Goal: Task Accomplishment & Management: Manage account settings

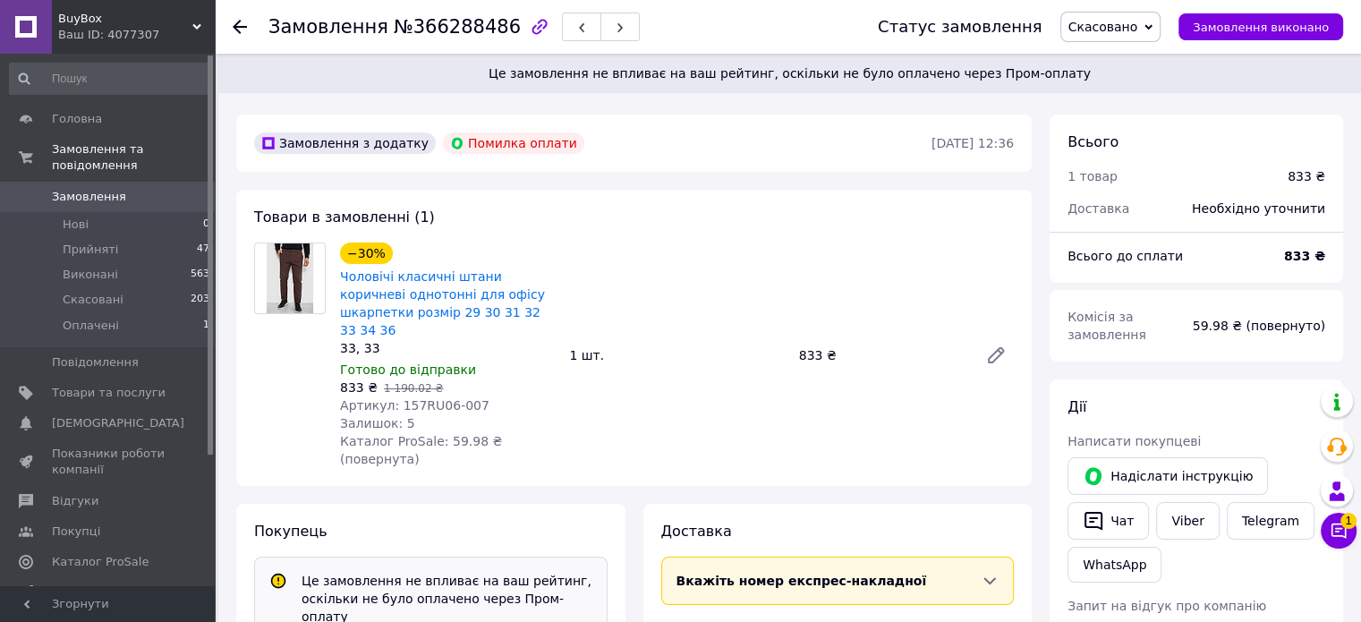
click at [105, 189] on span "Замовлення" at bounding box center [89, 197] width 74 height 16
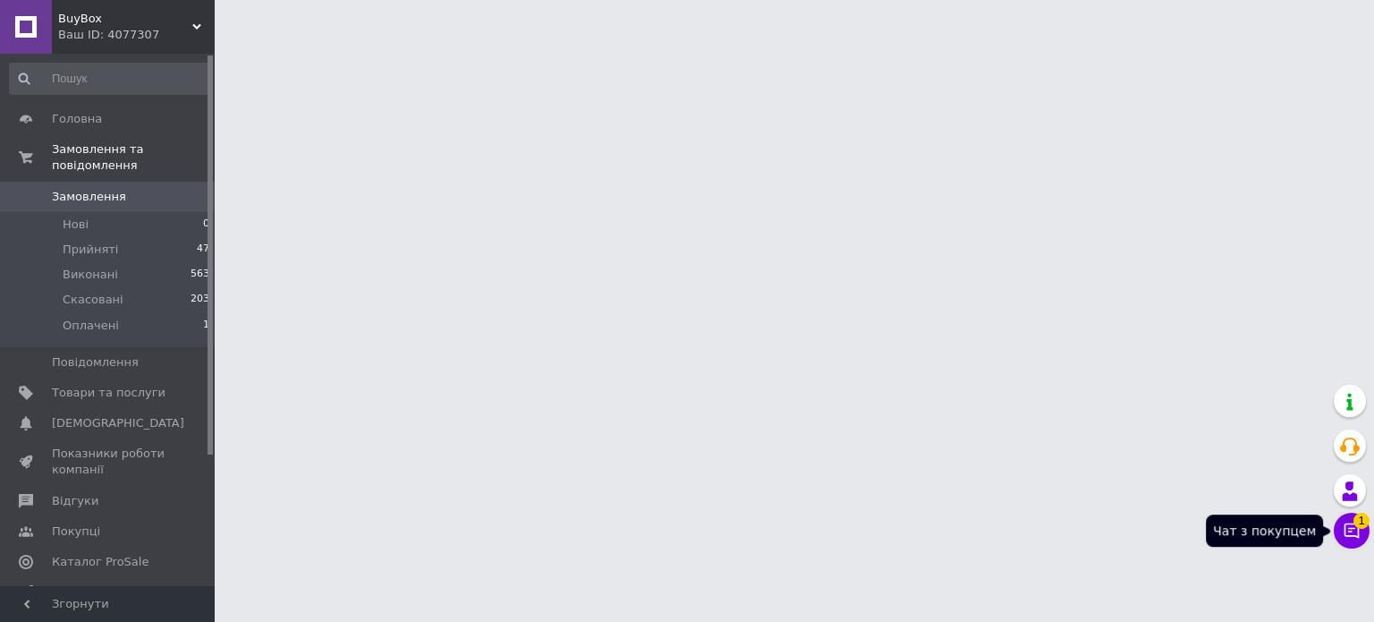
click at [1345, 537] on icon at bounding box center [1352, 531] width 18 height 18
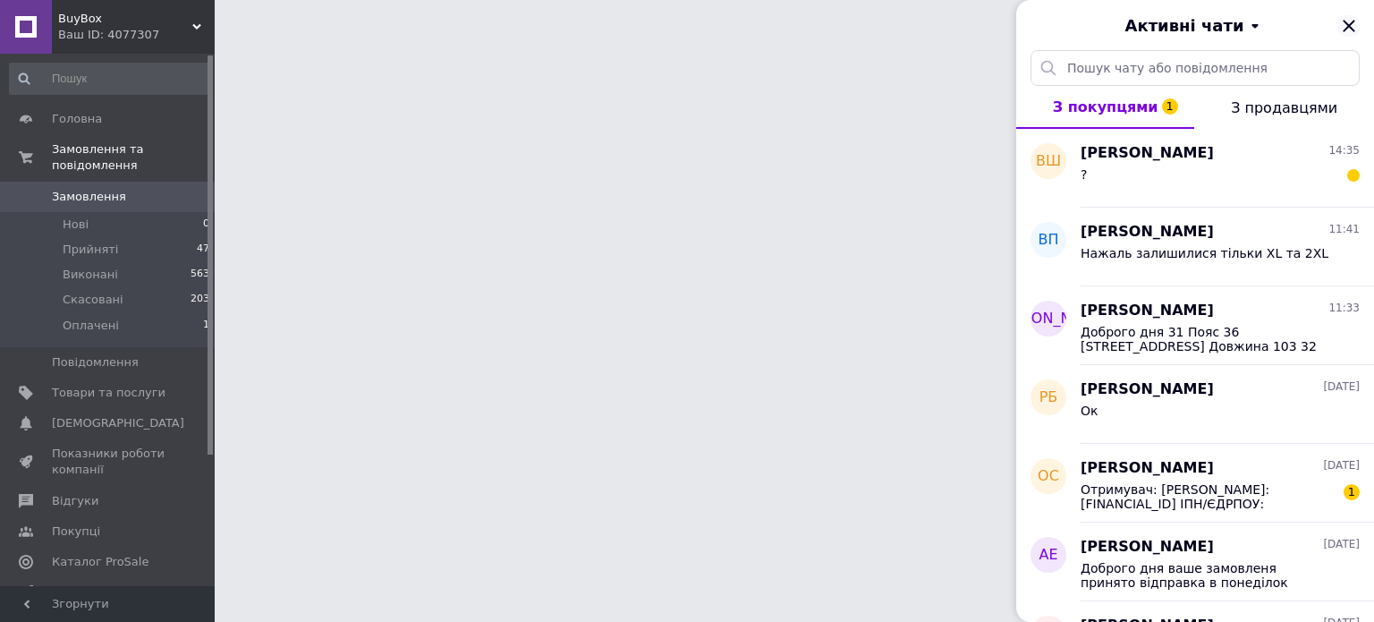
click at [1348, 26] on icon "Закрити" at bounding box center [1349, 26] width 12 height 12
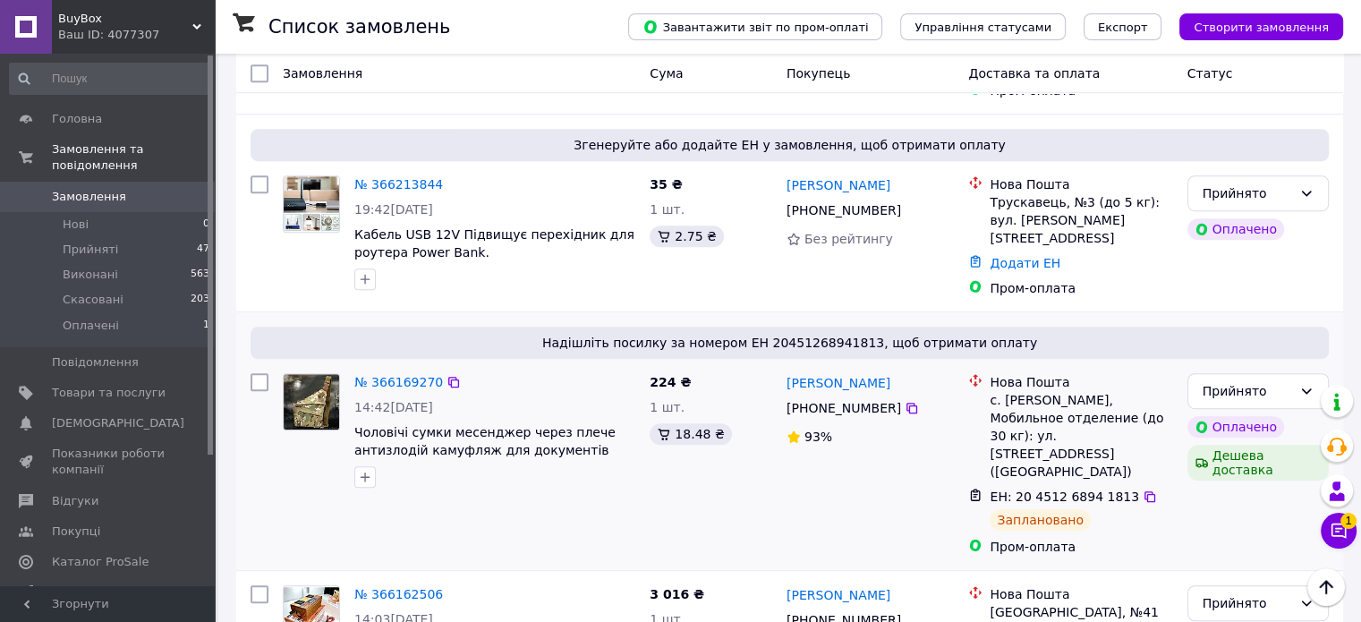
scroll to position [1074, 0]
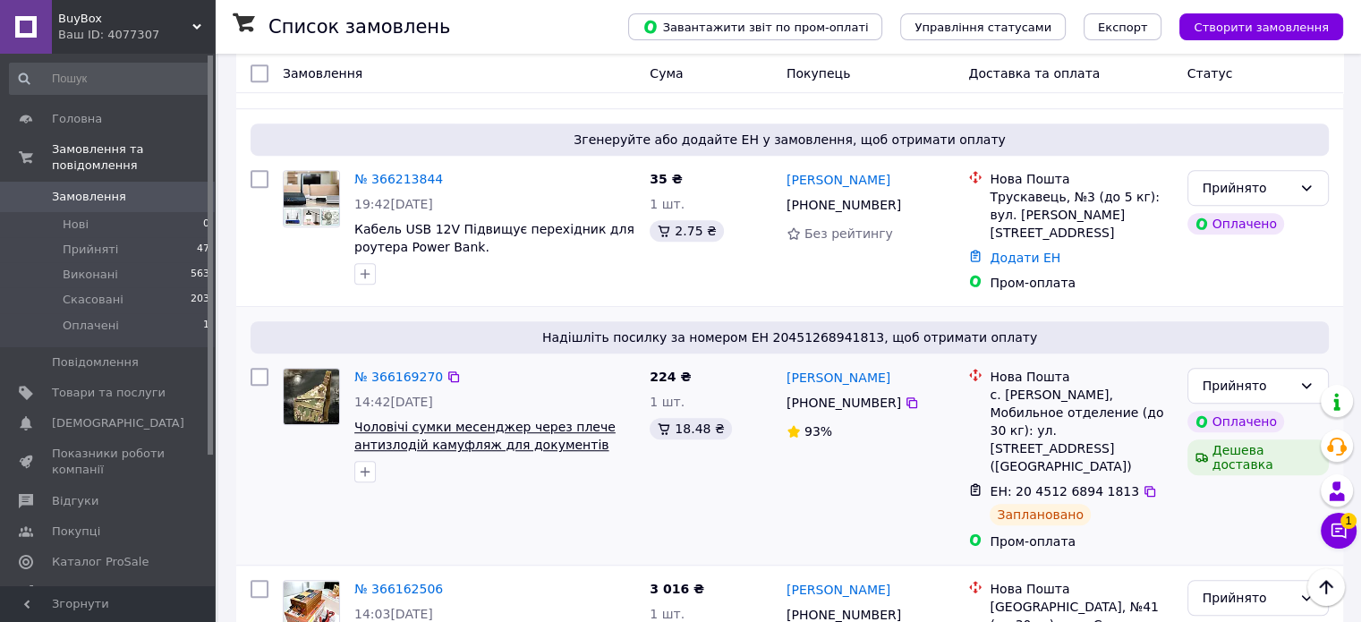
click at [523, 420] on span "Чоловічі сумки месенджер через плече антизлодій камуфляж для документів телефон…" at bounding box center [484, 445] width 261 height 50
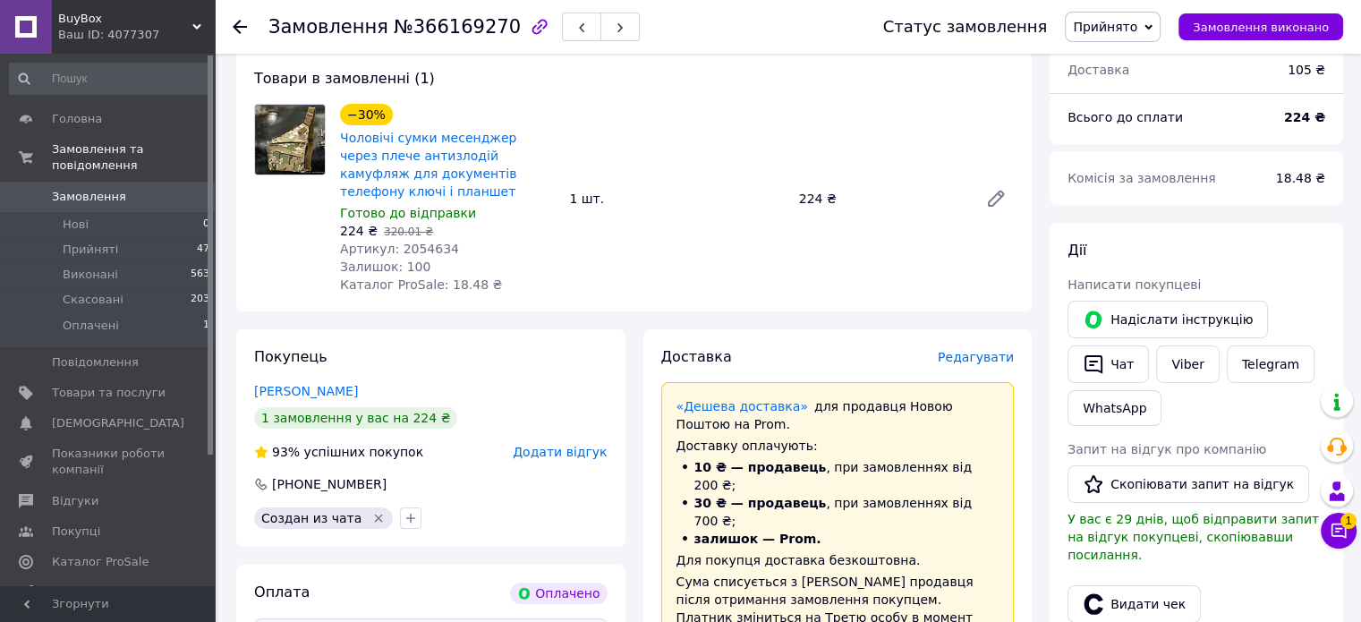
scroll to position [179, 0]
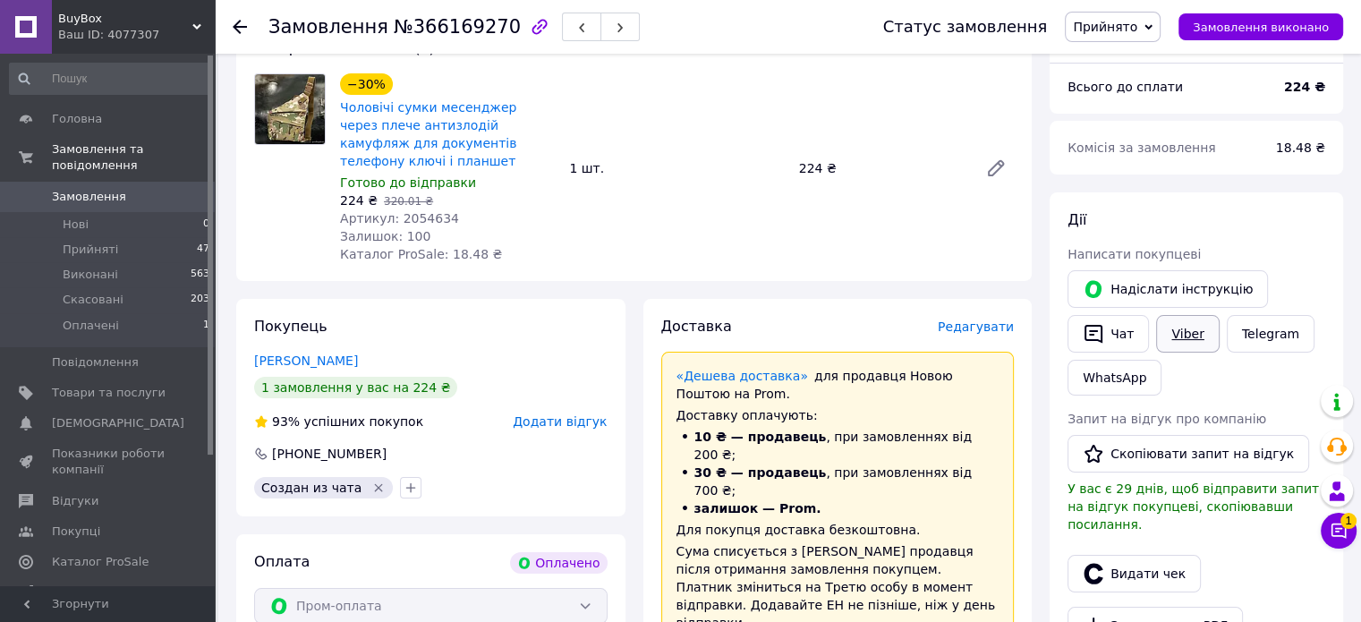
click at [1169, 340] on link "Viber" at bounding box center [1187, 334] width 63 height 38
drag, startPoint x: 1270, startPoint y: 196, endPoint x: 1216, endPoint y: 218, distance: 59.0
click at [1273, 196] on div "Дії Написати покупцеві   Надіслати інструкцію   Чат Viber Telegram WhatsApp Зап…" at bounding box center [1195, 475] width 293 height 566
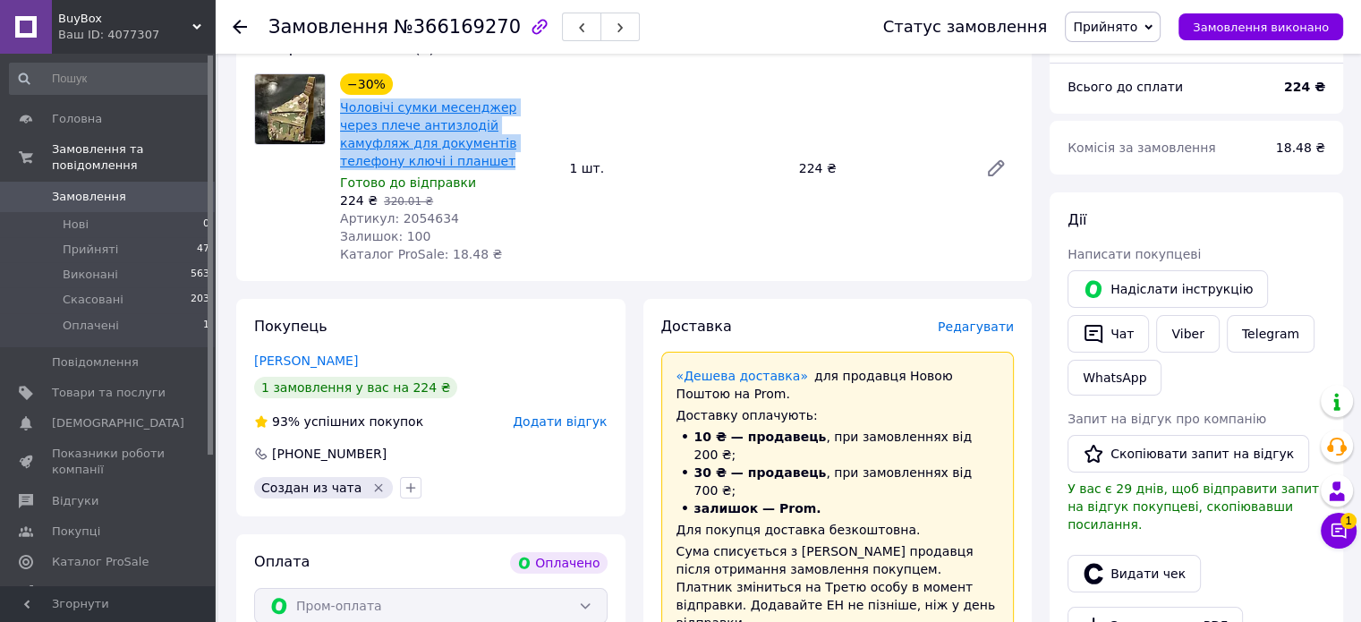
drag, startPoint x: 397, startPoint y: 157, endPoint x: 341, endPoint y: 101, distance: 79.1
click at [338, 103] on div "Чоловічі сумки месенджер через плече антизлодій камуфляж для документів телефон…" at bounding box center [447, 134] width 218 height 75
copy link "Чоловічі сумки месенджер через плече антизлодій камуфляж для документів телефон…"
click at [319, 364] on link "[PERSON_NAME]" at bounding box center [306, 360] width 104 height 14
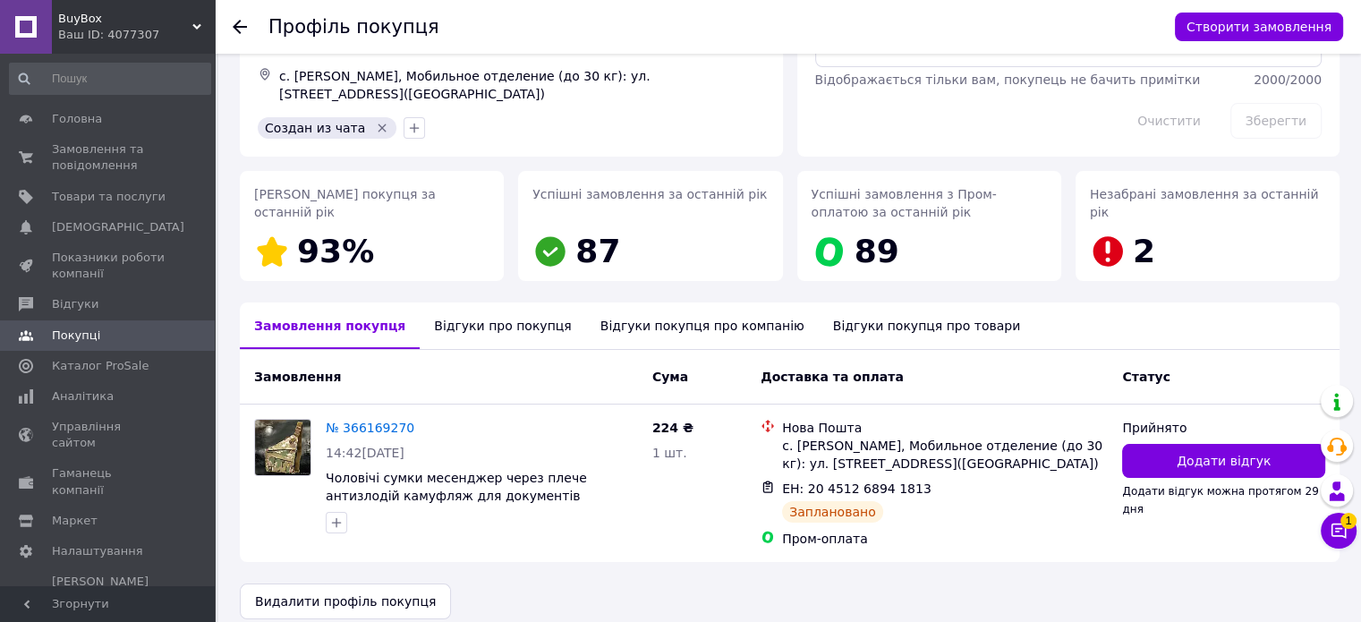
scroll to position [174, 0]
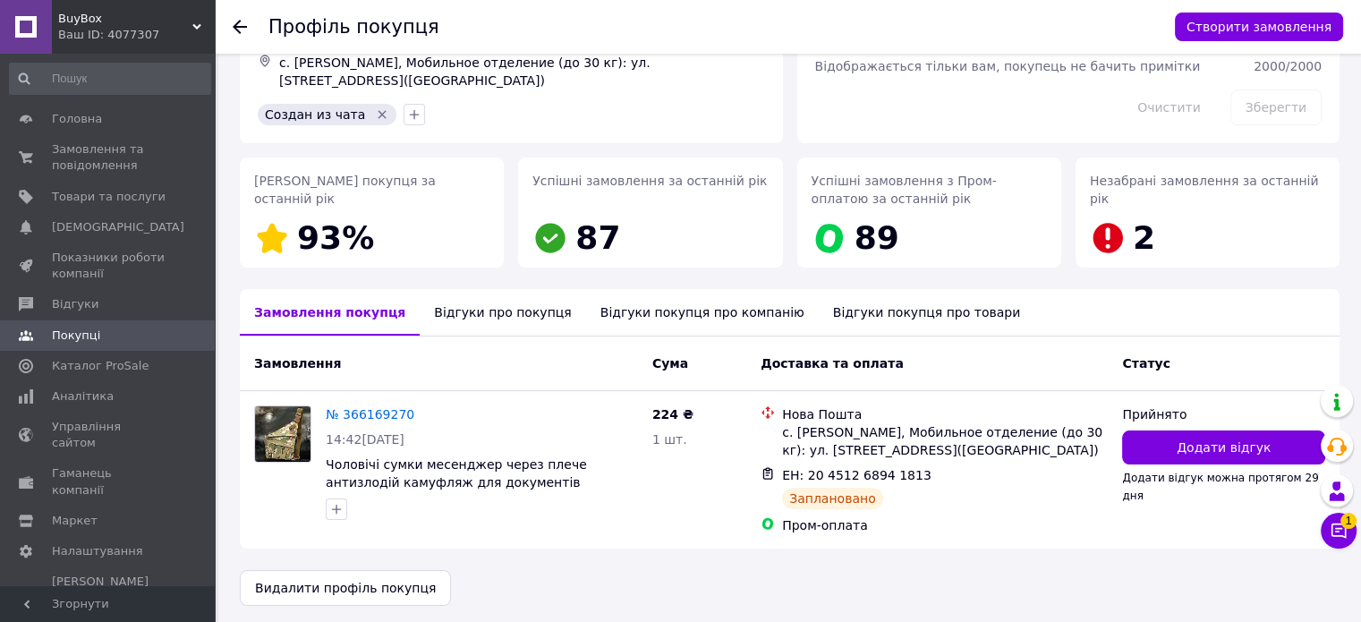
click at [465, 310] on div "Відгуки про покупця" at bounding box center [502, 312] width 165 height 47
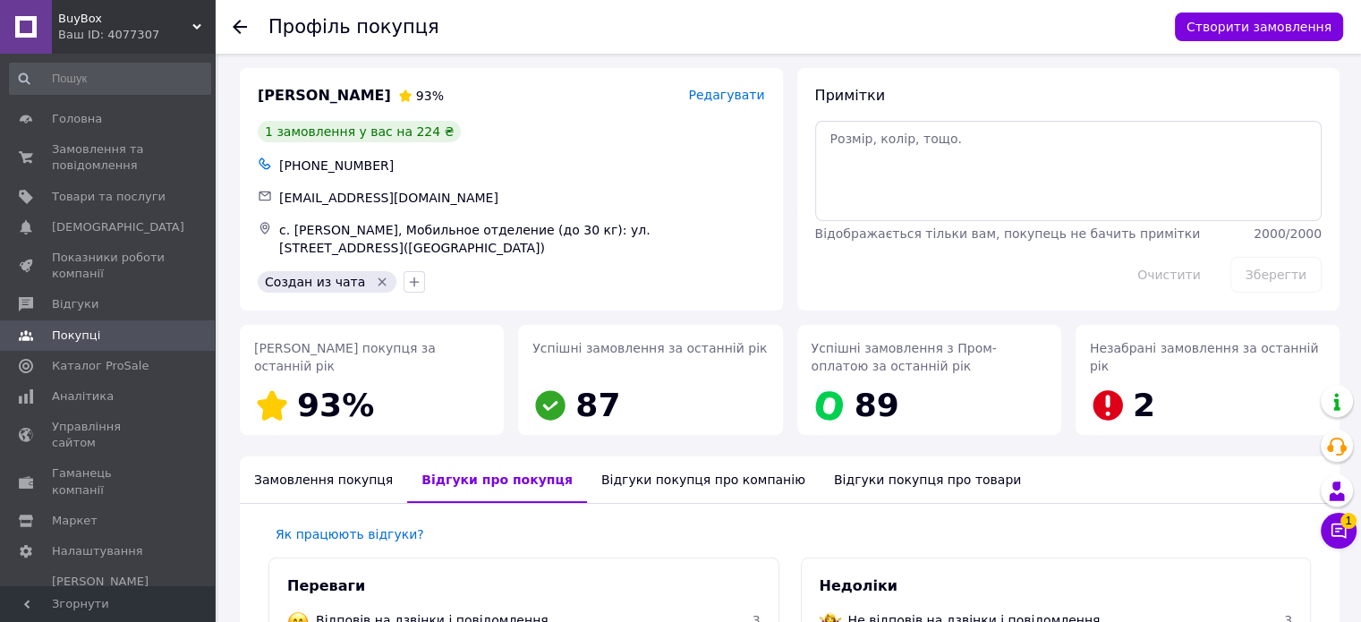
scroll to position [0, 0]
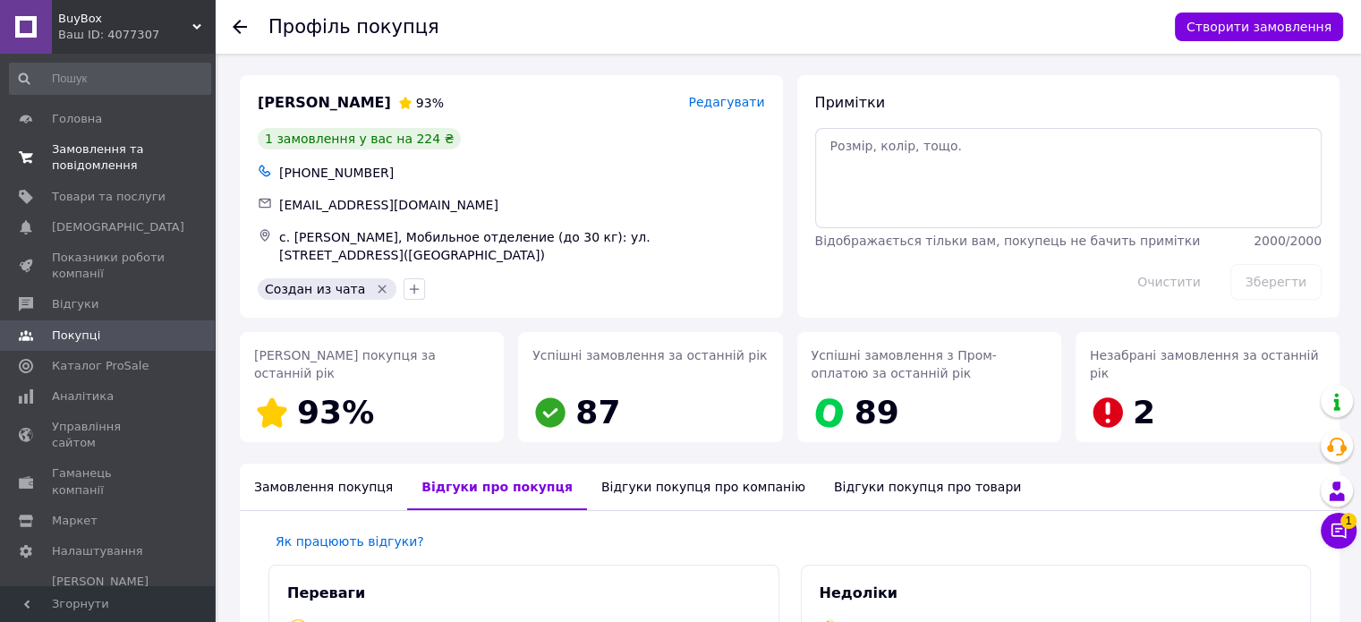
click at [107, 153] on span "Замовлення та повідомлення" at bounding box center [109, 157] width 114 height 32
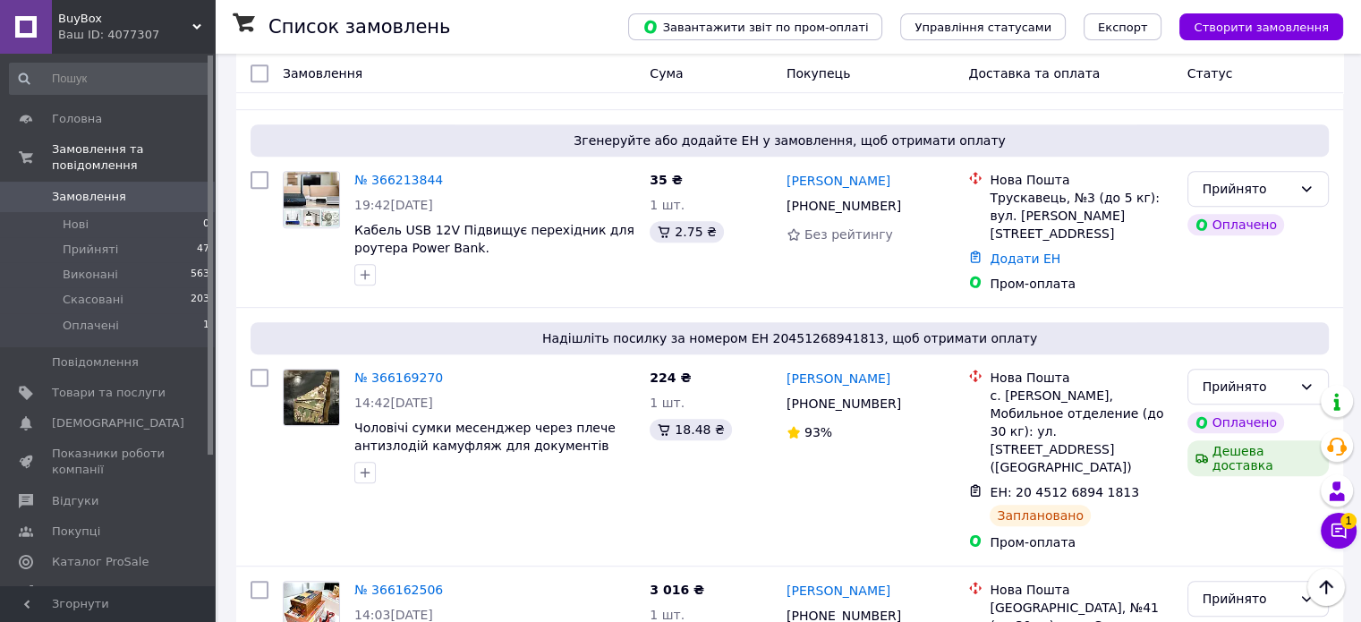
scroll to position [1074, 0]
click at [1342, 539] on icon at bounding box center [1338, 531] width 18 height 18
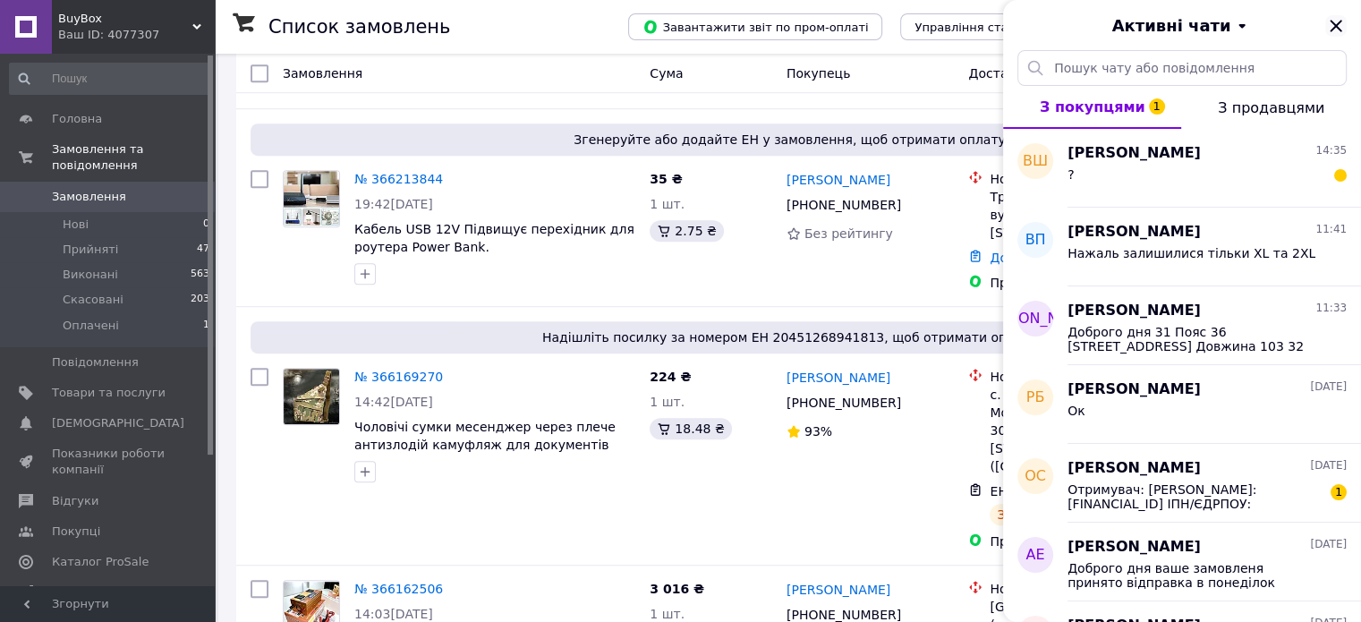
click at [1339, 15] on icon "Закрити" at bounding box center [1335, 25] width 21 height 21
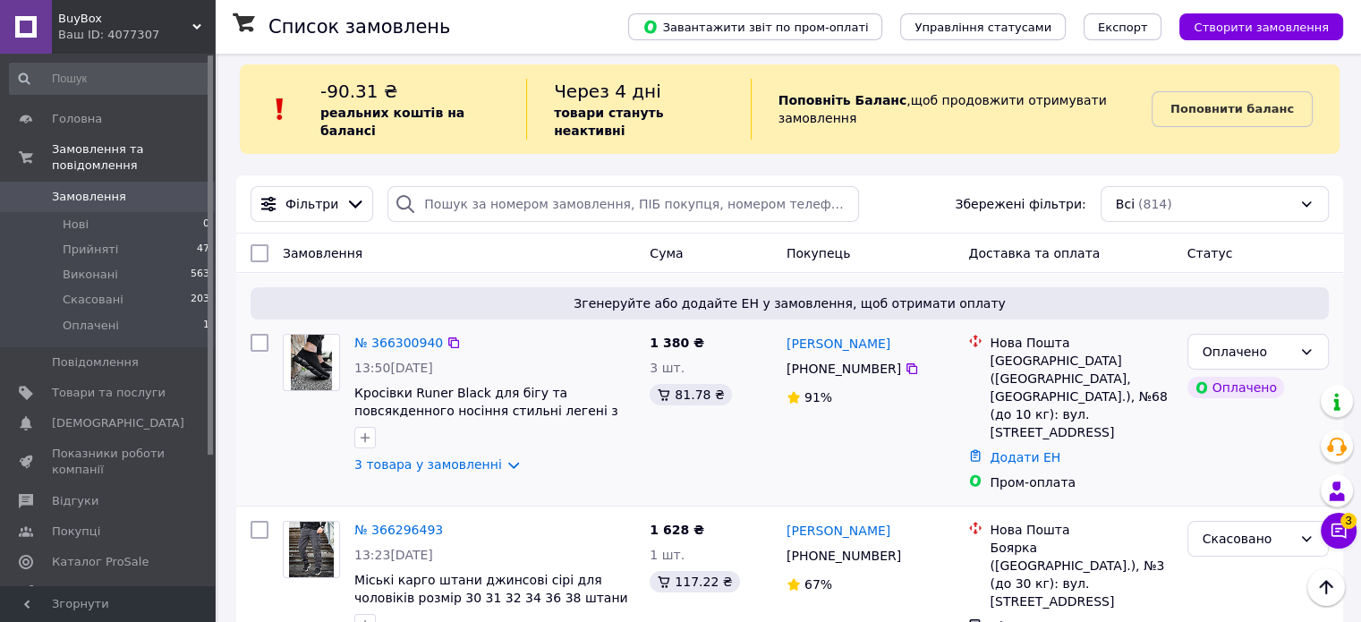
scroll to position [0, 0]
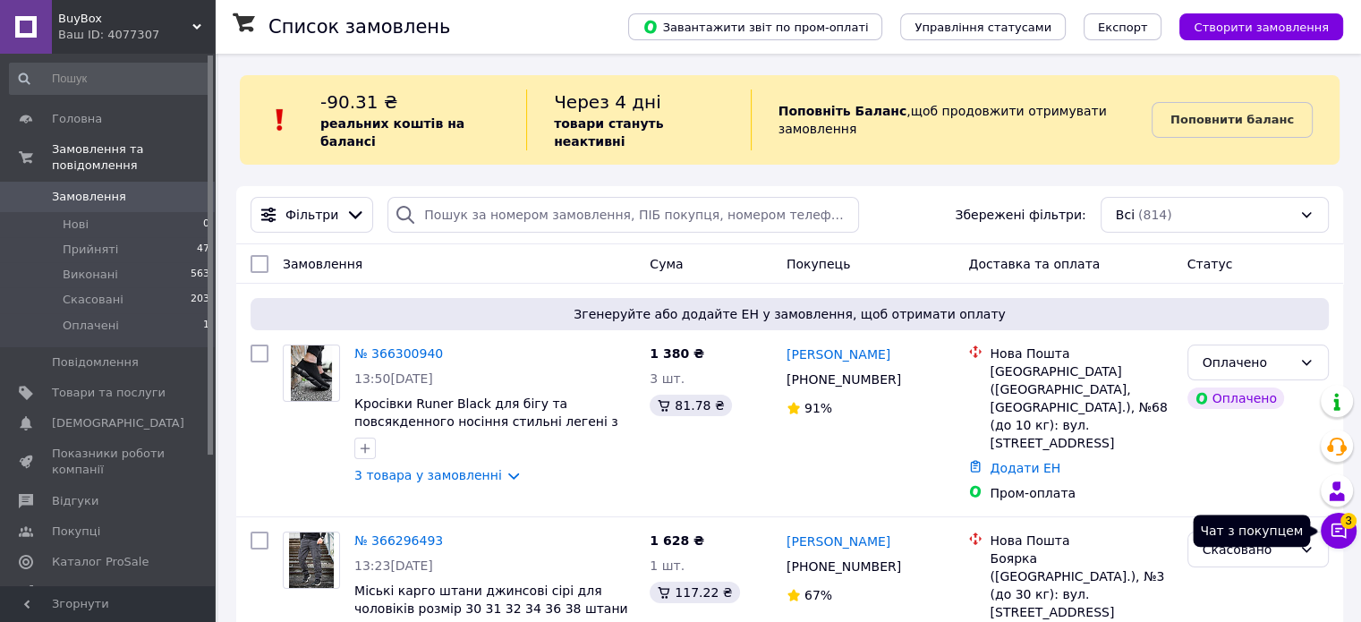
click at [1337, 537] on icon at bounding box center [1338, 531] width 18 height 18
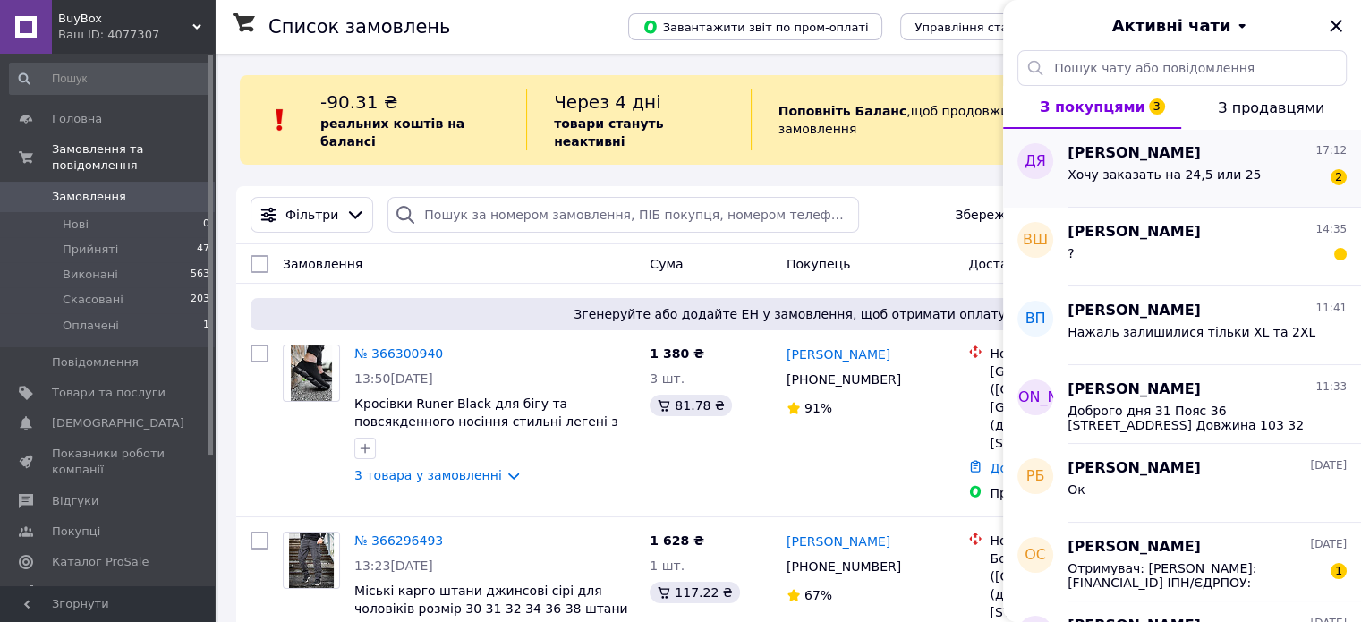
click at [1159, 181] on span "Хочу заказать на 24,5 или 25" at bounding box center [1163, 174] width 193 height 14
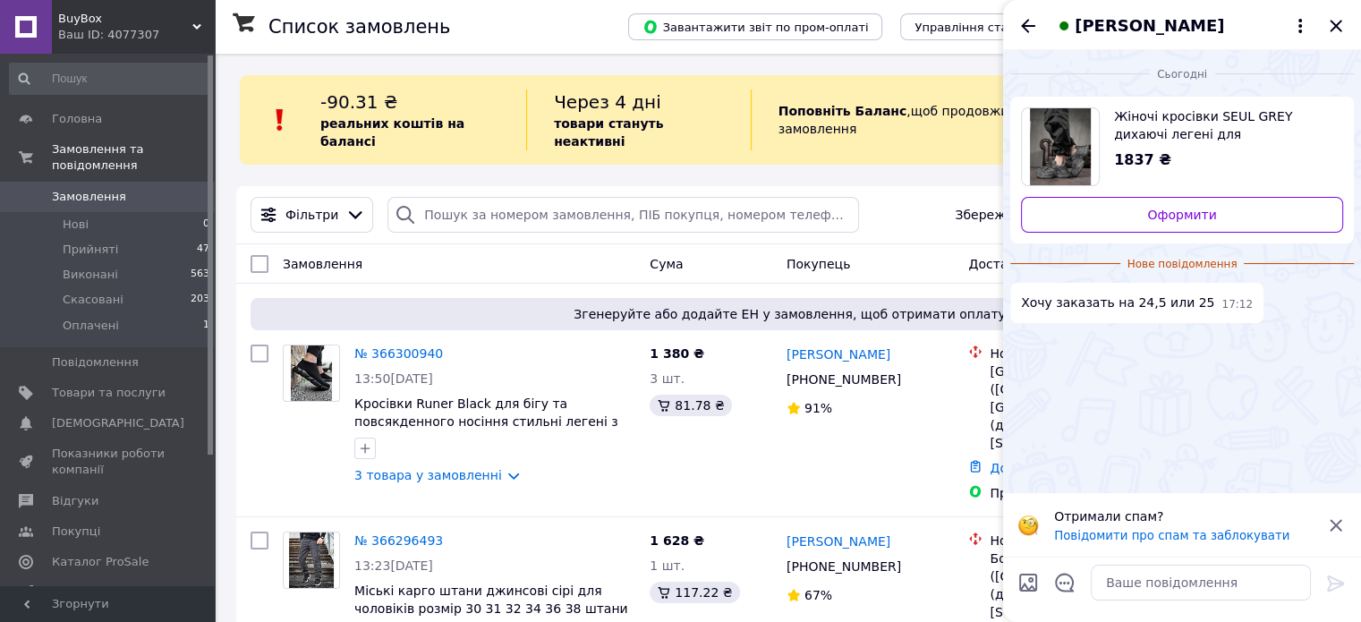
click at [1337, 522] on icon at bounding box center [1335, 525] width 12 height 12
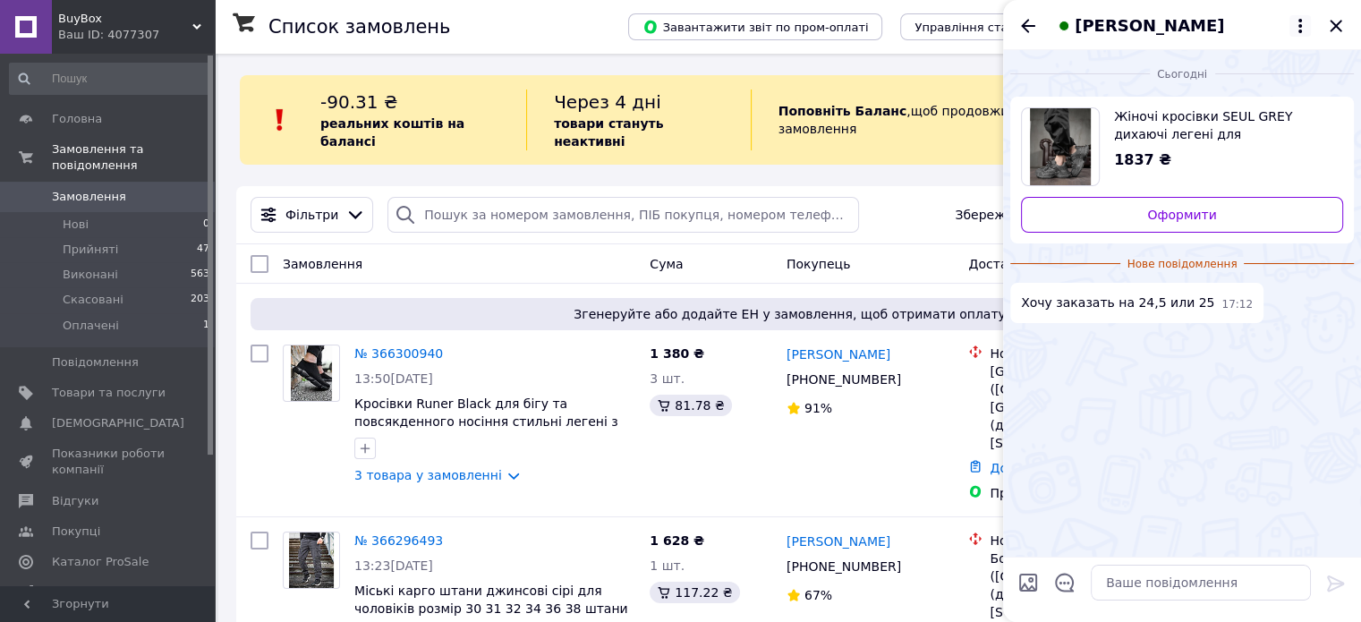
scroll to position [1, 0]
click at [1296, 33] on icon at bounding box center [1299, 25] width 21 height 21
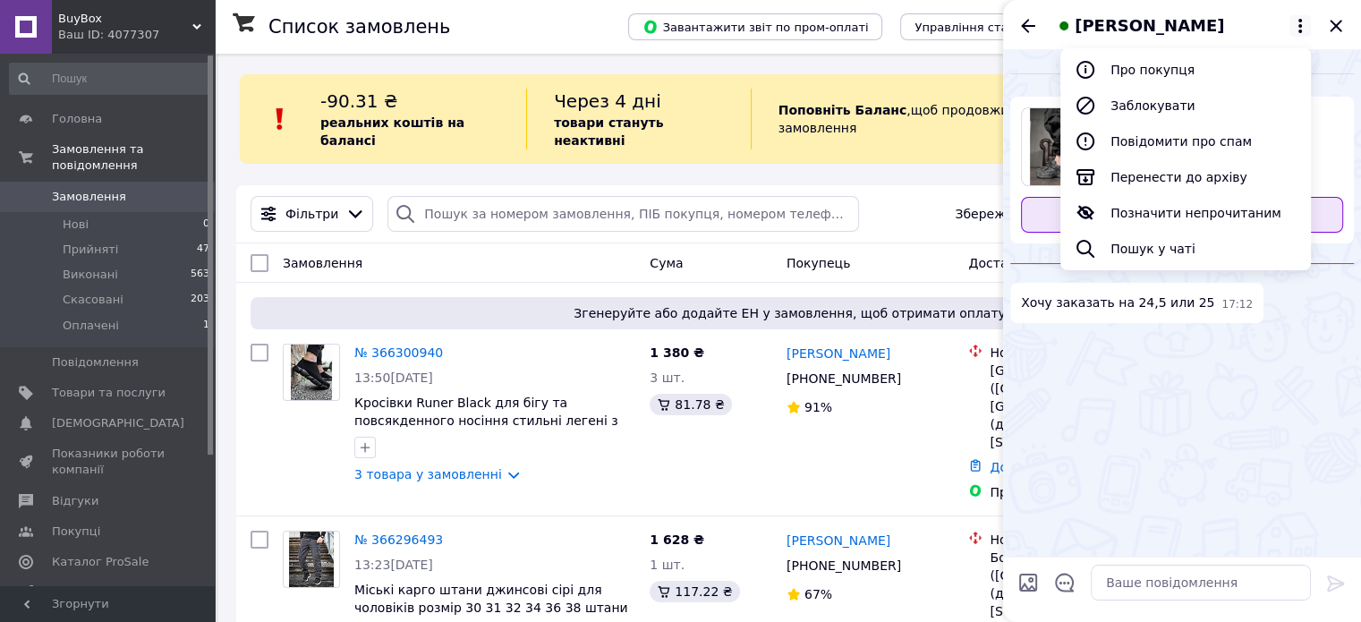
click at [1238, 215] on button "Позначити непрочитаним" at bounding box center [1185, 213] width 250 height 36
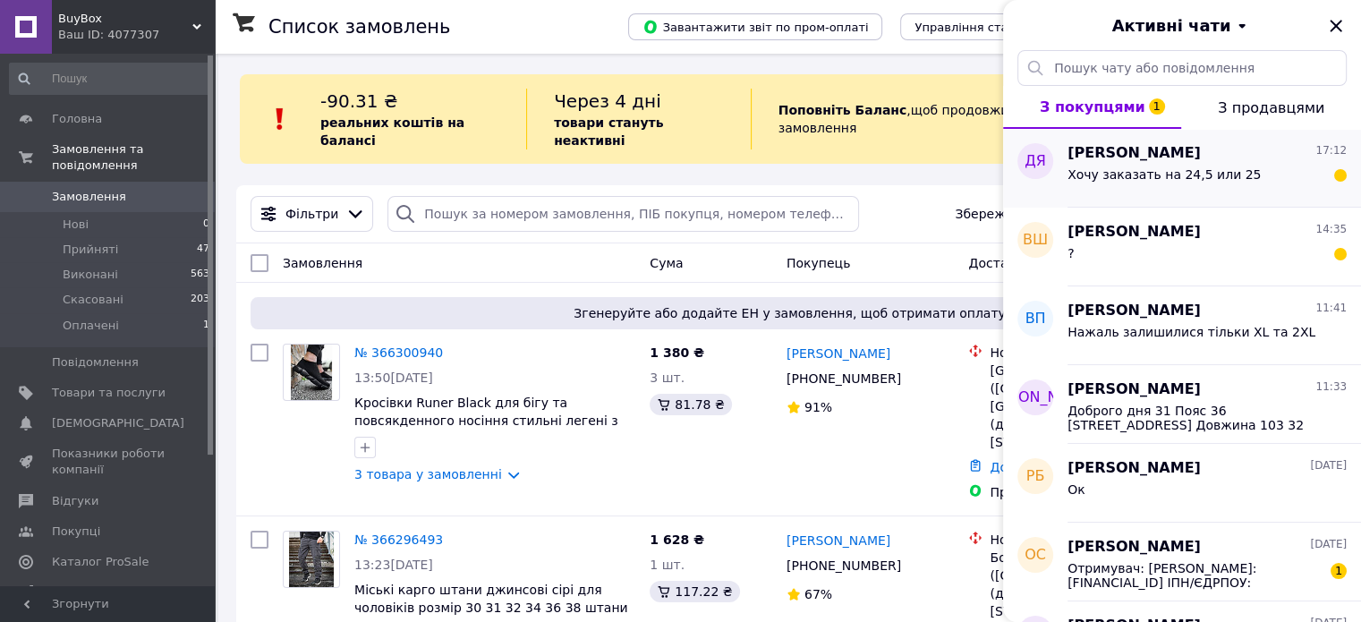
click at [1196, 151] on span "Дарина Явтушенко" at bounding box center [1133, 153] width 133 height 21
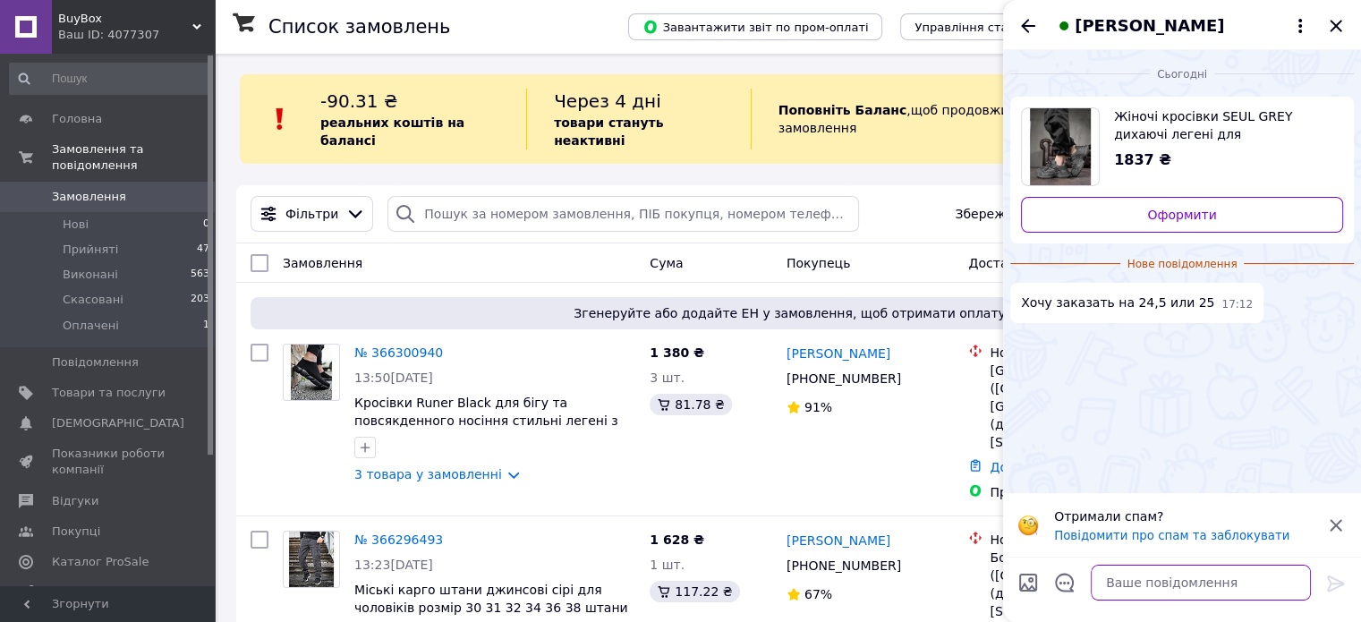
click at [1173, 583] on textarea at bounding box center [1201, 582] width 220 height 36
paste textarea "36-23,5"
type textarea "Доброго дня залишився тільки 36-23,5"
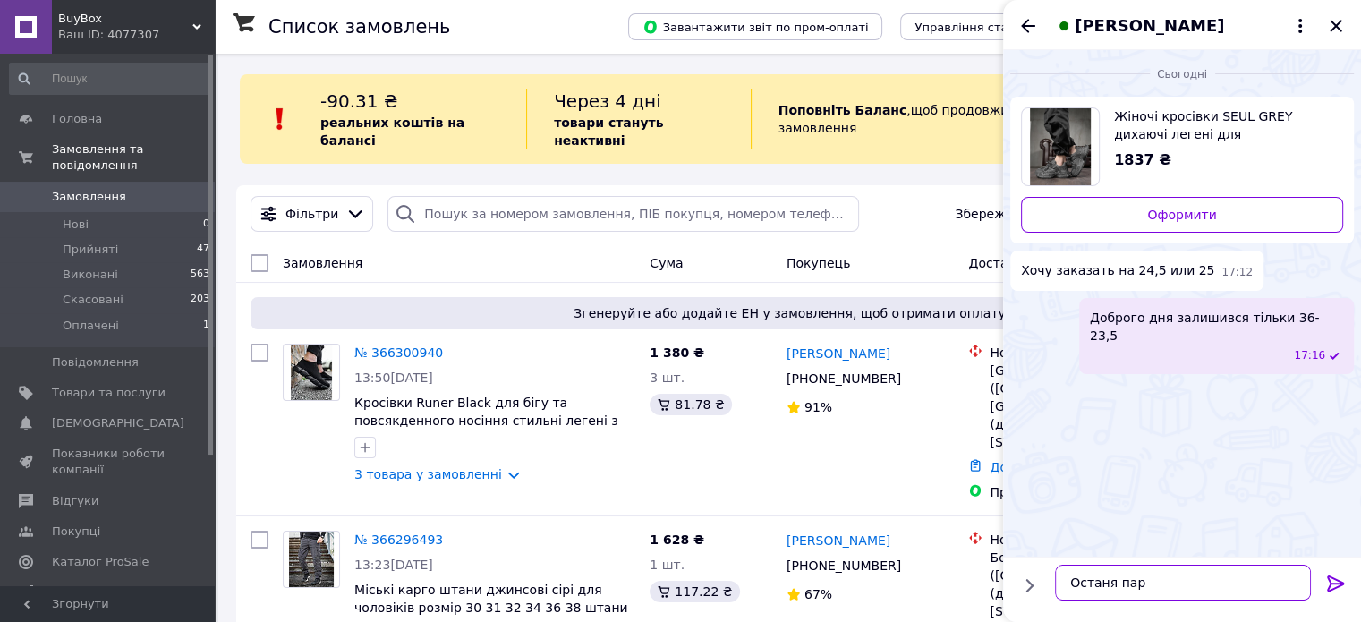
type textarea "Останя пара"
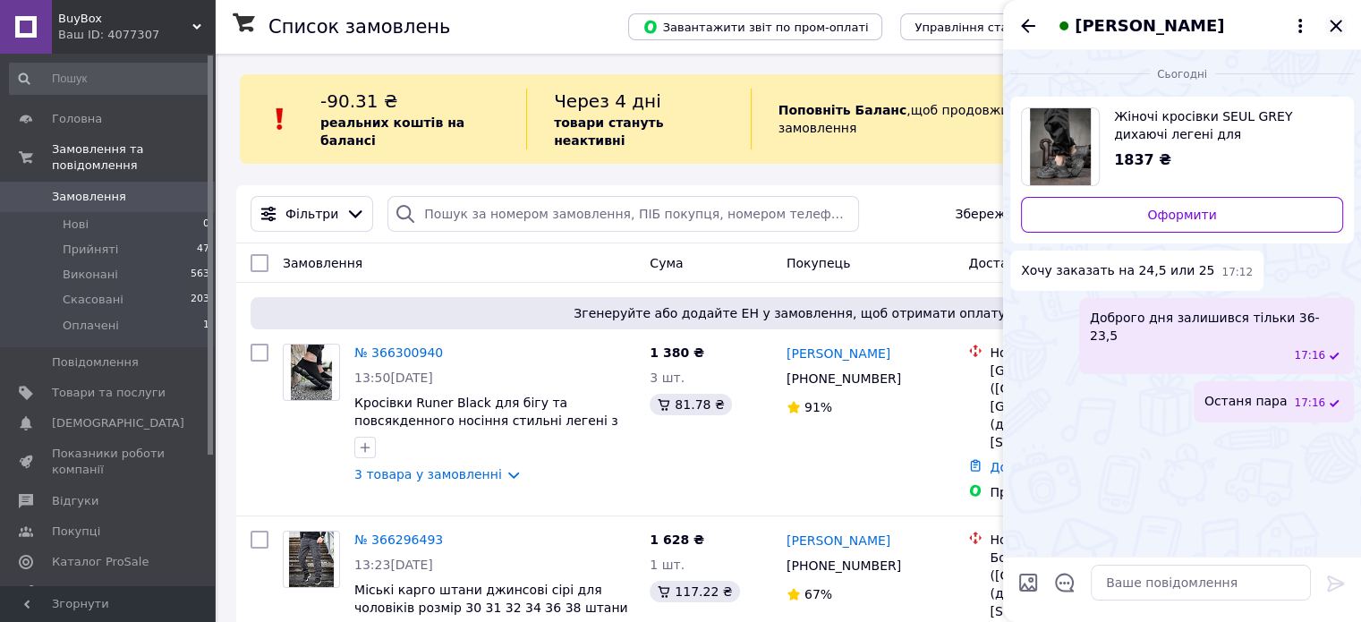
drag, startPoint x: 1335, startPoint y: 23, endPoint x: 1168, endPoint y: 161, distance: 216.0
click at [1335, 24] on icon "Закрити" at bounding box center [1335, 25] width 21 height 21
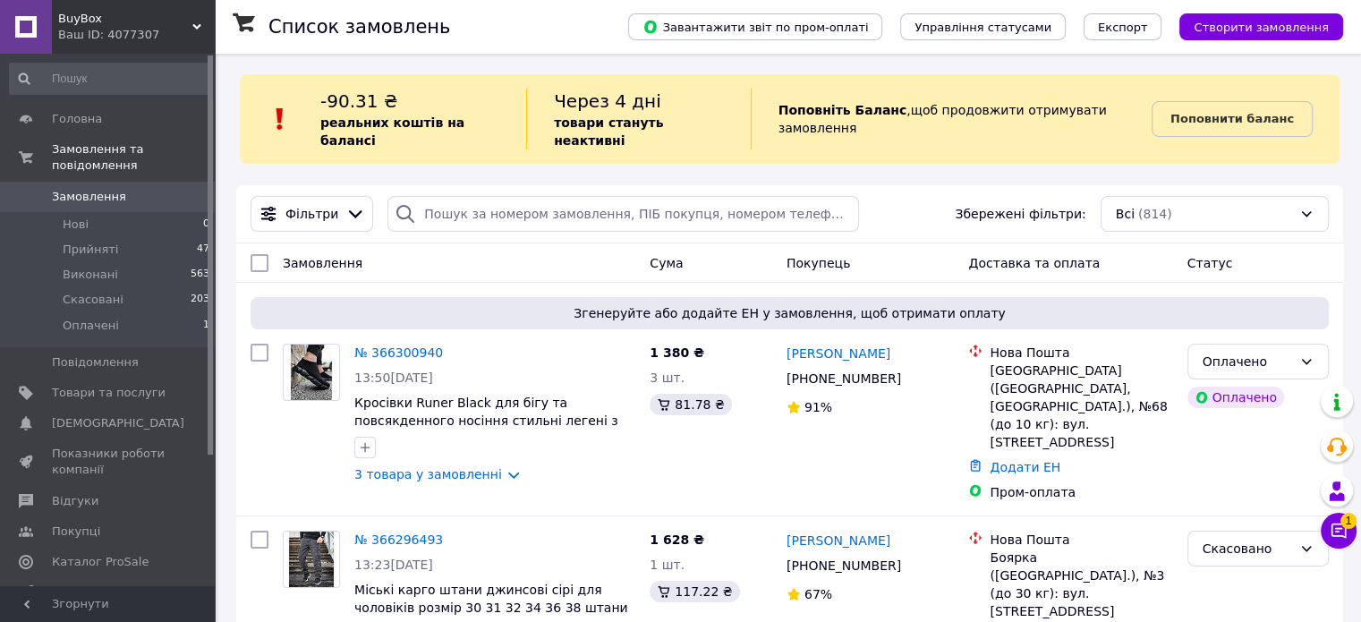
scroll to position [0, 0]
click at [1330, 529] on icon at bounding box center [1338, 531] width 18 height 18
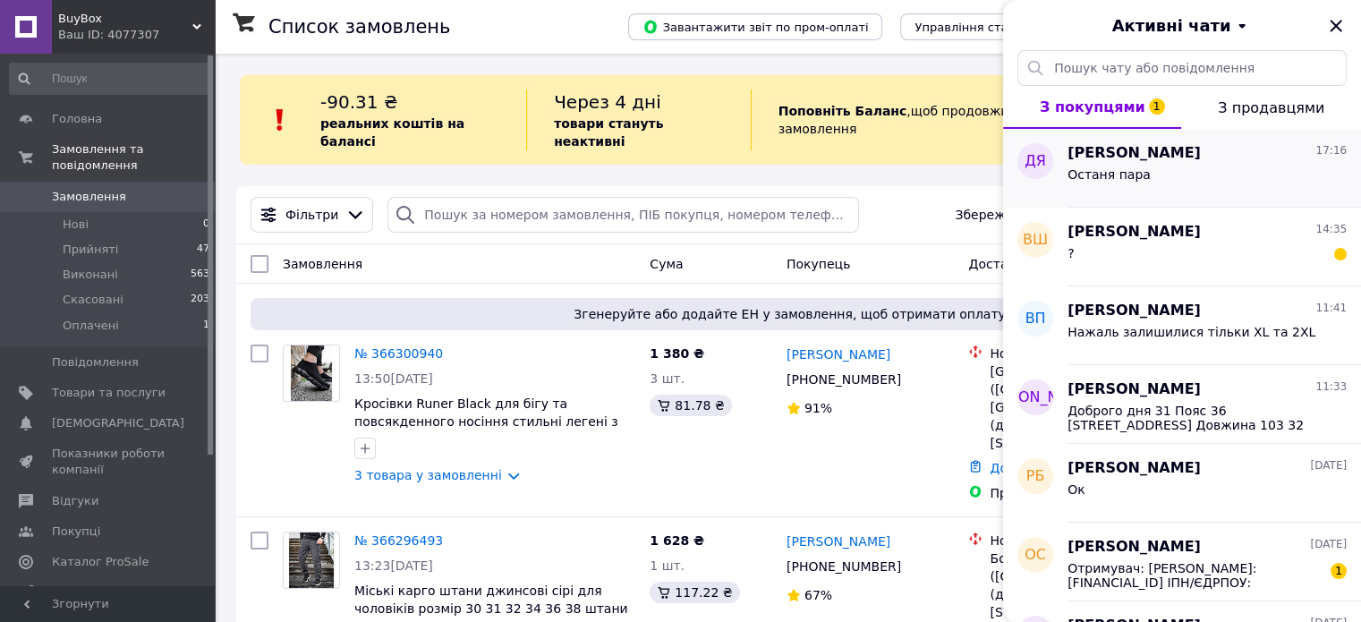
click at [1158, 185] on div "Останя пара" at bounding box center [1206, 178] width 279 height 29
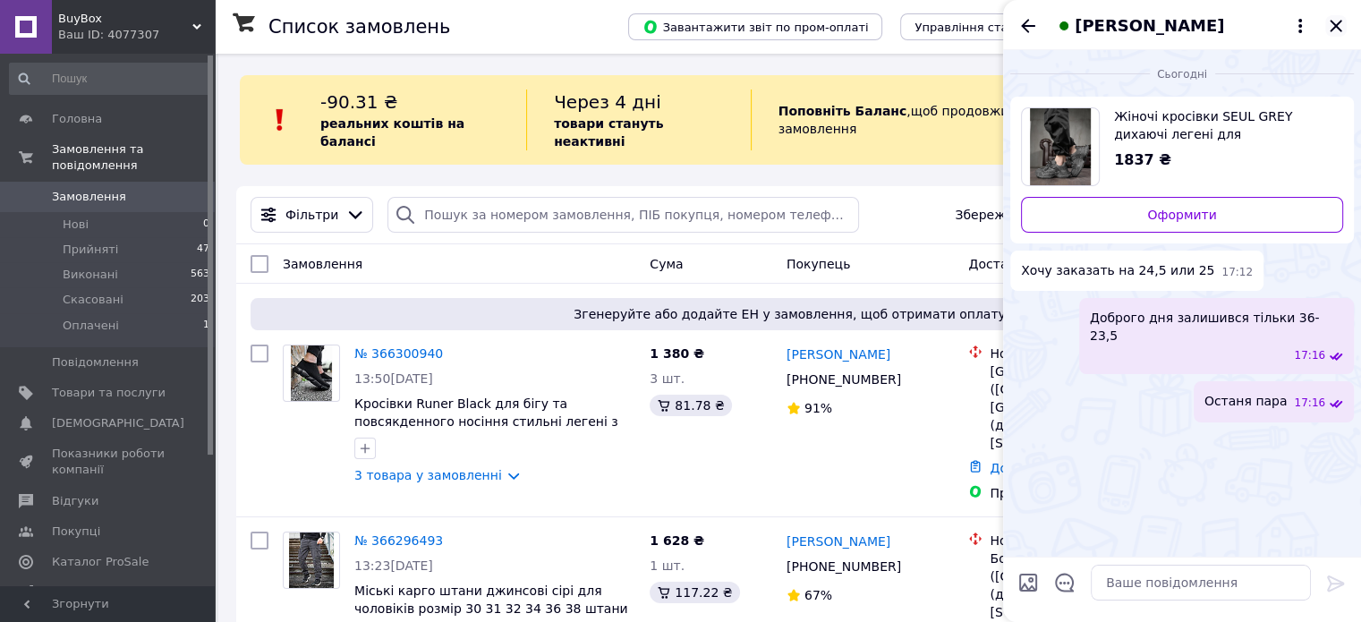
click at [1328, 23] on icon "Закрити" at bounding box center [1335, 25] width 21 height 21
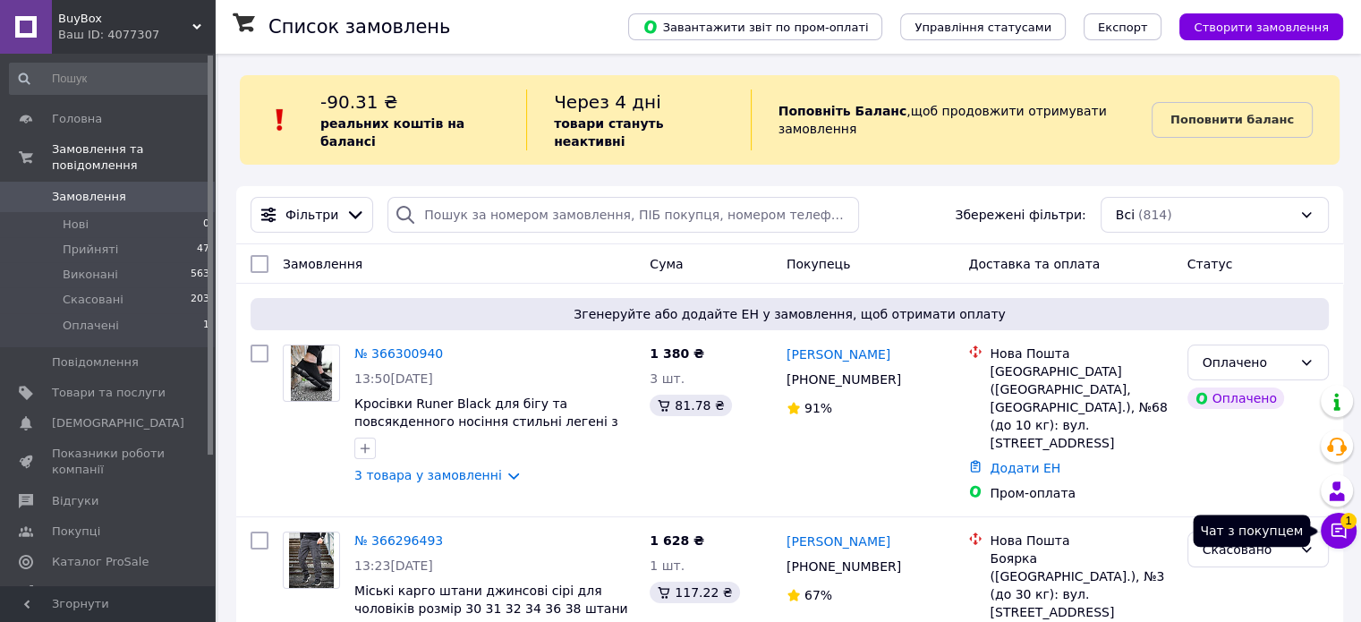
click at [1345, 536] on icon at bounding box center [1338, 531] width 18 height 18
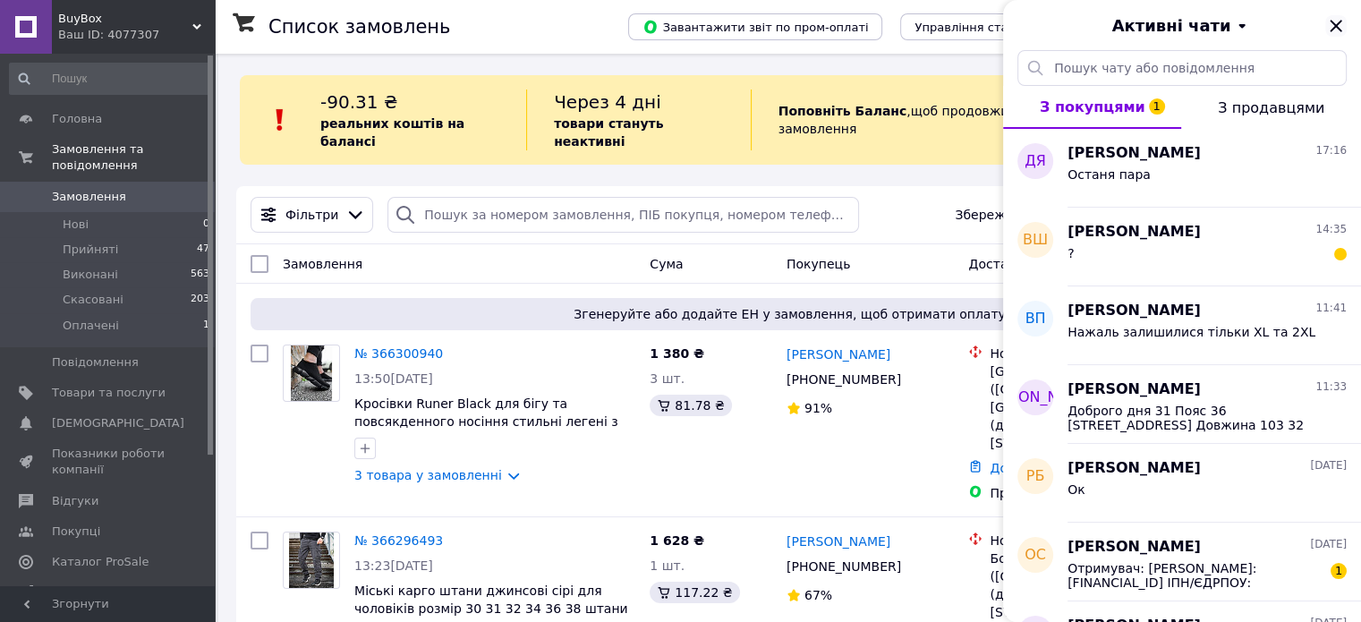
click at [1330, 31] on icon "Закрити" at bounding box center [1335, 25] width 21 height 21
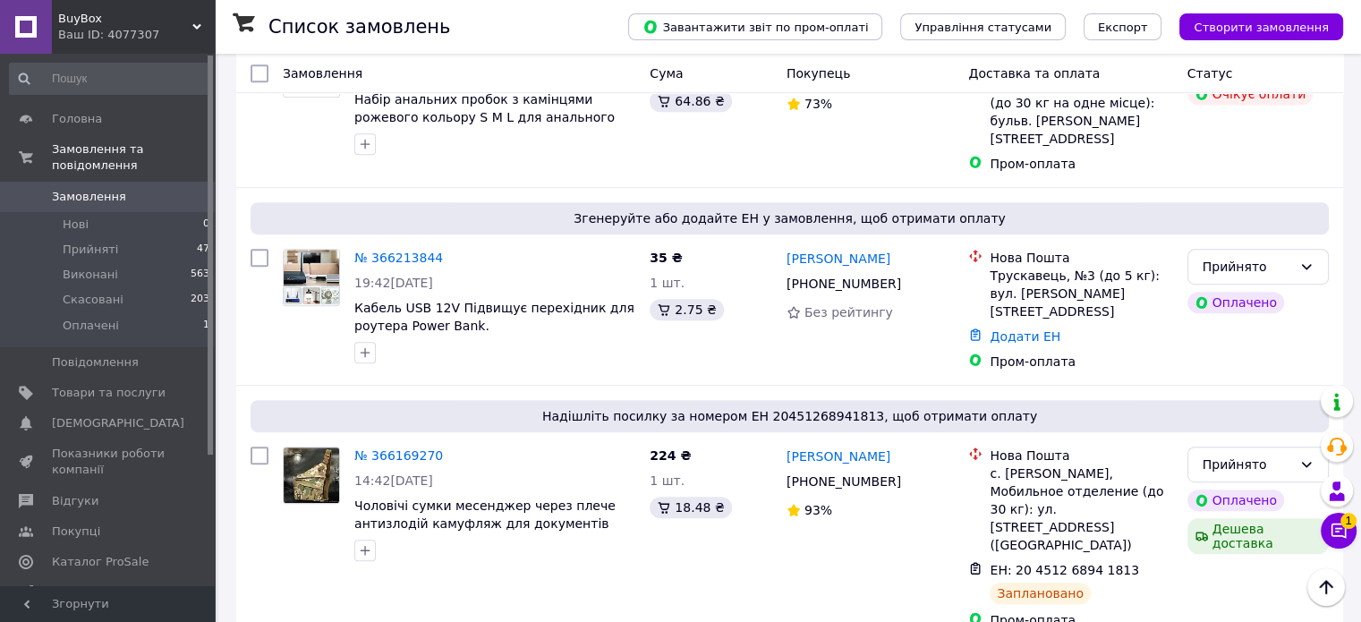
scroll to position [1163, 0]
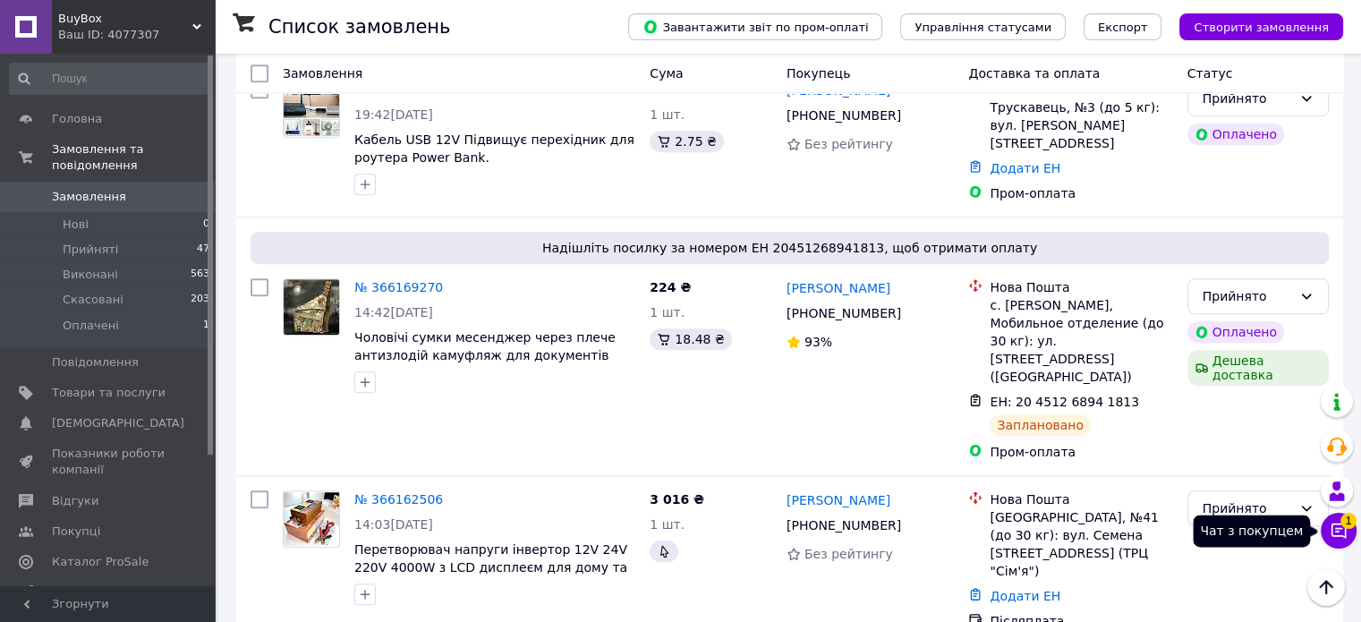
click at [1338, 536] on icon at bounding box center [1338, 530] width 15 height 15
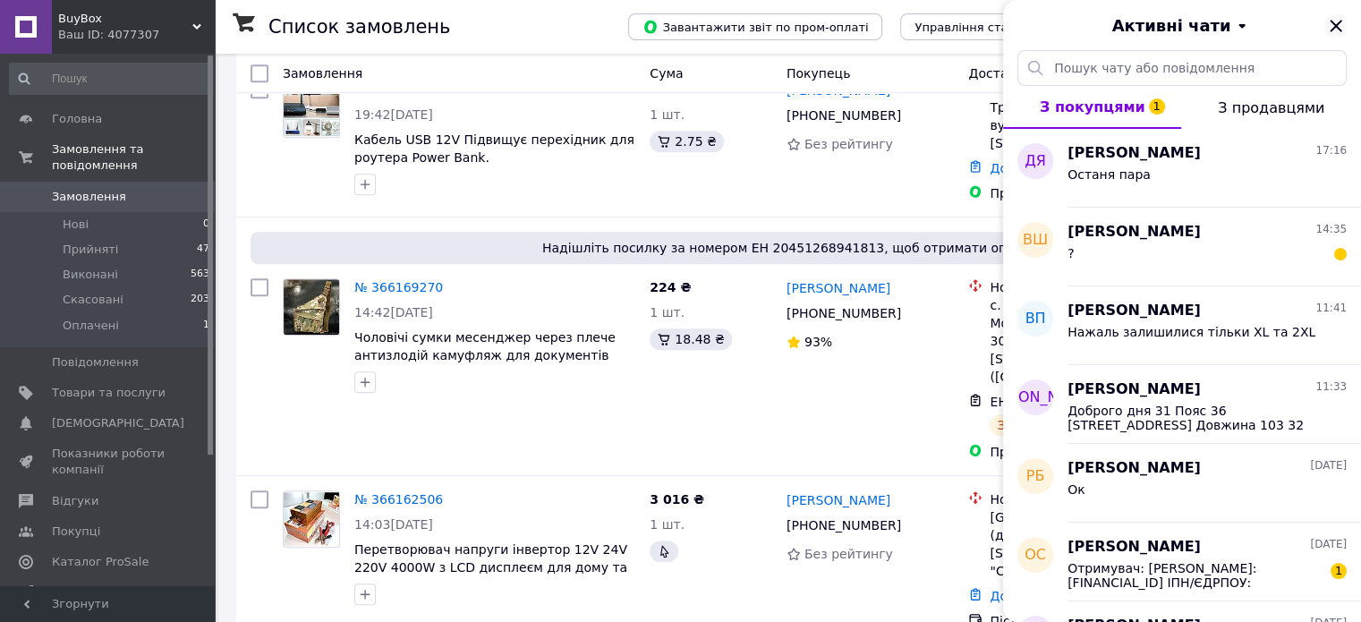
click at [1333, 22] on icon "Закрити" at bounding box center [1335, 26] width 12 height 12
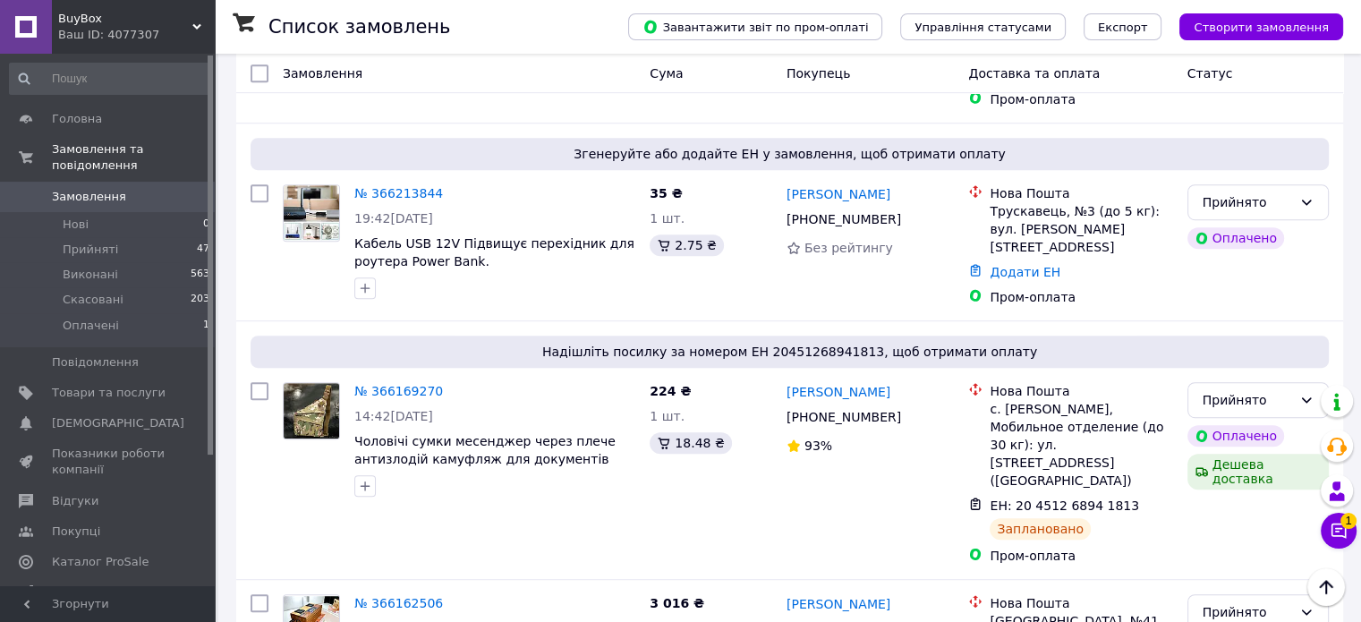
scroll to position [1074, 0]
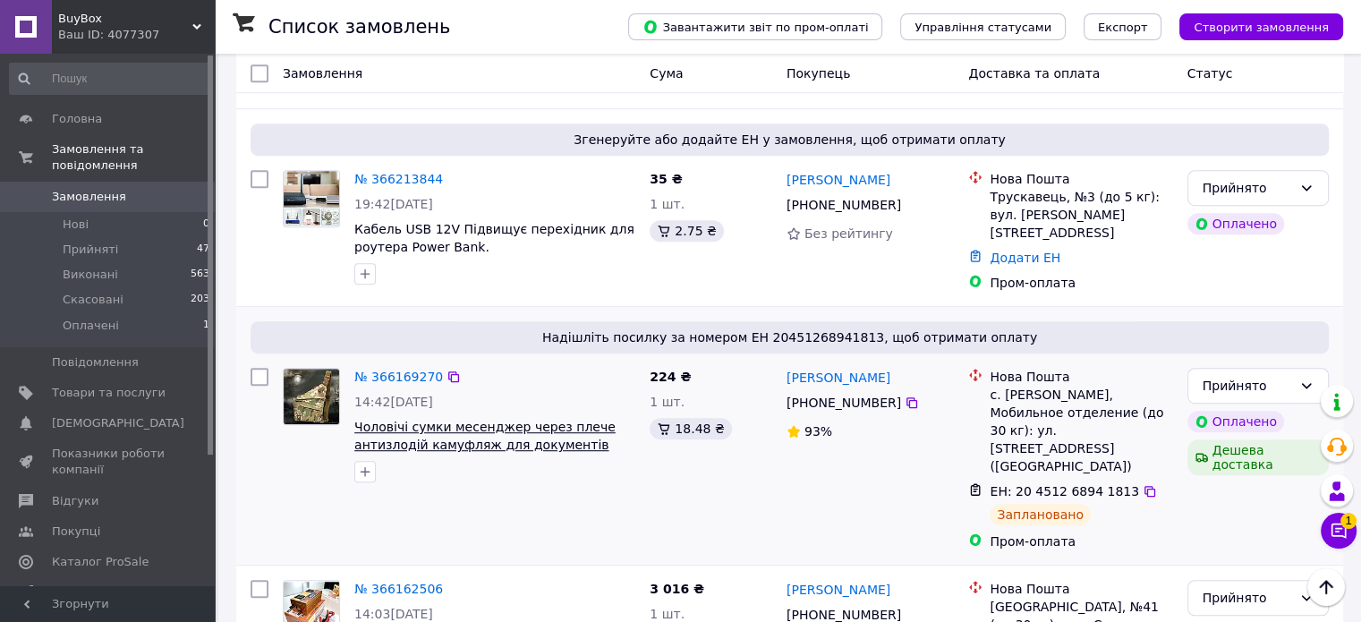
click at [512, 420] on span "Чоловічі сумки месенджер через плече антизлодій камуфляж для документів телефон…" at bounding box center [484, 445] width 261 height 50
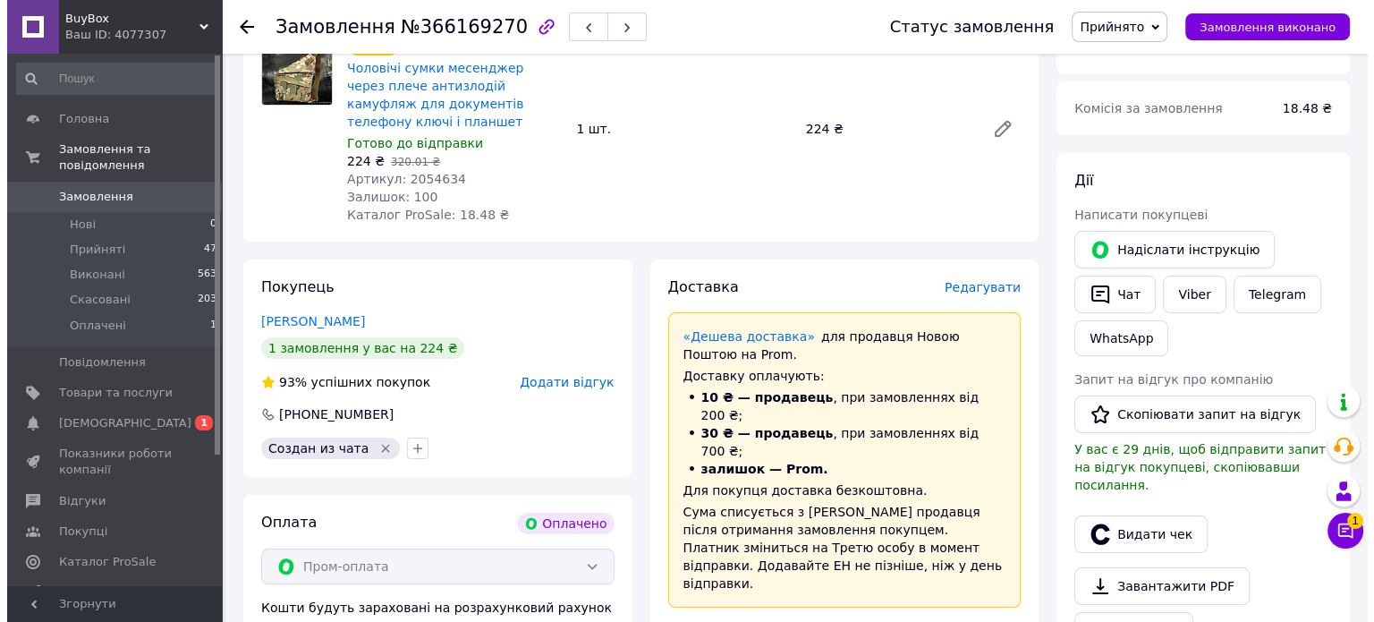
scroll to position [268, 0]
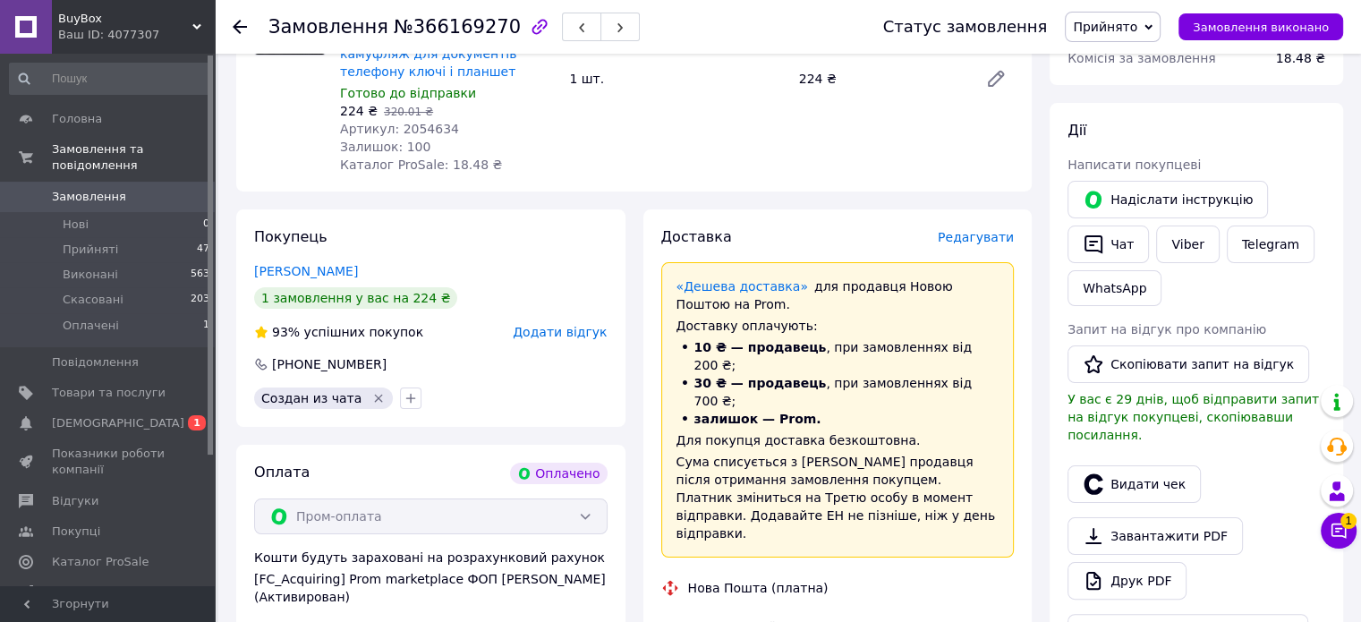
click at [976, 243] on span "Редагувати" at bounding box center [976, 237] width 76 height 14
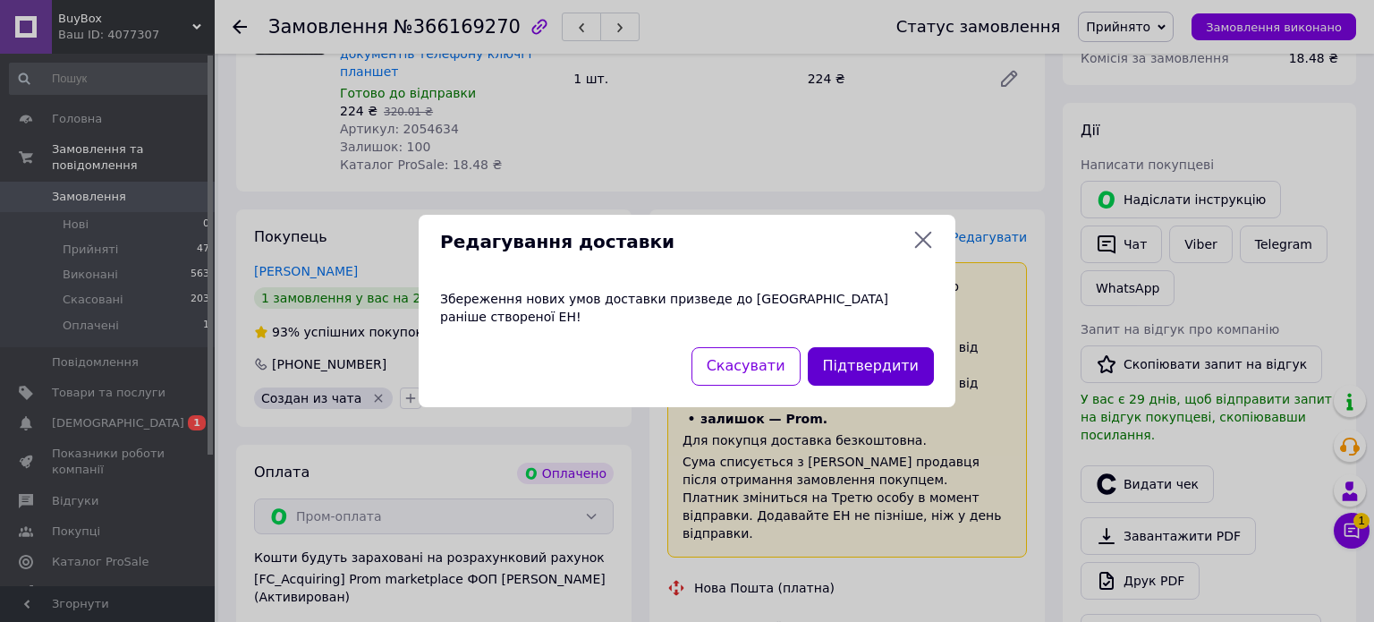
click at [883, 362] on button "Підтвердити" at bounding box center [871, 366] width 126 height 38
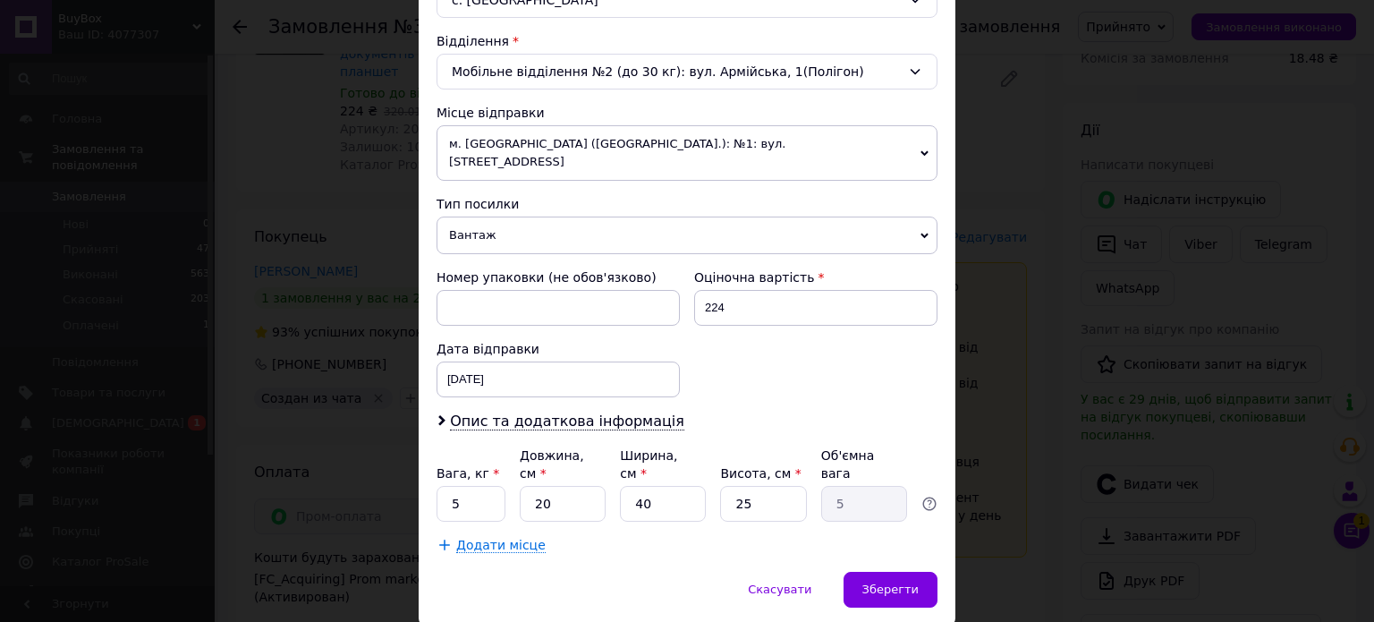
scroll to position [537, 0]
click at [641, 485] on input "40" at bounding box center [663, 503] width 86 height 36
type input "41"
type input "5.13"
type input "41"
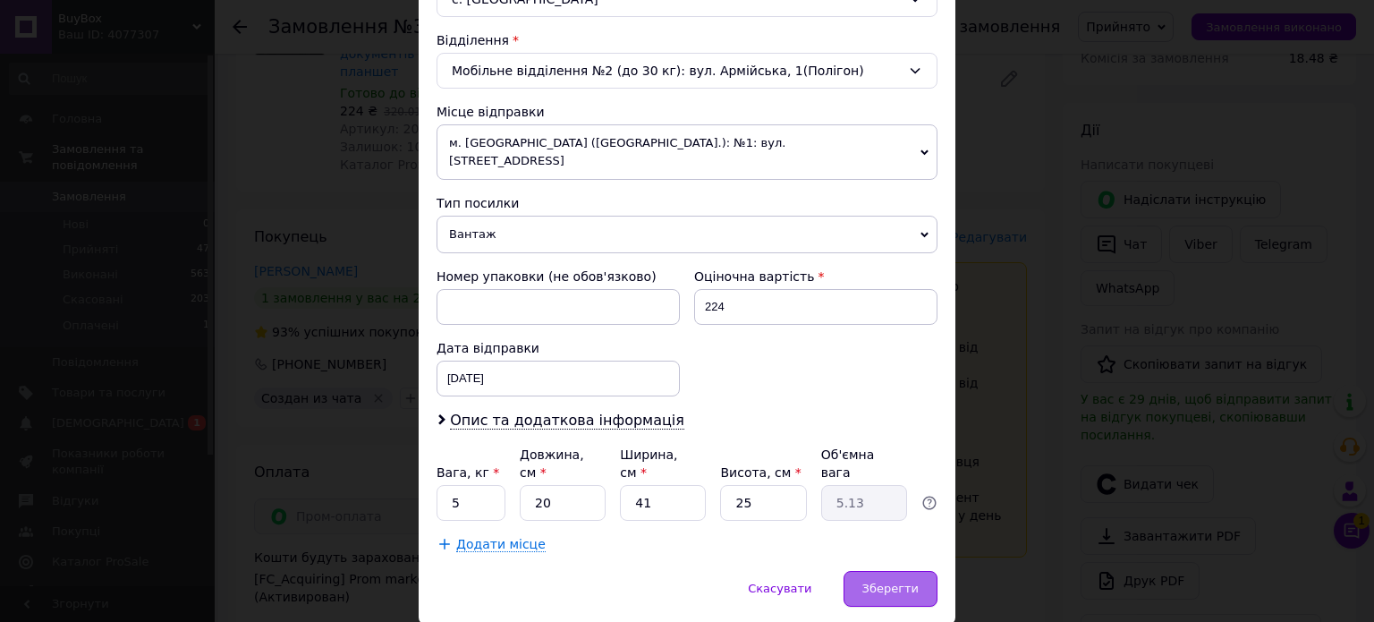
click at [909, 571] on div "Зберегти" at bounding box center [891, 589] width 94 height 36
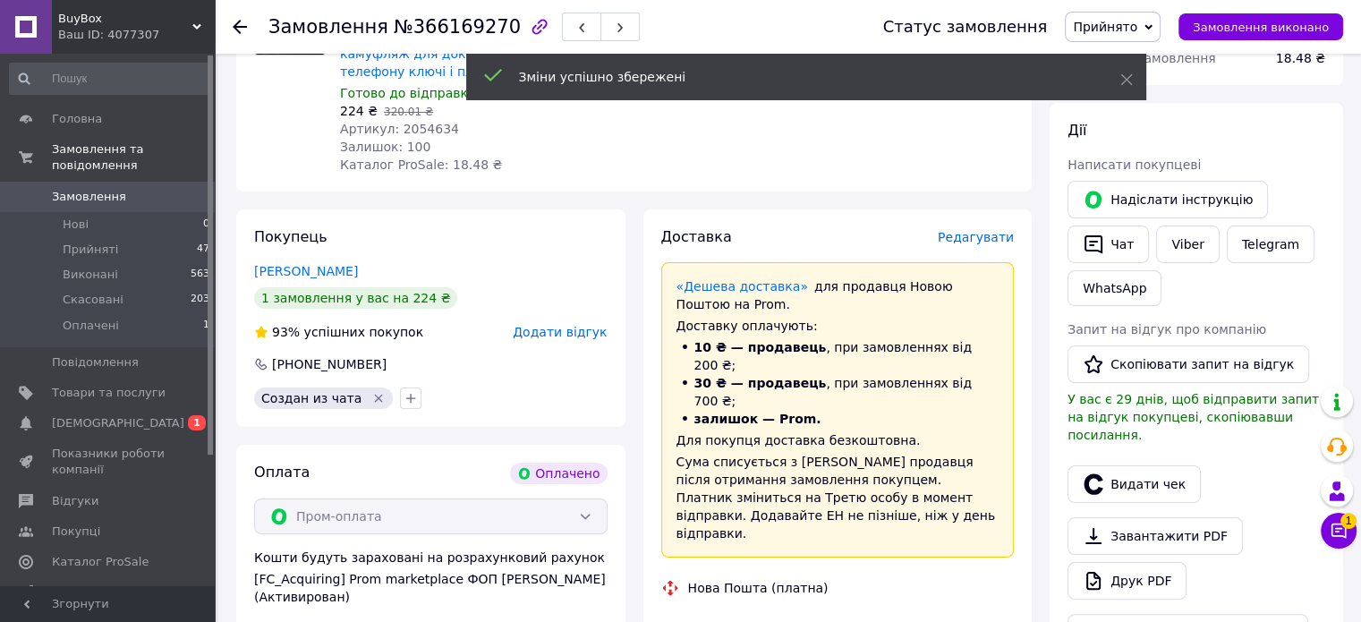
click at [1131, 16] on span "Прийнято" at bounding box center [1113, 27] width 96 height 30
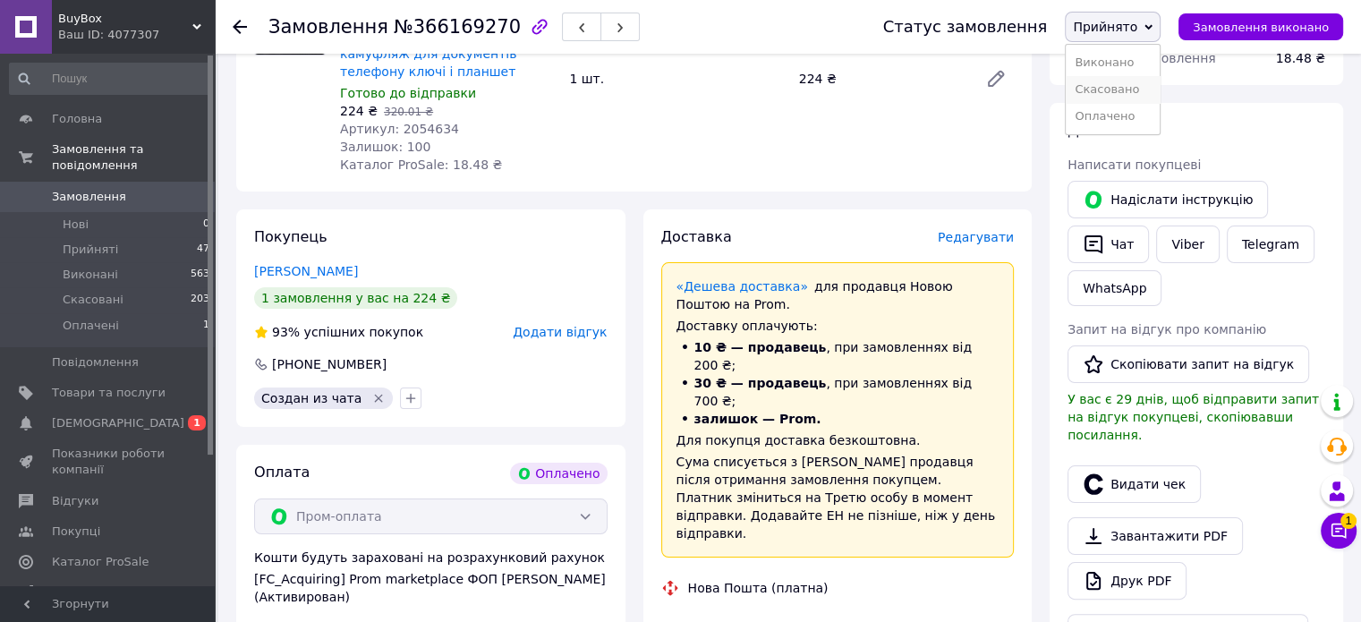
click at [1154, 90] on li "Скасовано" at bounding box center [1112, 89] width 94 height 27
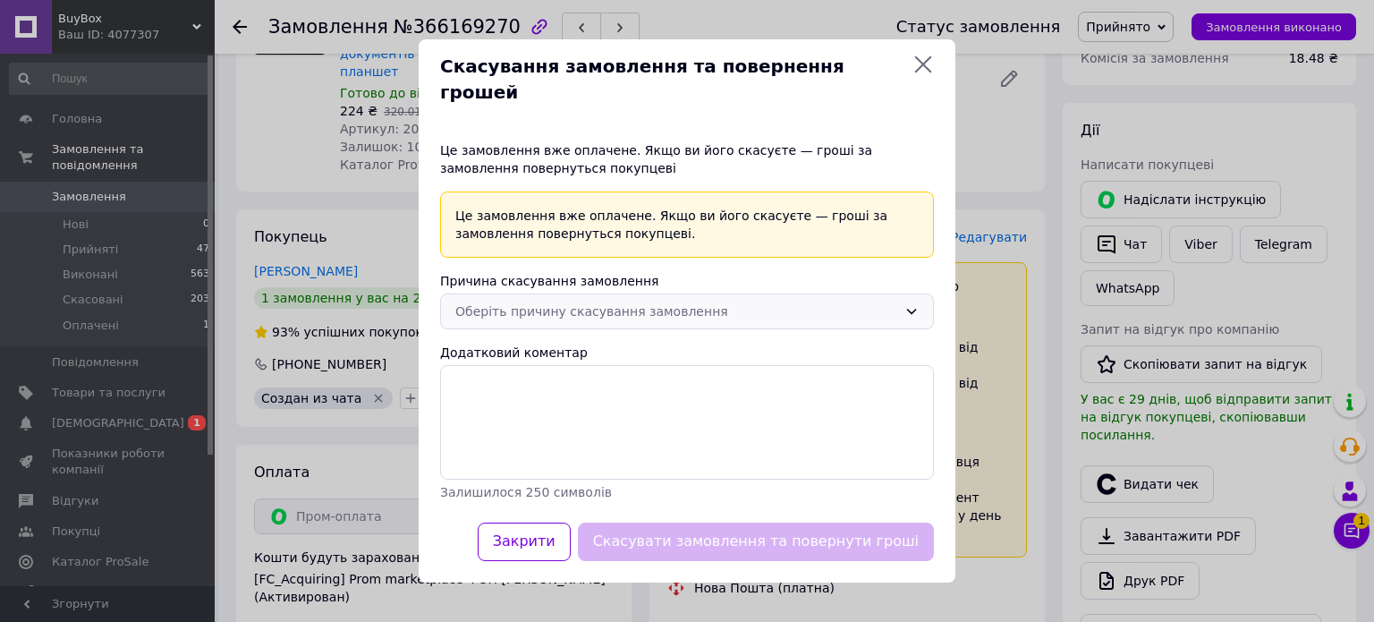
click at [673, 302] on div "Оберіть причину скасування замовлення" at bounding box center [676, 311] width 442 height 20
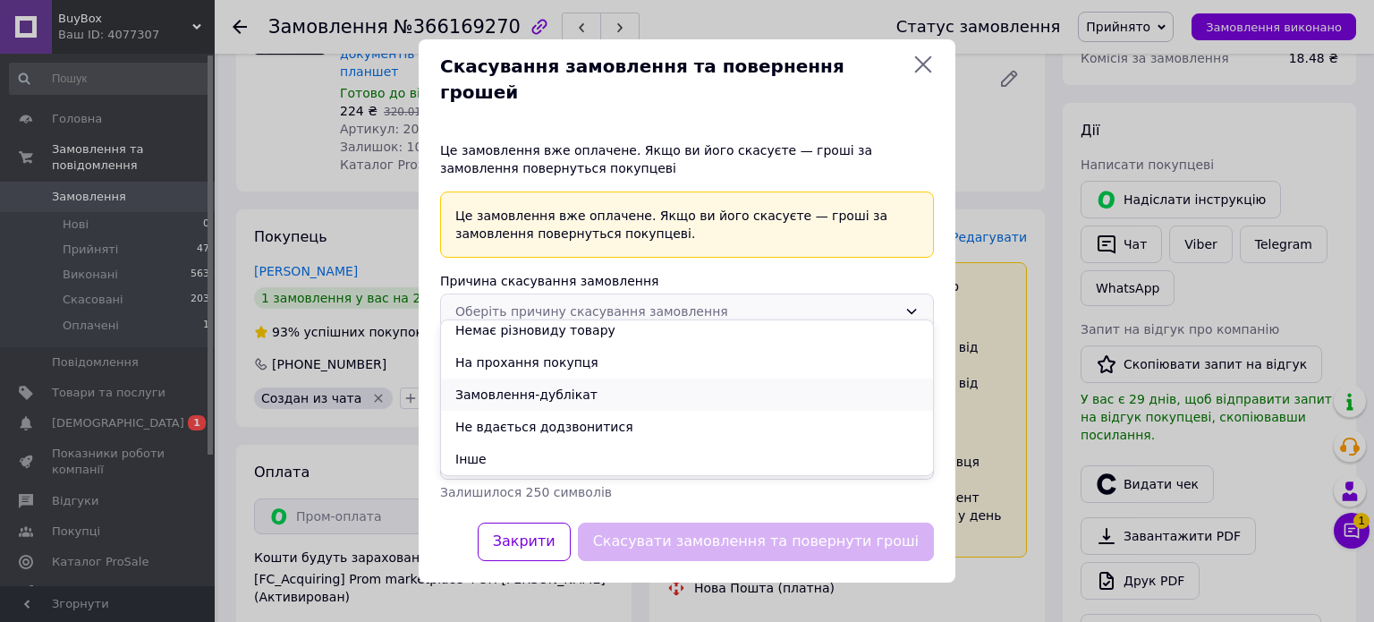
scroll to position [39, 0]
click at [547, 454] on li "Інше" at bounding box center [687, 458] width 492 height 32
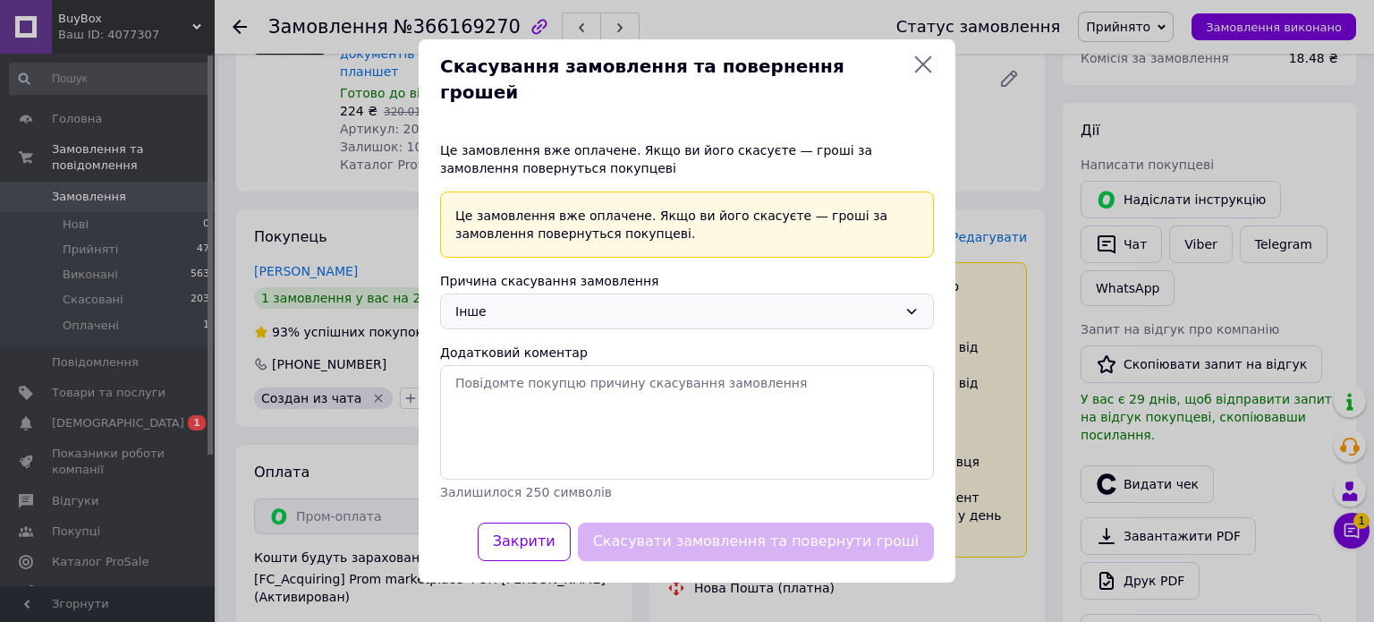
click at [573, 313] on div "Інше" at bounding box center [687, 311] width 494 height 36
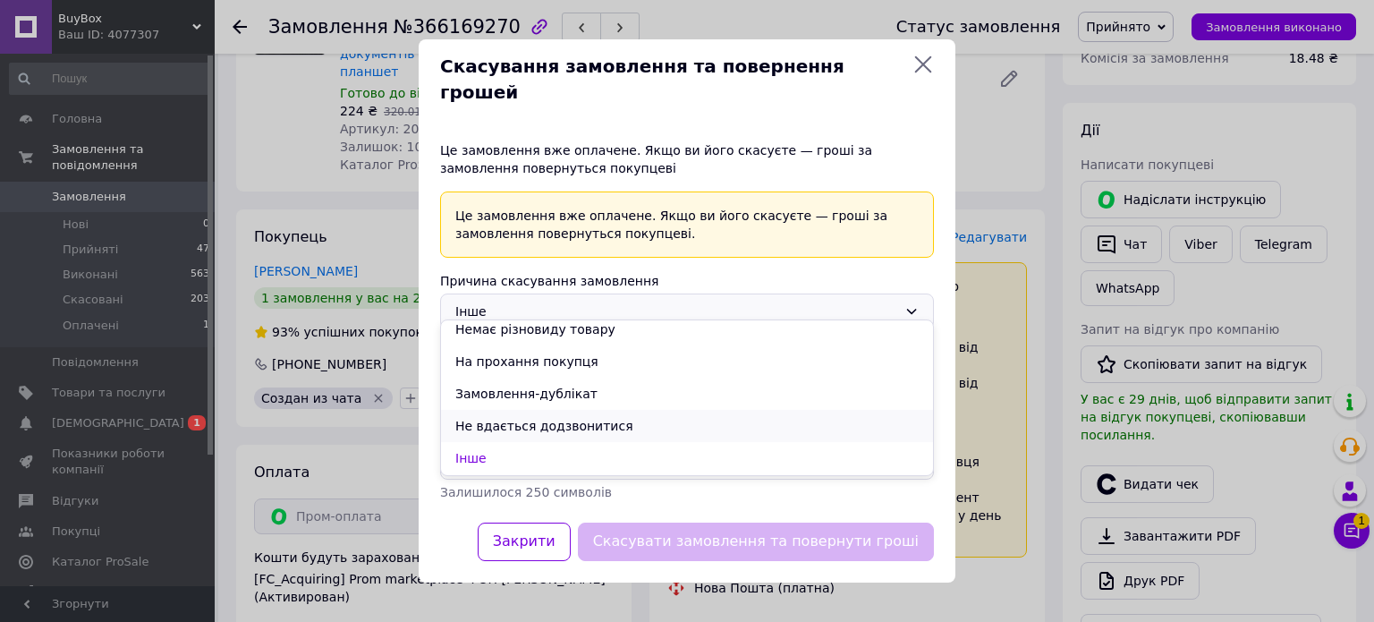
click at [544, 429] on li "Не вдається додзвонитися" at bounding box center [687, 426] width 492 height 32
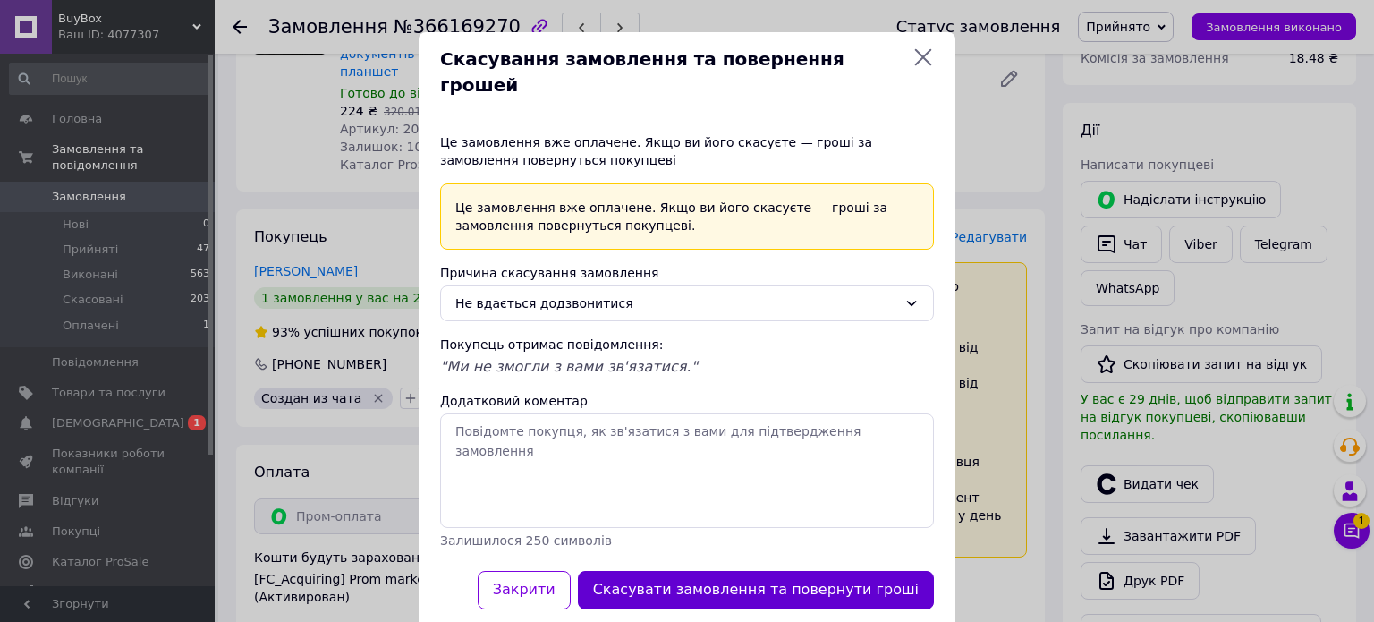
click at [721, 571] on button "Скасувати замовлення та повернути гроші" at bounding box center [756, 590] width 356 height 38
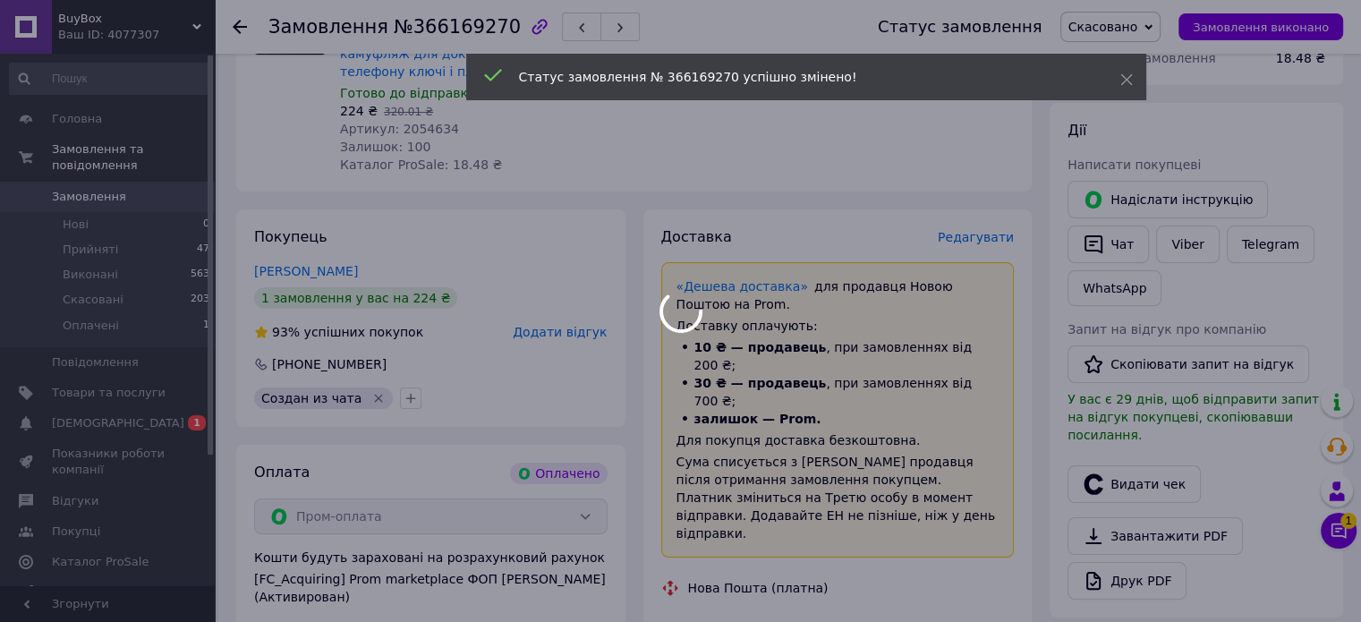
scroll to position [215, 0]
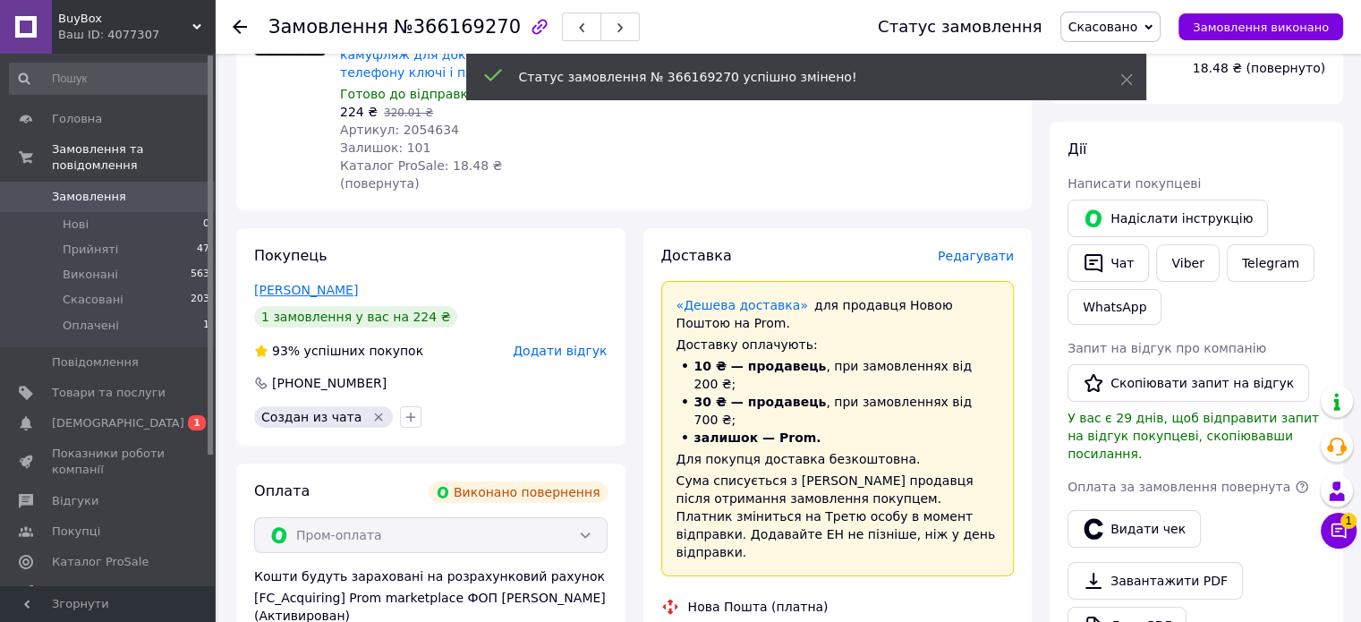
click at [308, 283] on link "[PERSON_NAME]" at bounding box center [306, 290] width 104 height 14
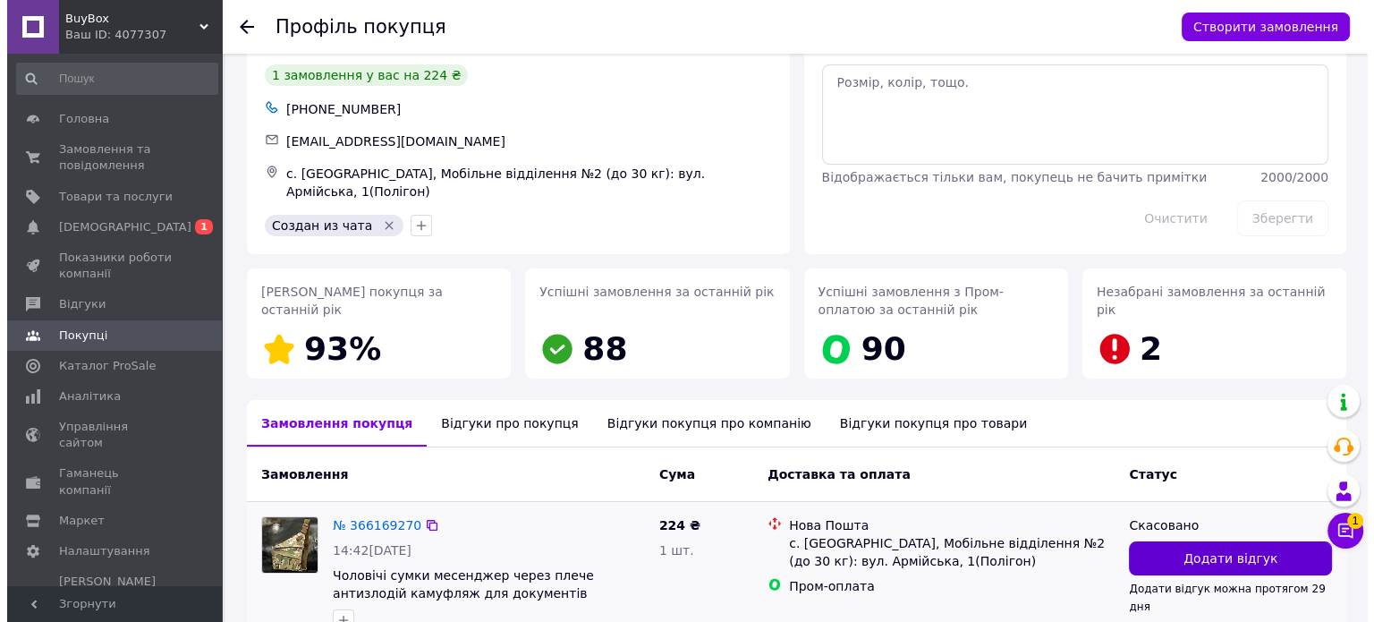
scroll to position [71, 0]
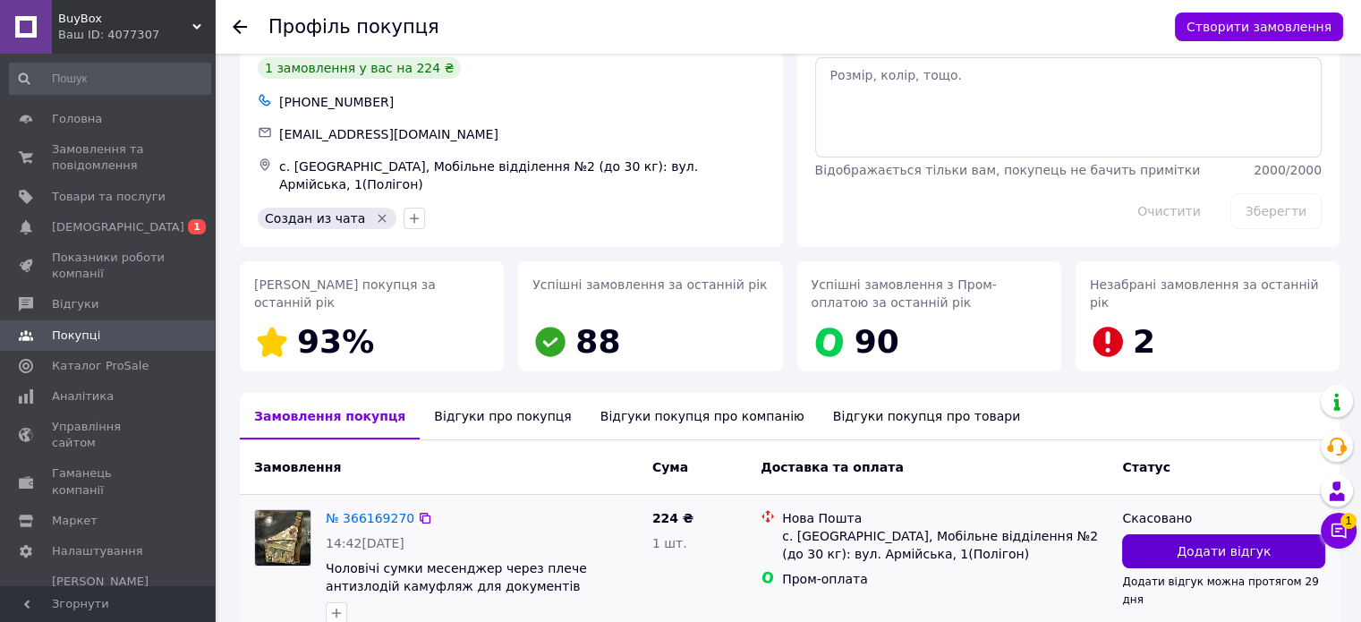
click at [1213, 555] on button "Додати відгук" at bounding box center [1223, 551] width 203 height 34
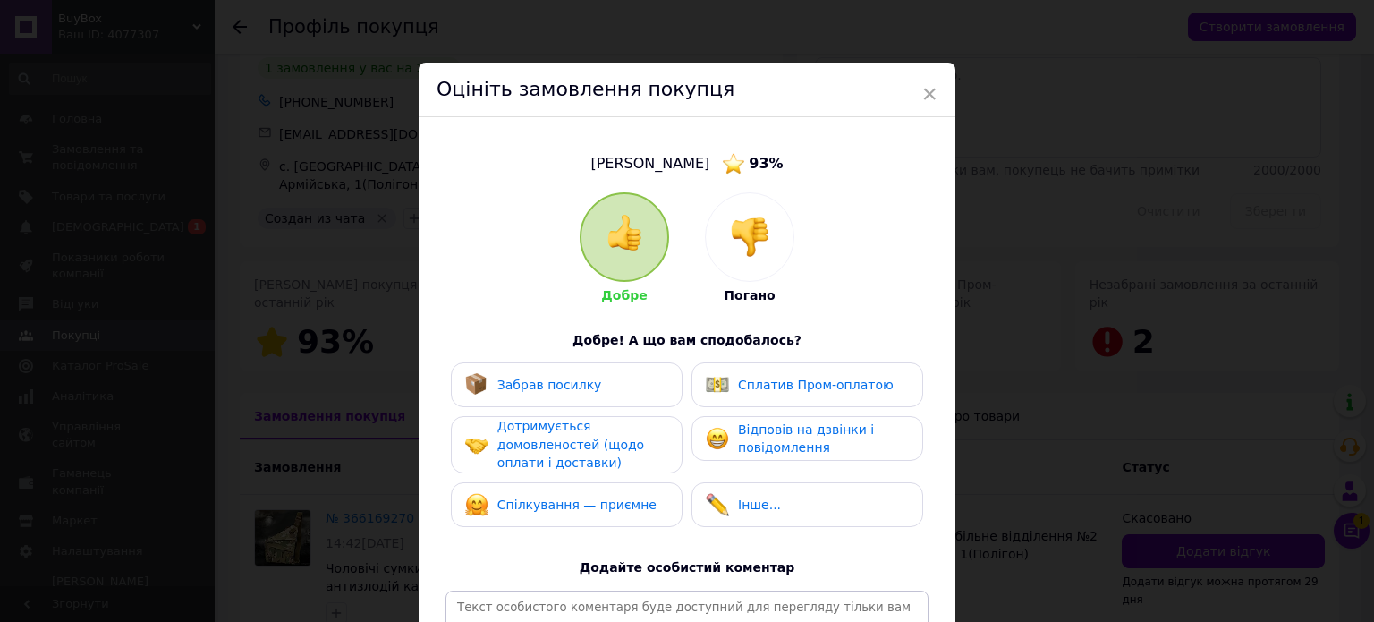
click at [769, 253] on div at bounding box center [750, 237] width 88 height 88
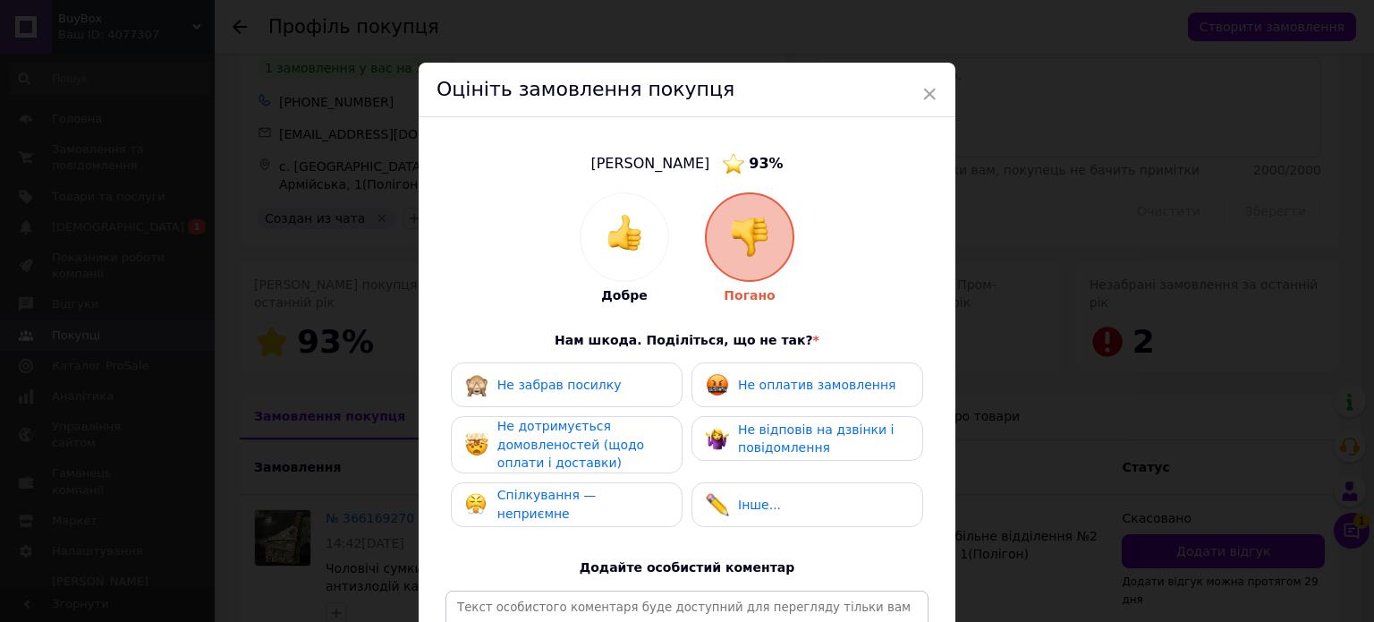
click at [626, 378] on div "Не забрав посилку" at bounding box center [566, 384] width 203 height 23
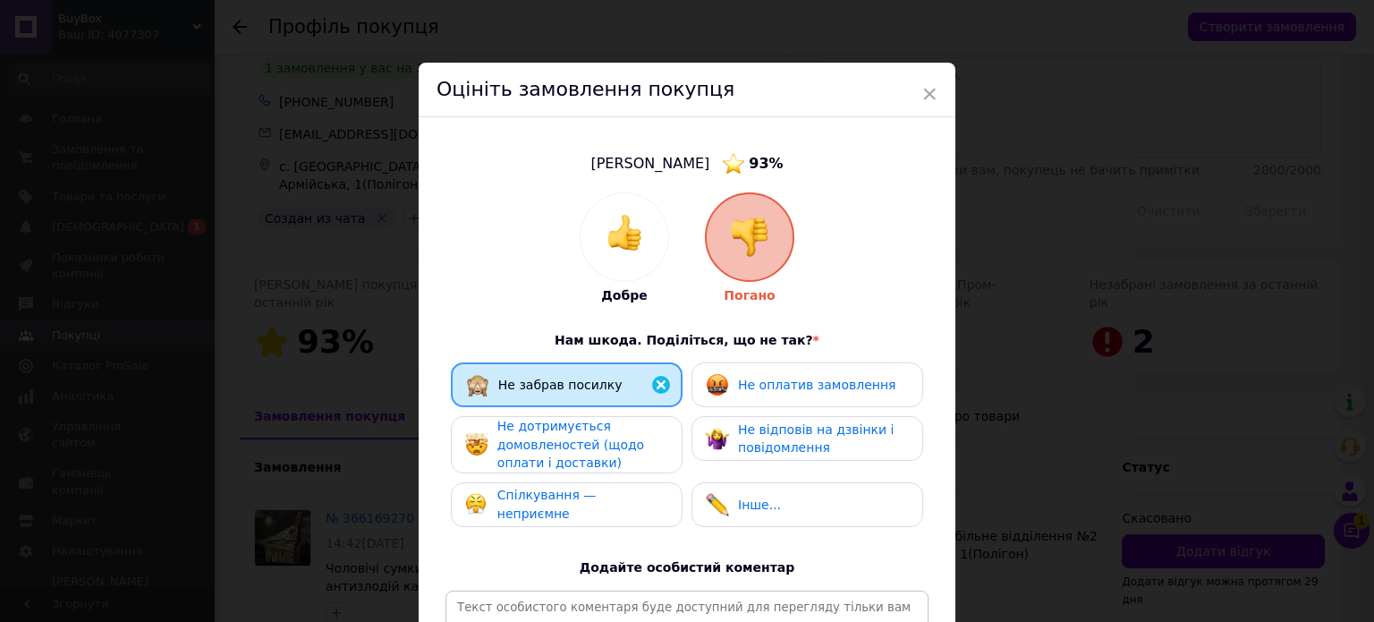
drag, startPoint x: 628, startPoint y: 429, endPoint x: 615, endPoint y: 496, distance: 68.3
click at [627, 432] on div "Не дотримується домовленостей (щодо оплати і доставки)" at bounding box center [582, 444] width 170 height 55
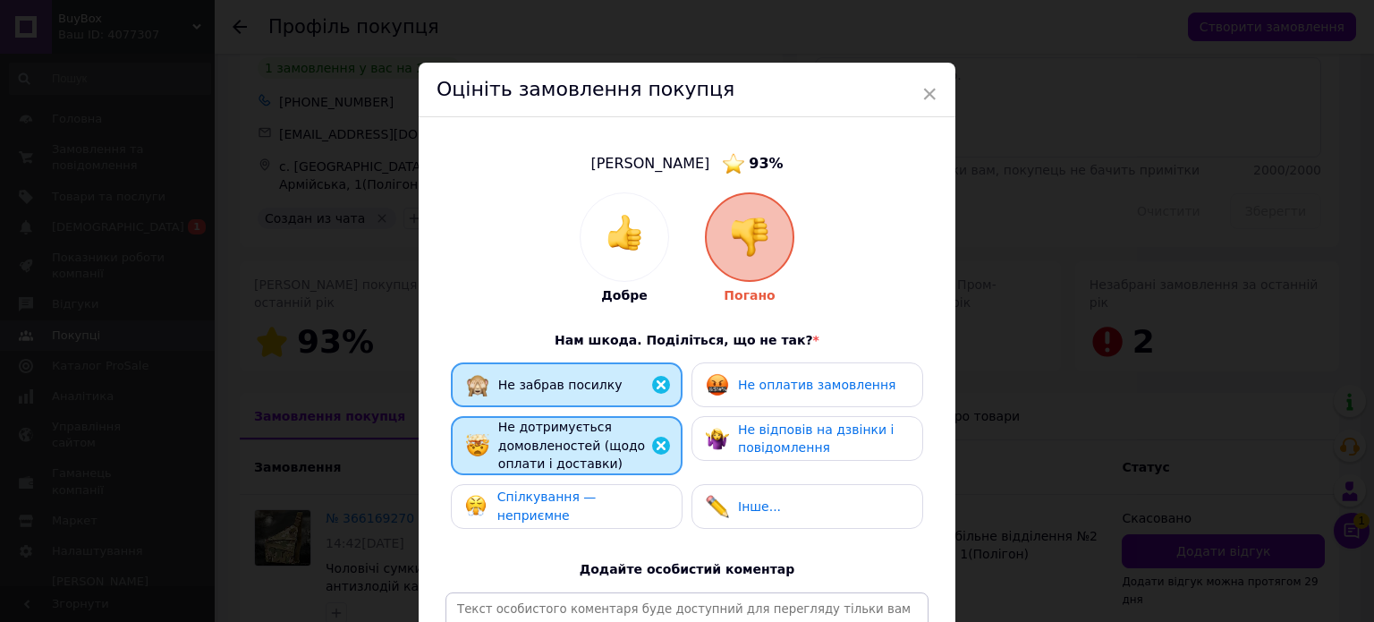
click at [597, 497] on span "Спілкування — неприємне" at bounding box center [546, 505] width 99 height 33
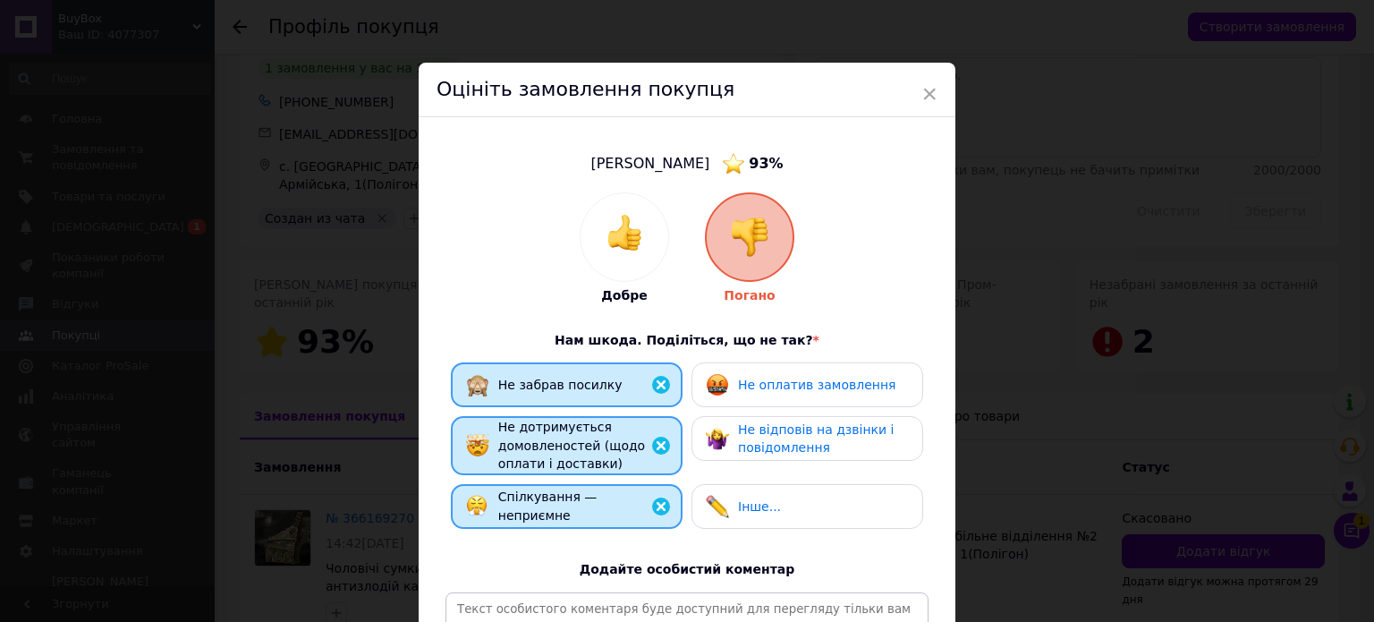
click at [738, 433] on span "Не відповів на дзвінки і повідомлення" at bounding box center [816, 438] width 156 height 33
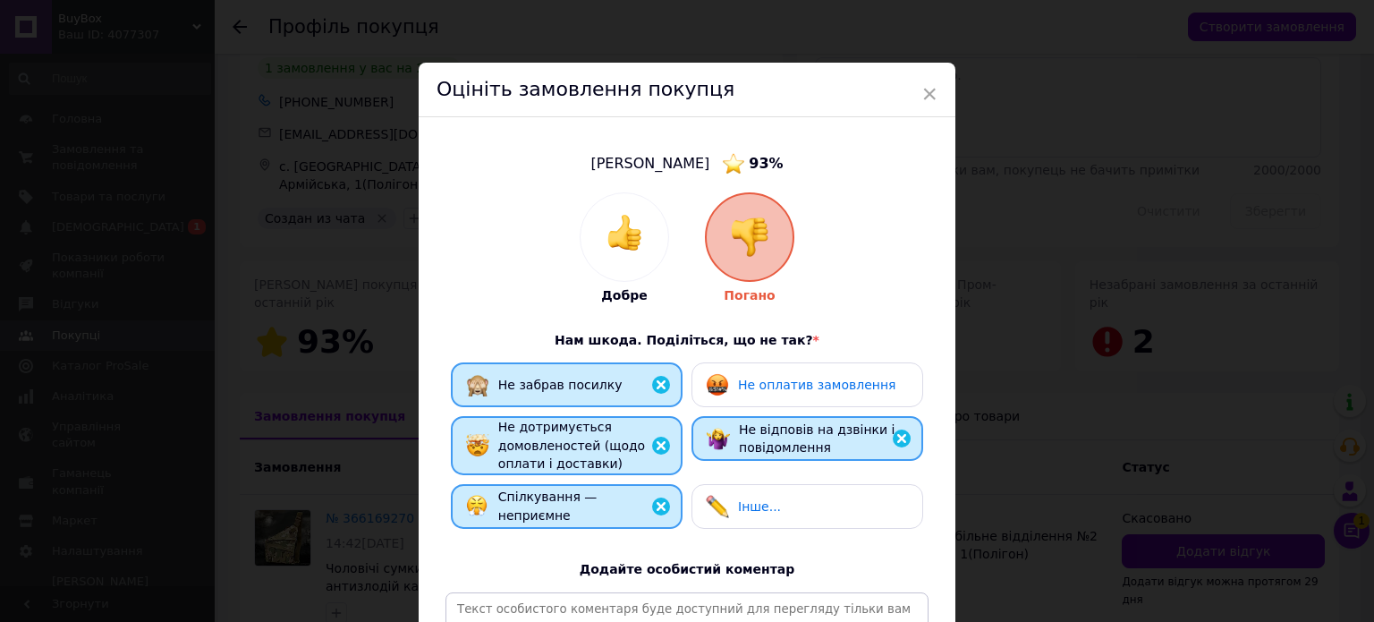
click at [762, 390] on span "Не оплатив замовлення" at bounding box center [816, 385] width 157 height 14
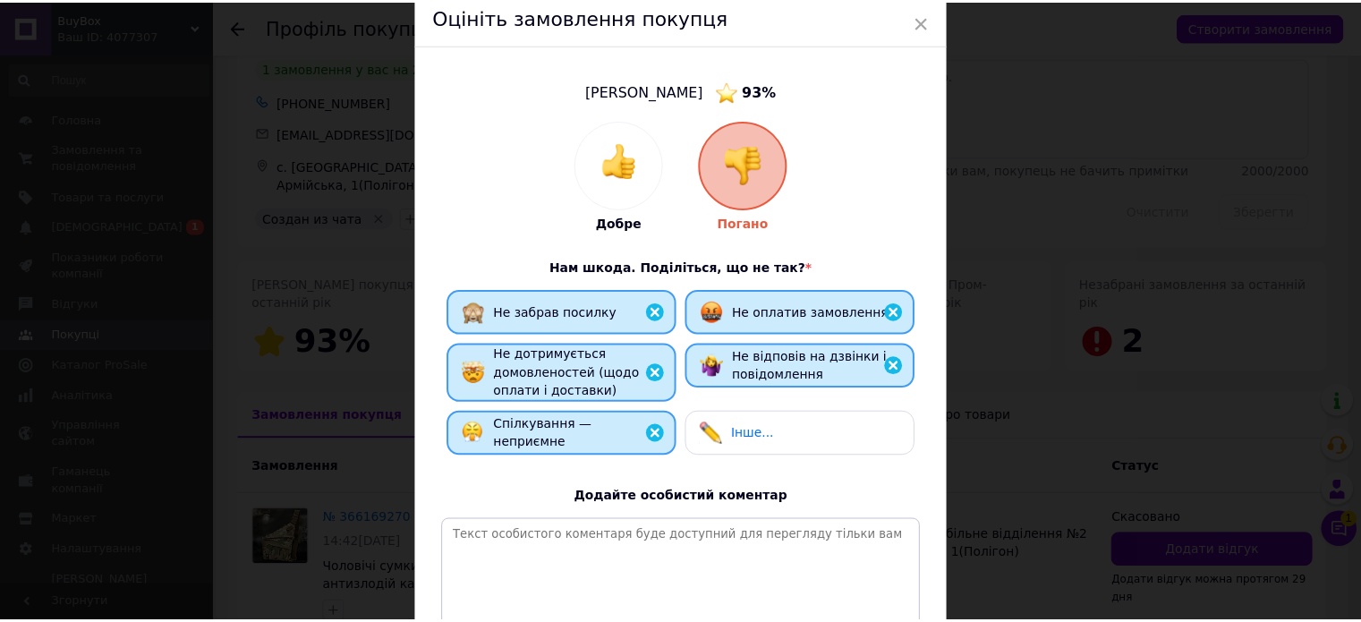
scroll to position [265, 0]
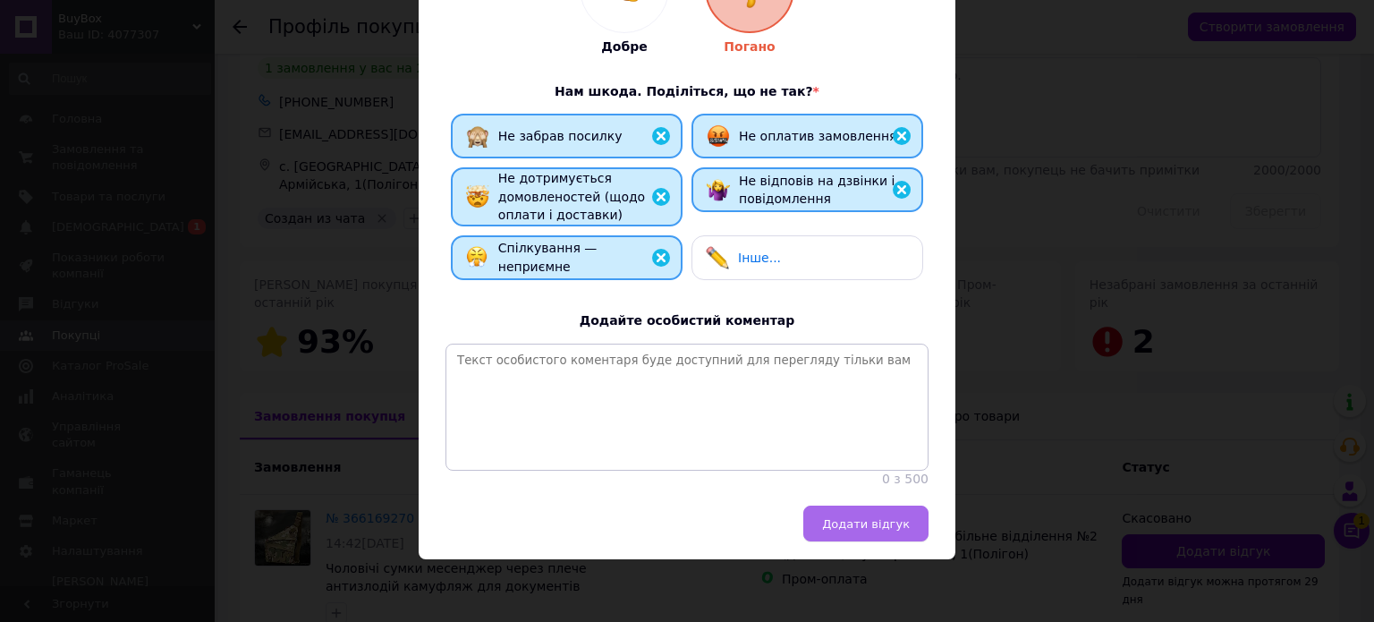
click at [859, 525] on span "Додати відгук" at bounding box center [866, 523] width 88 height 13
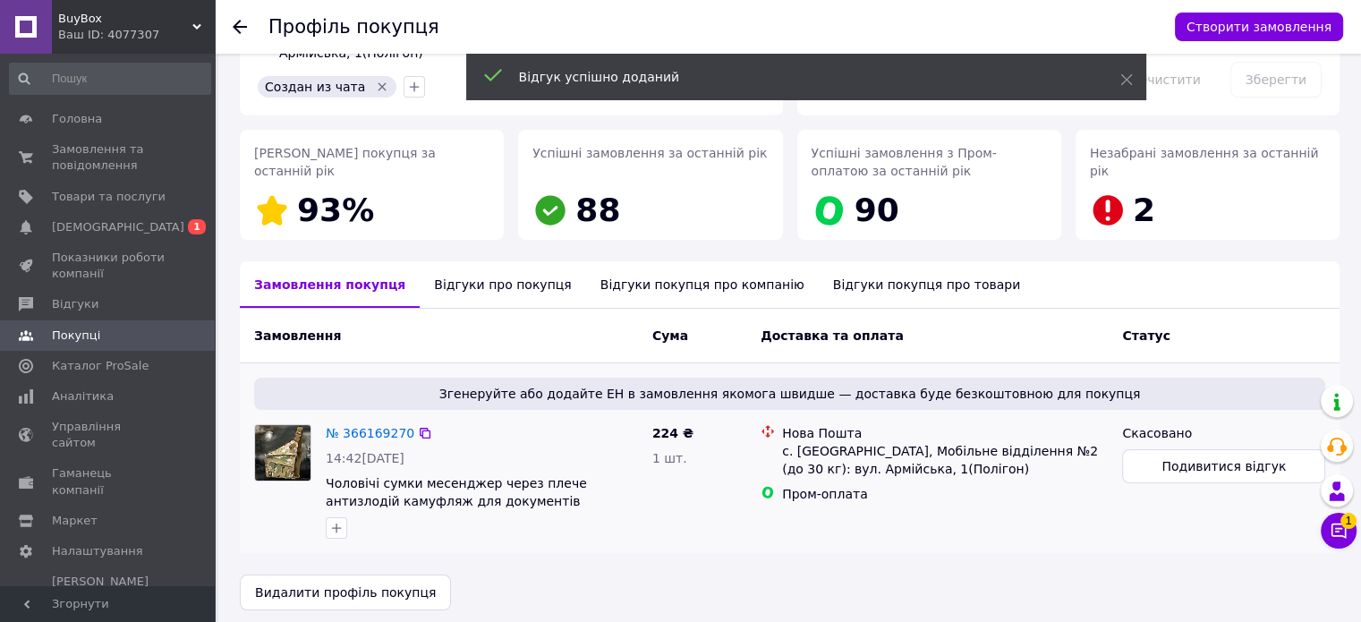
scroll to position [207, 0]
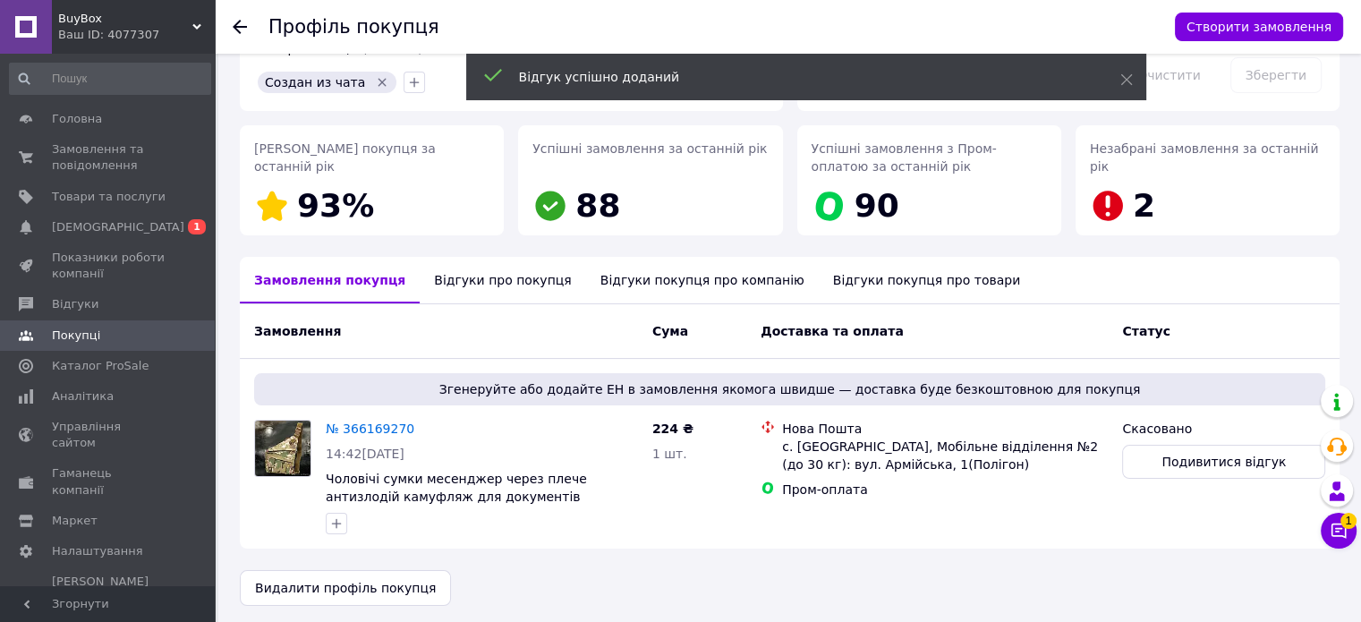
click at [471, 293] on div "Відгуки про покупця" at bounding box center [502, 280] width 165 height 47
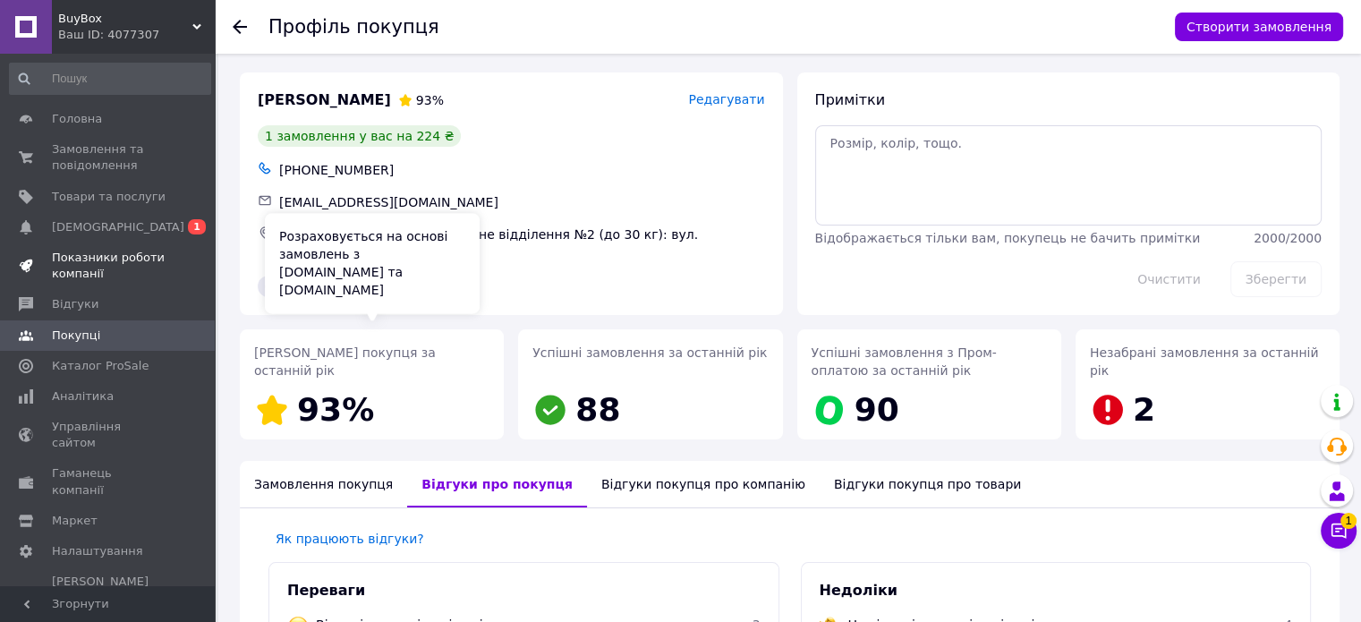
scroll to position [0, 0]
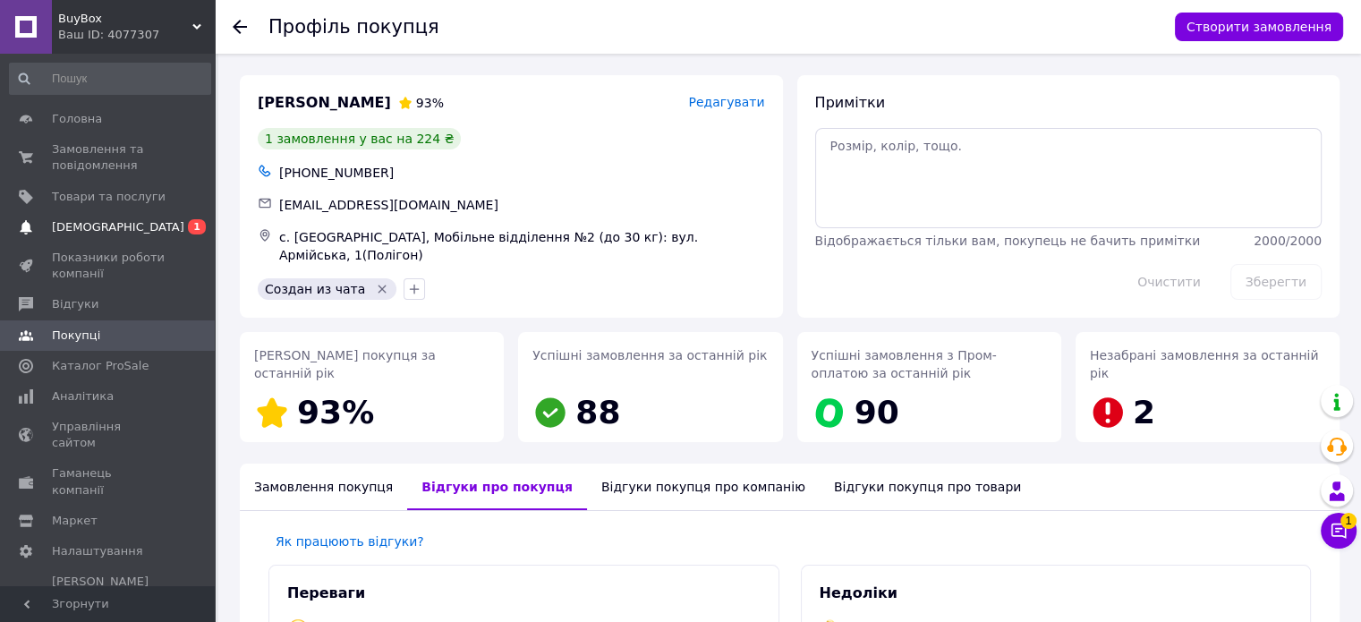
click at [99, 223] on span "[DEMOGRAPHIC_DATA]" at bounding box center [118, 227] width 132 height 16
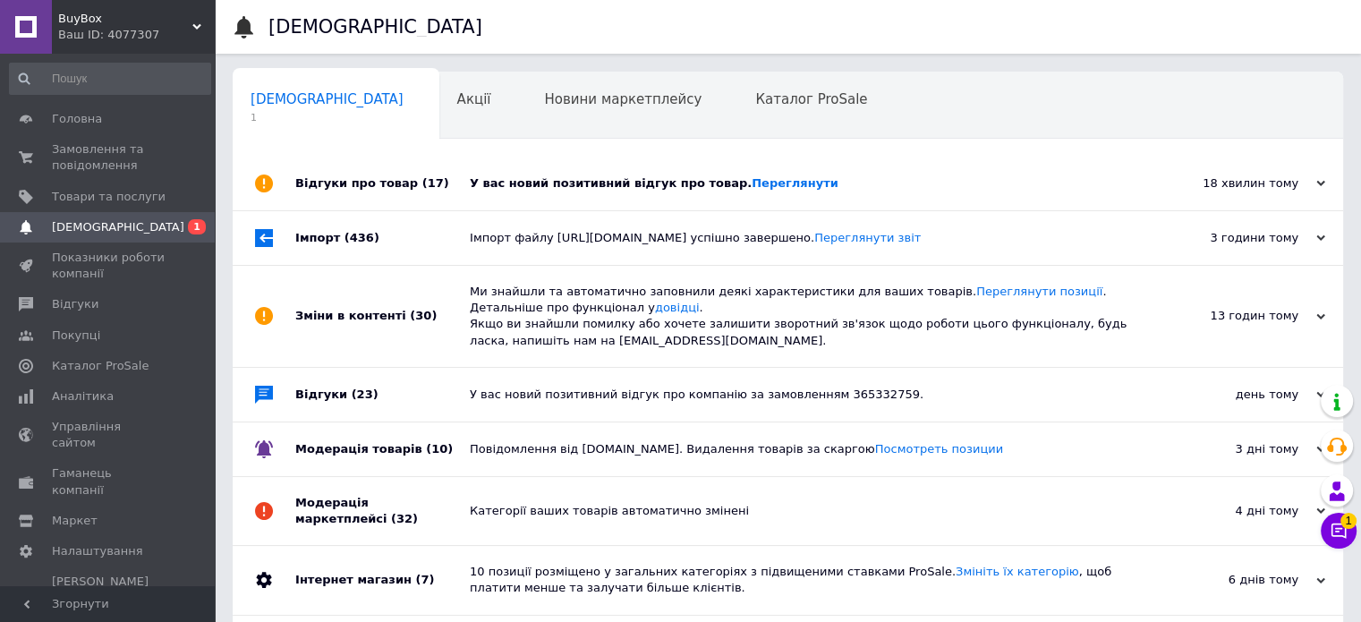
click at [586, 180] on div "У вас новий позитивний відгук про товар. Переглянути" at bounding box center [808, 183] width 676 height 16
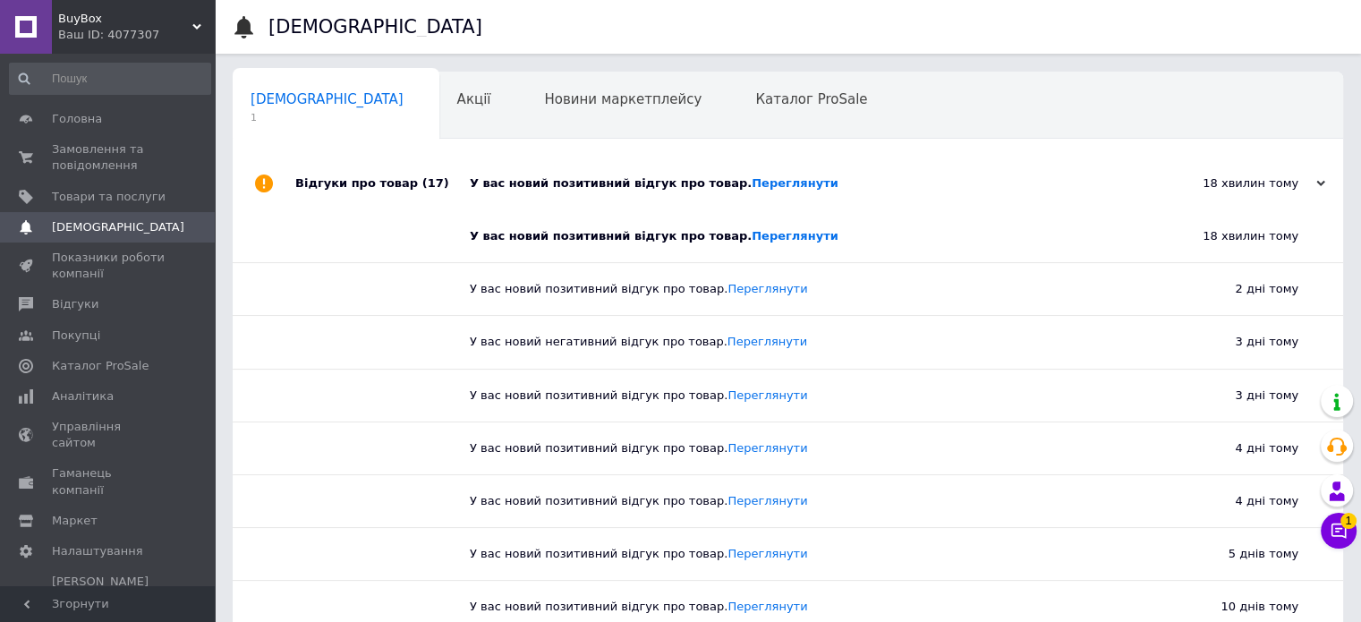
click at [586, 180] on div "У вас новий позитивний відгук про товар. Переглянути" at bounding box center [808, 183] width 676 height 16
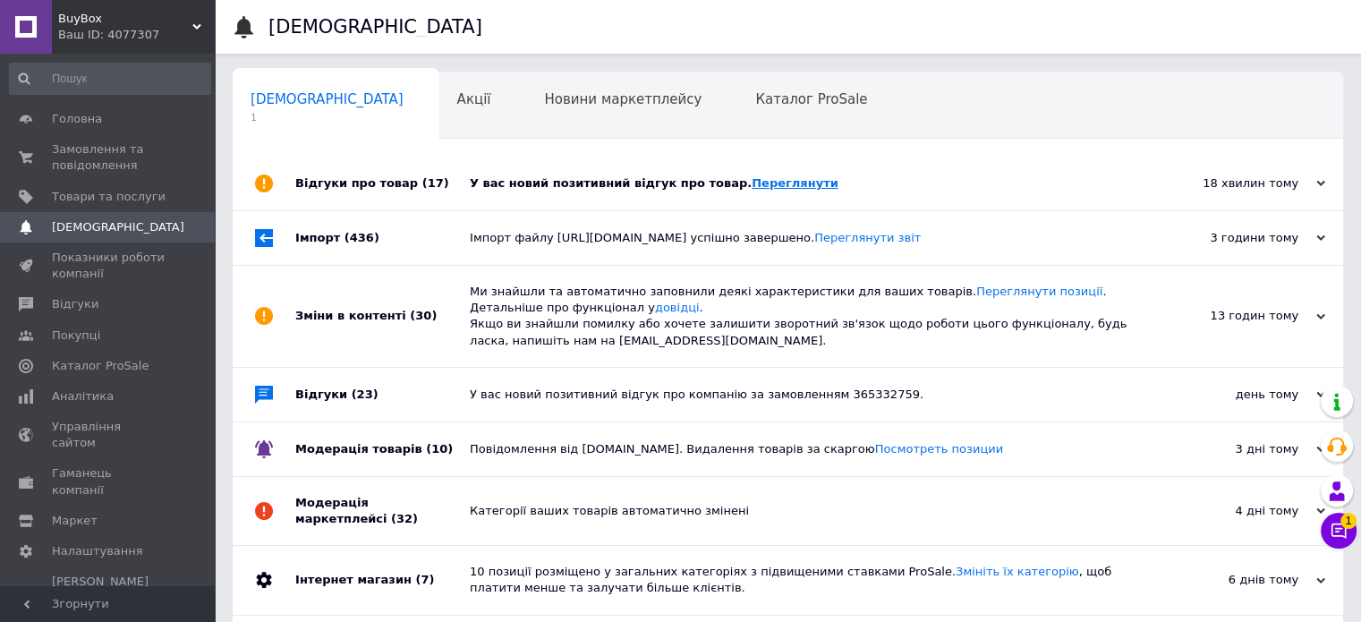
click at [755, 180] on link "Переглянути" at bounding box center [794, 182] width 87 height 13
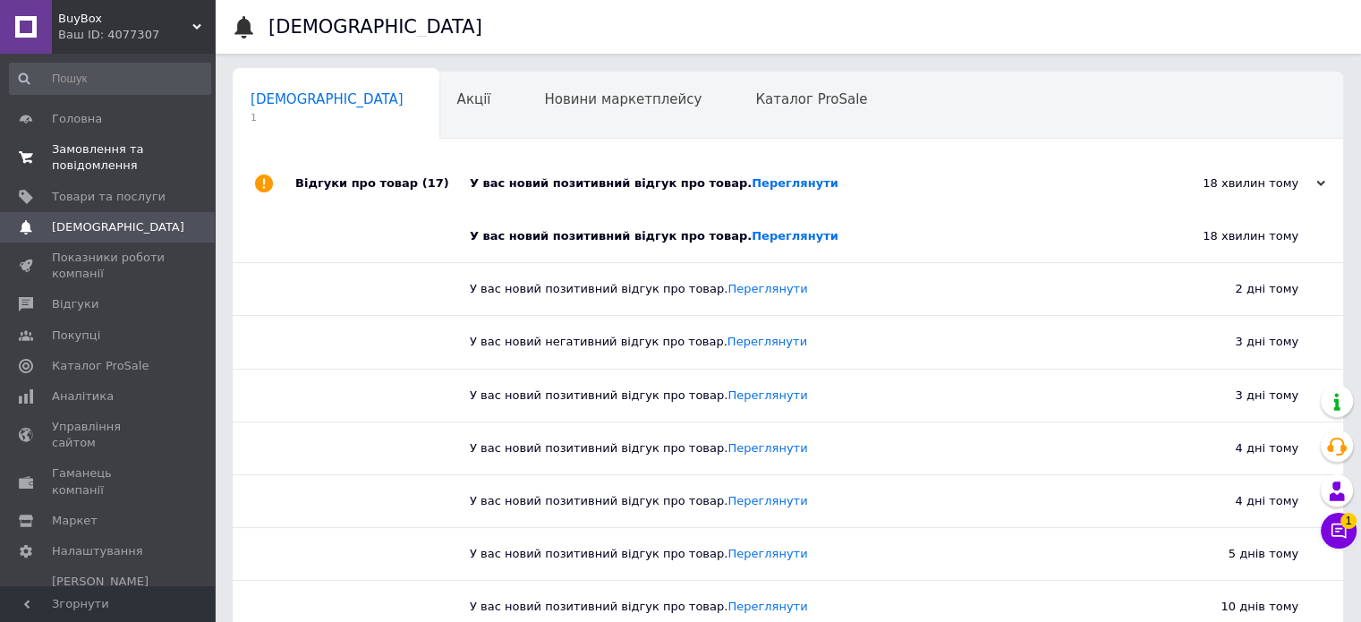
click at [115, 159] on span "Замовлення та повідомлення" at bounding box center [109, 157] width 114 height 32
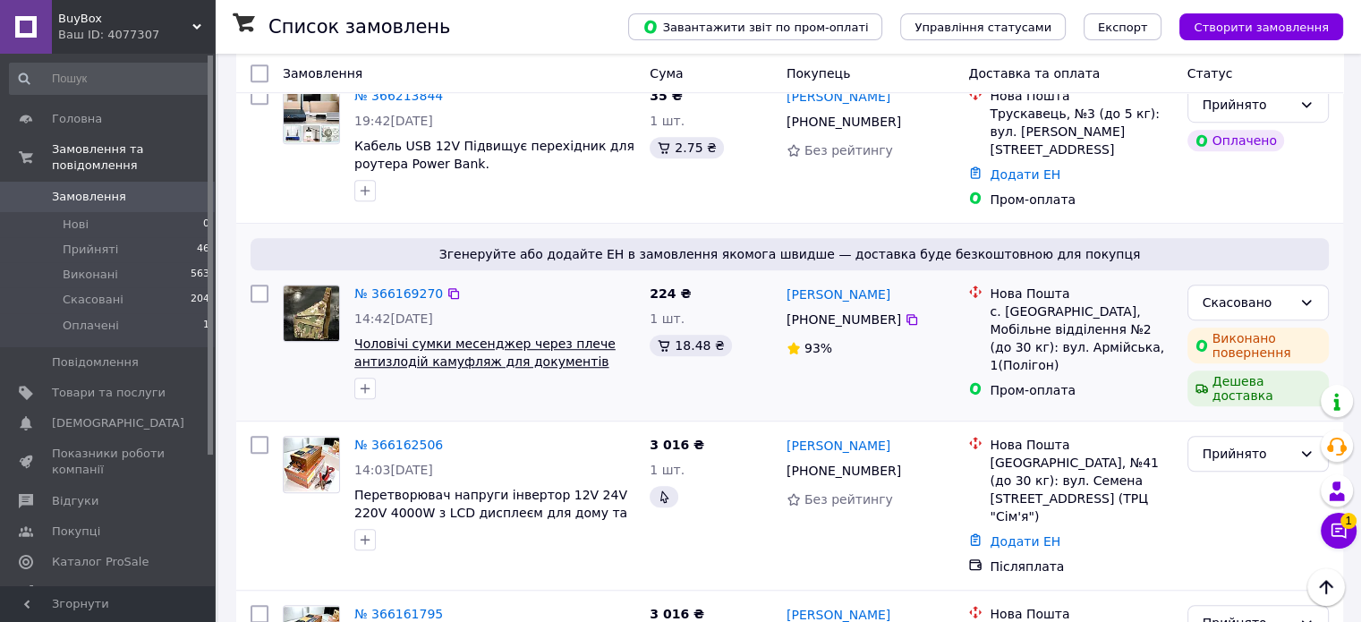
scroll to position [1163, 0]
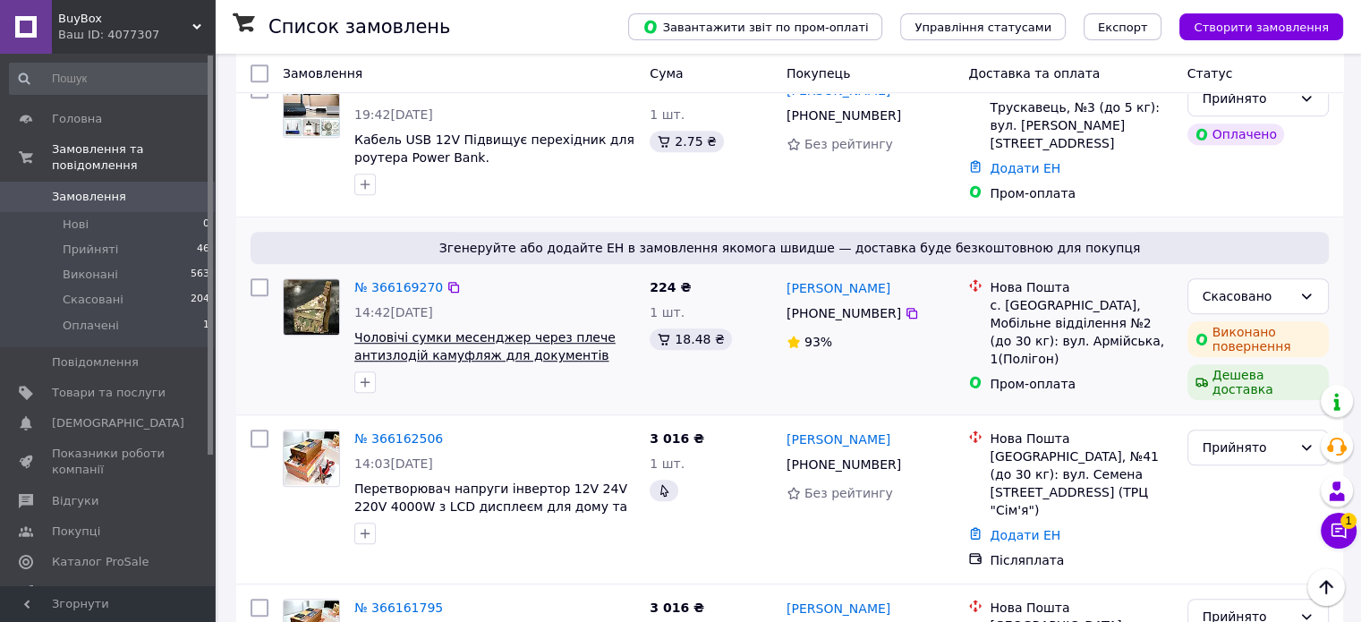
click at [484, 330] on span "Чоловічі сумки месенджер через плече антизлодій камуфляж для документів телефон…" at bounding box center [484, 355] width 261 height 50
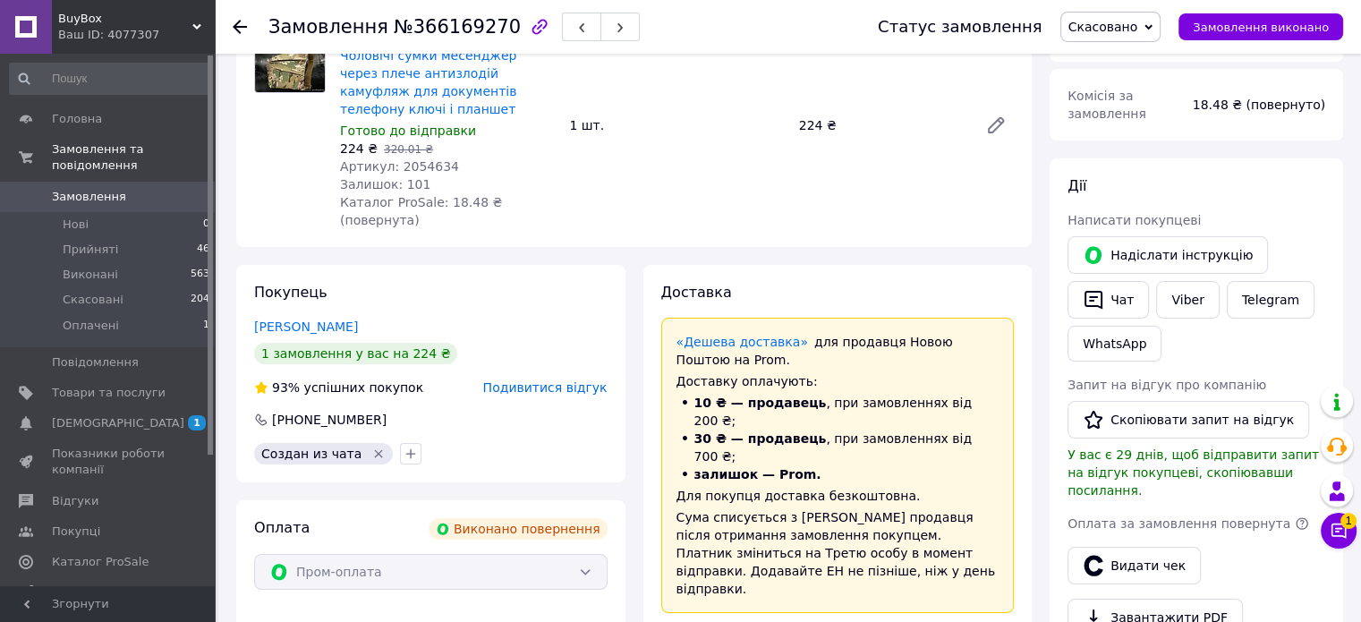
scroll to position [100, 0]
click at [168, 415] on span "1 0" at bounding box center [189, 423] width 49 height 16
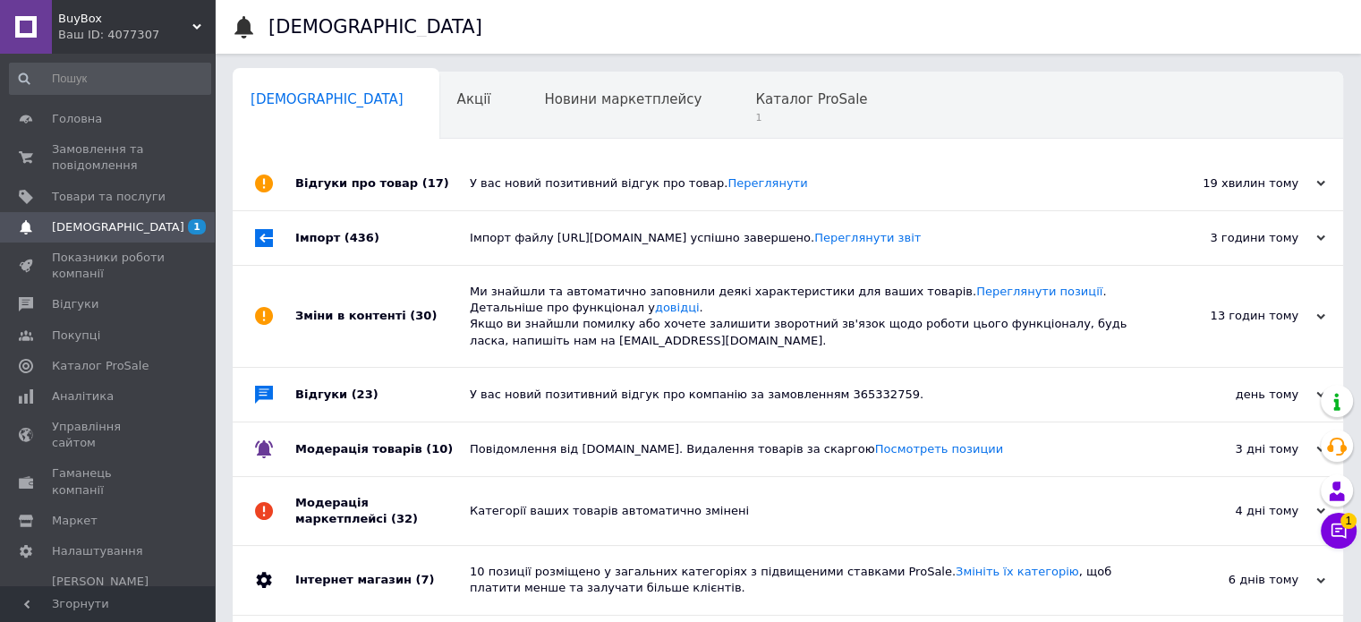
click at [607, 174] on div "У вас новий позитивний відгук про товар. [GEOGRAPHIC_DATA]" at bounding box center [808, 184] width 676 height 54
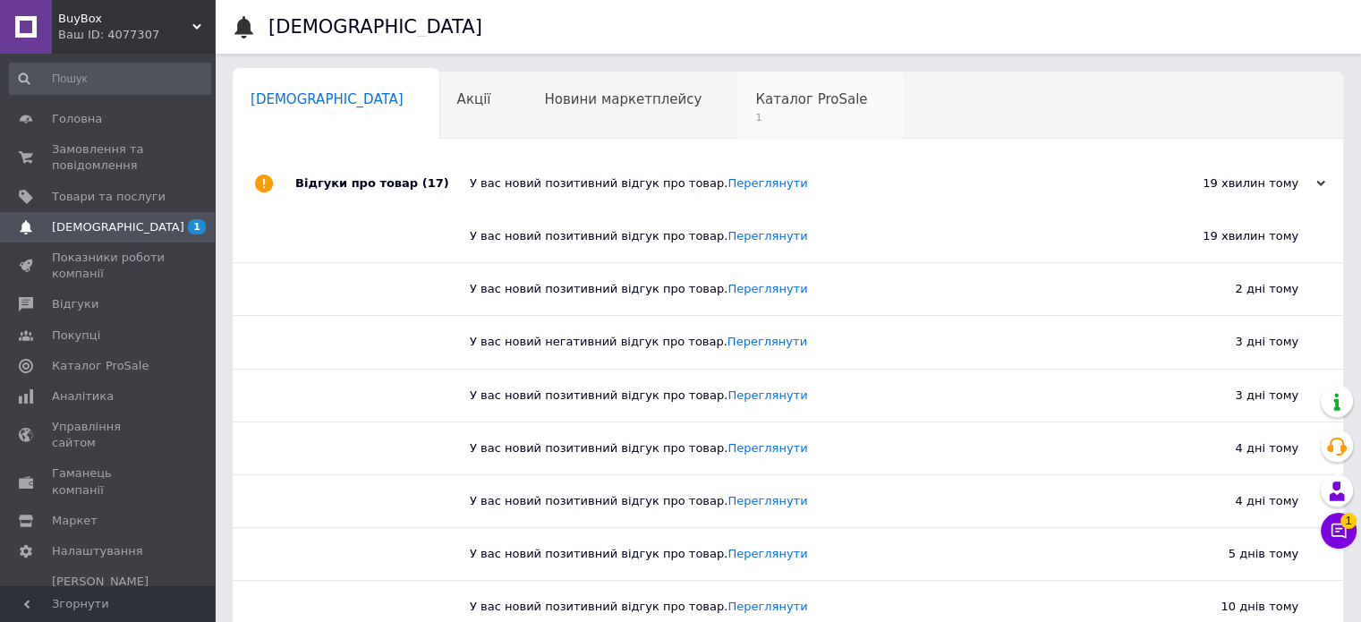
click at [755, 115] on span "1" at bounding box center [811, 117] width 112 height 13
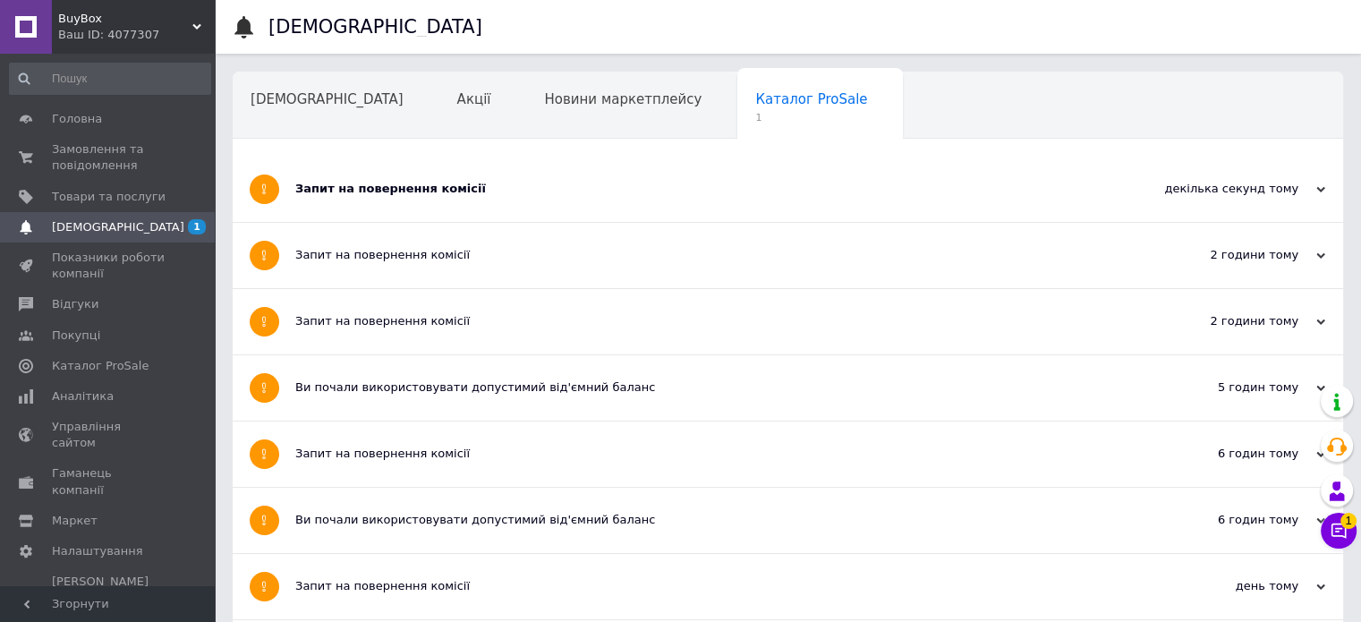
click at [608, 191] on div "Запит на повернення комісії" at bounding box center [720, 189] width 851 height 16
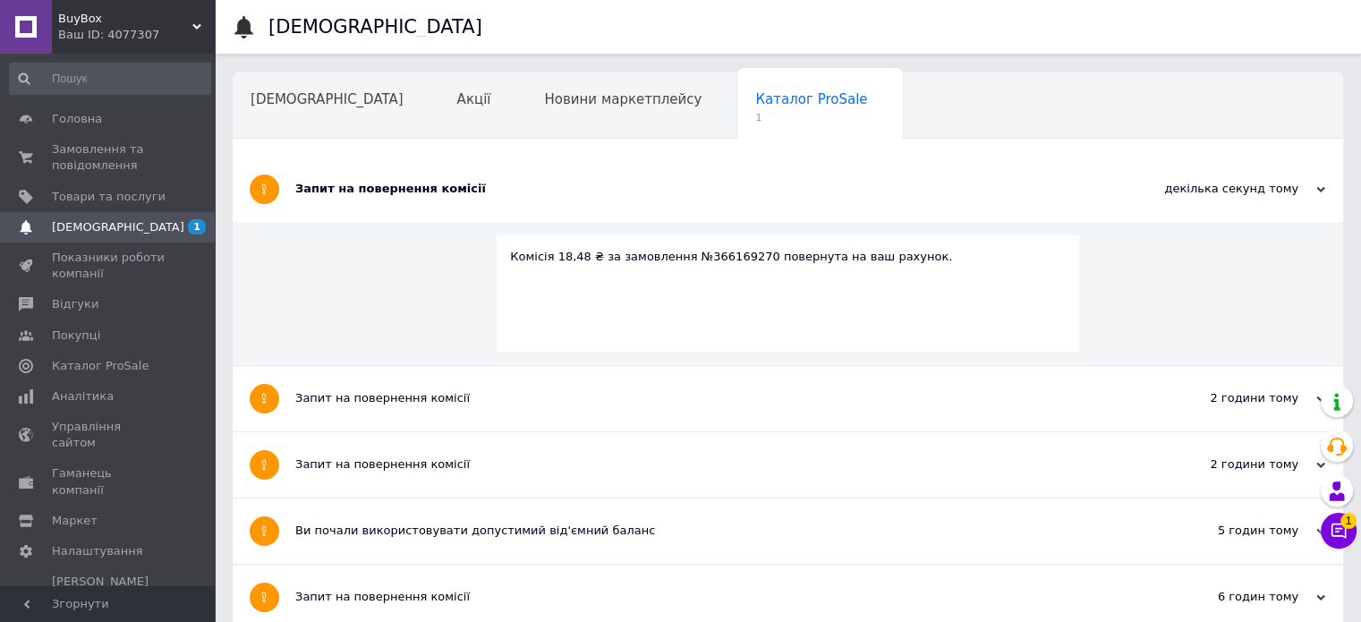
click at [608, 191] on div "Запит на повернення комісії" at bounding box center [720, 189] width 851 height 16
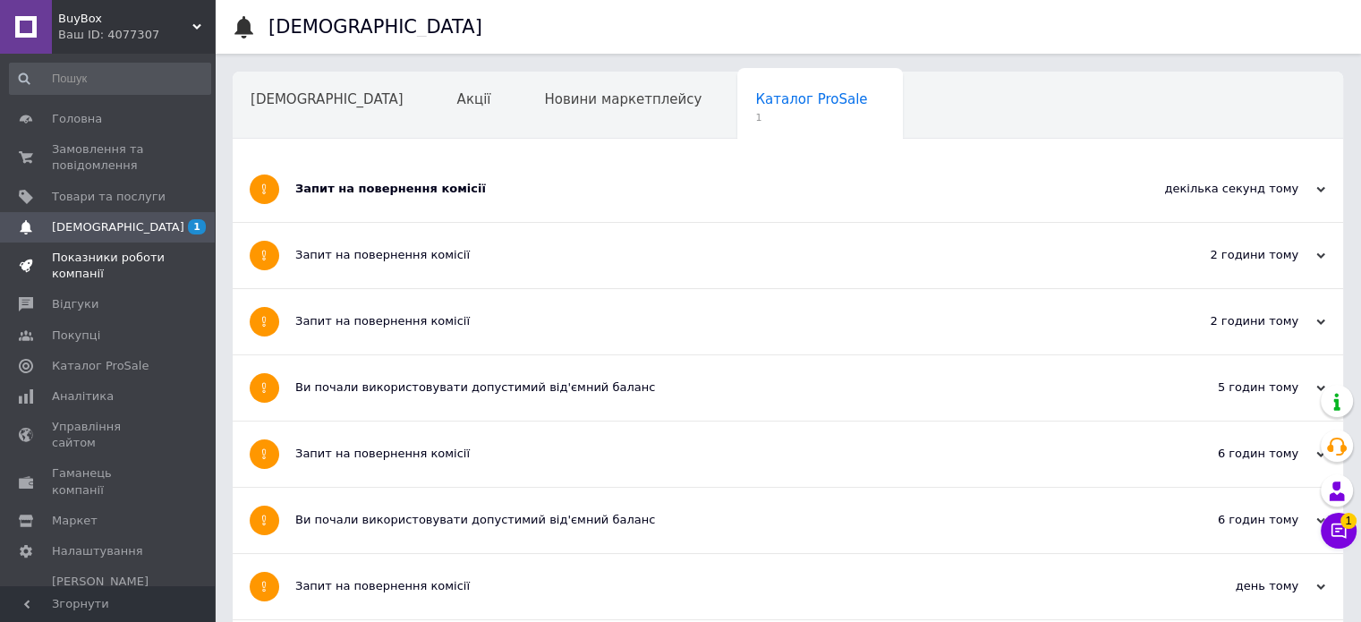
click at [137, 271] on span "Показники роботи компанії" at bounding box center [109, 266] width 114 height 32
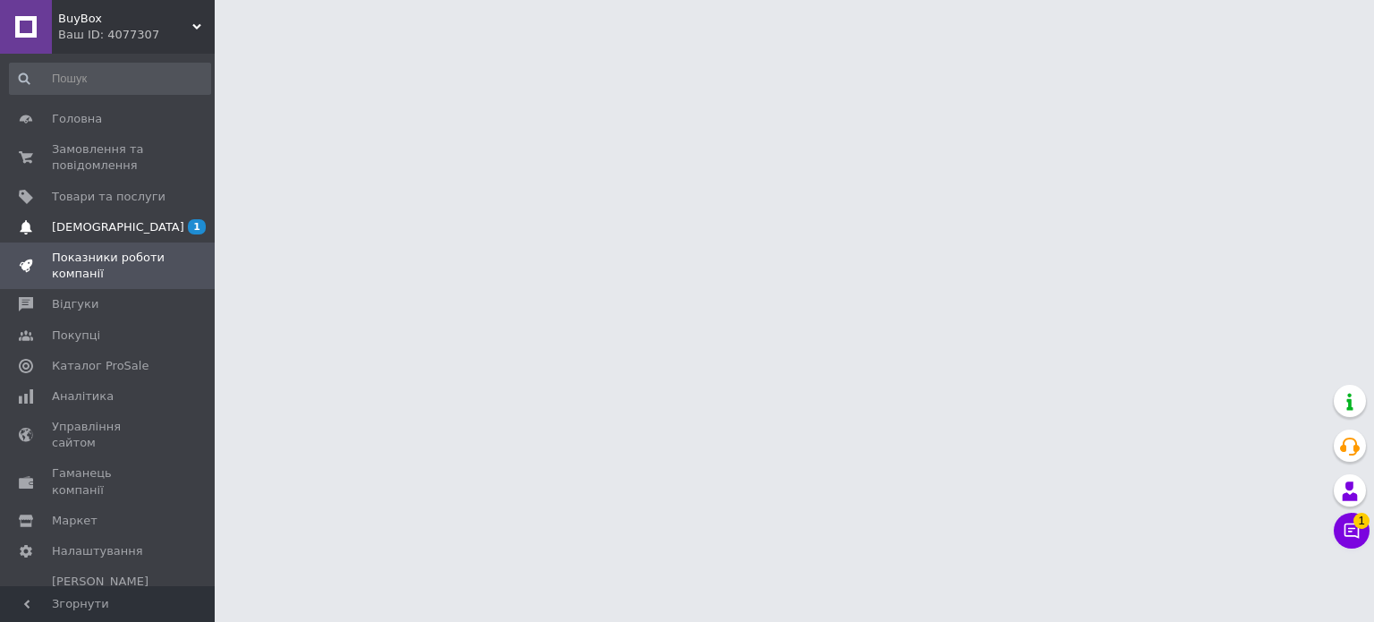
click at [138, 225] on span "[DEMOGRAPHIC_DATA]" at bounding box center [109, 227] width 114 height 16
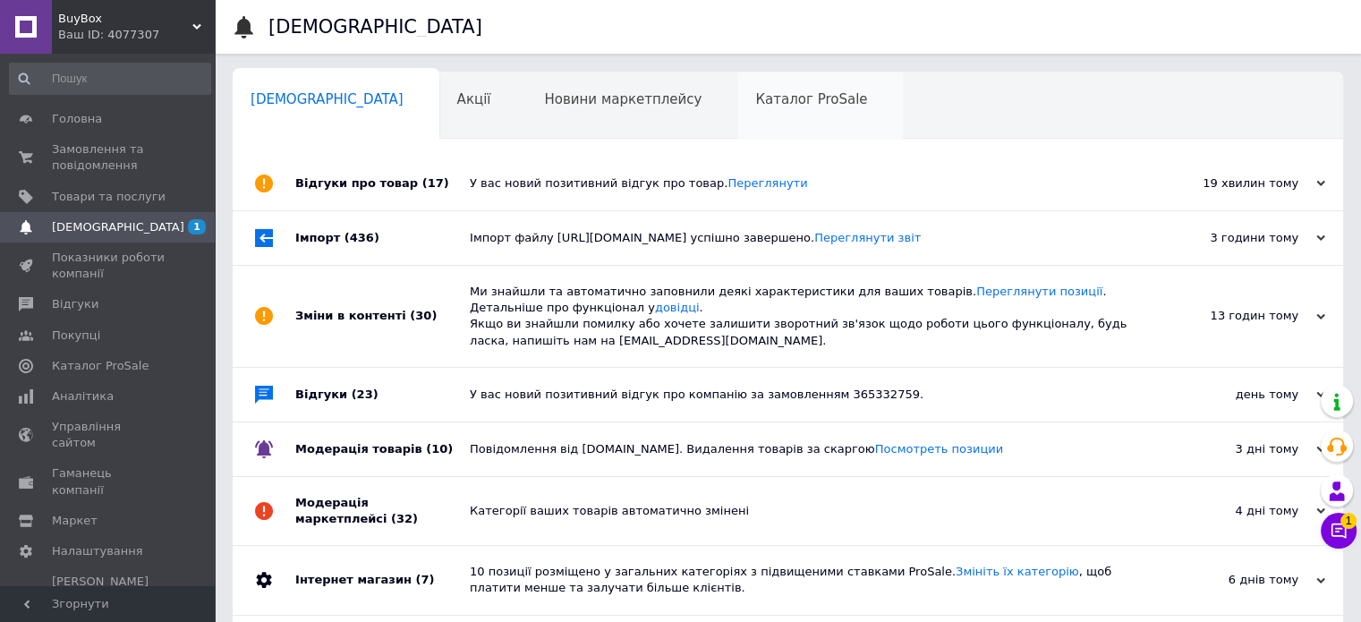
click at [737, 110] on div "Каталог ProSale 0" at bounding box center [819, 106] width 165 height 68
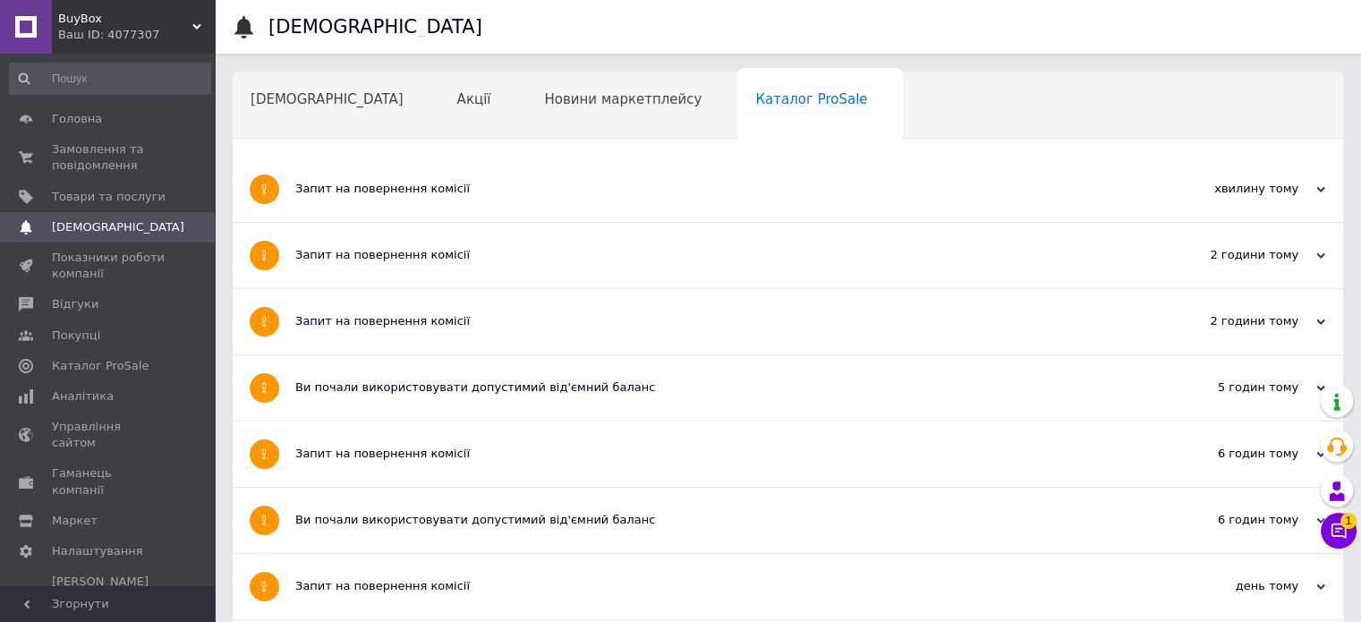
click at [737, 110] on div "Каталог ProSale" at bounding box center [819, 106] width 165 height 68
click at [81, 264] on span "Показники роботи компанії" at bounding box center [109, 266] width 114 height 32
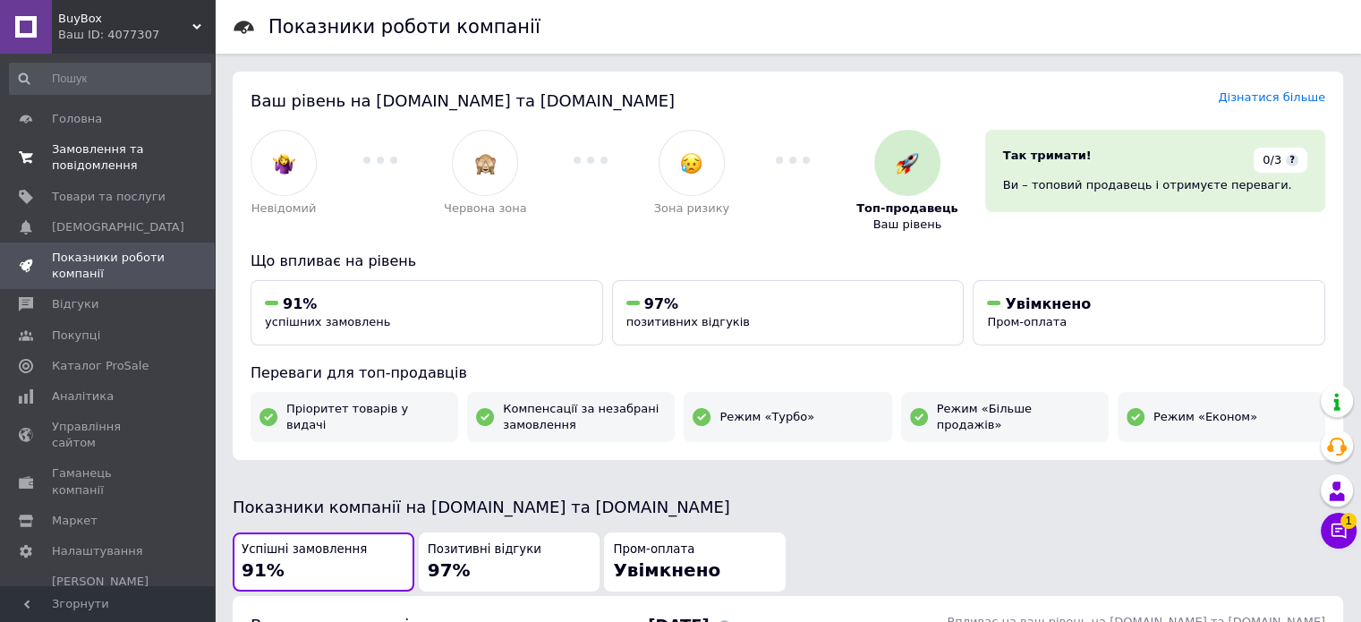
click at [130, 166] on span "Замовлення та повідомлення" at bounding box center [109, 157] width 114 height 32
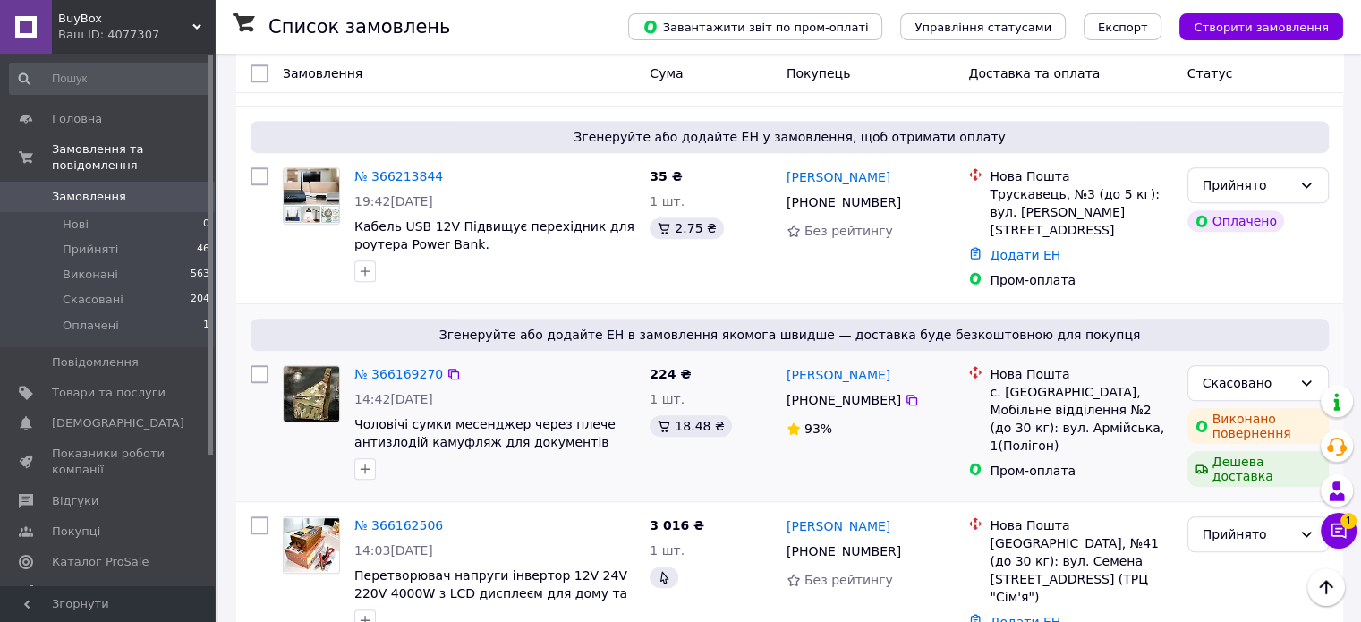
scroll to position [1074, 0]
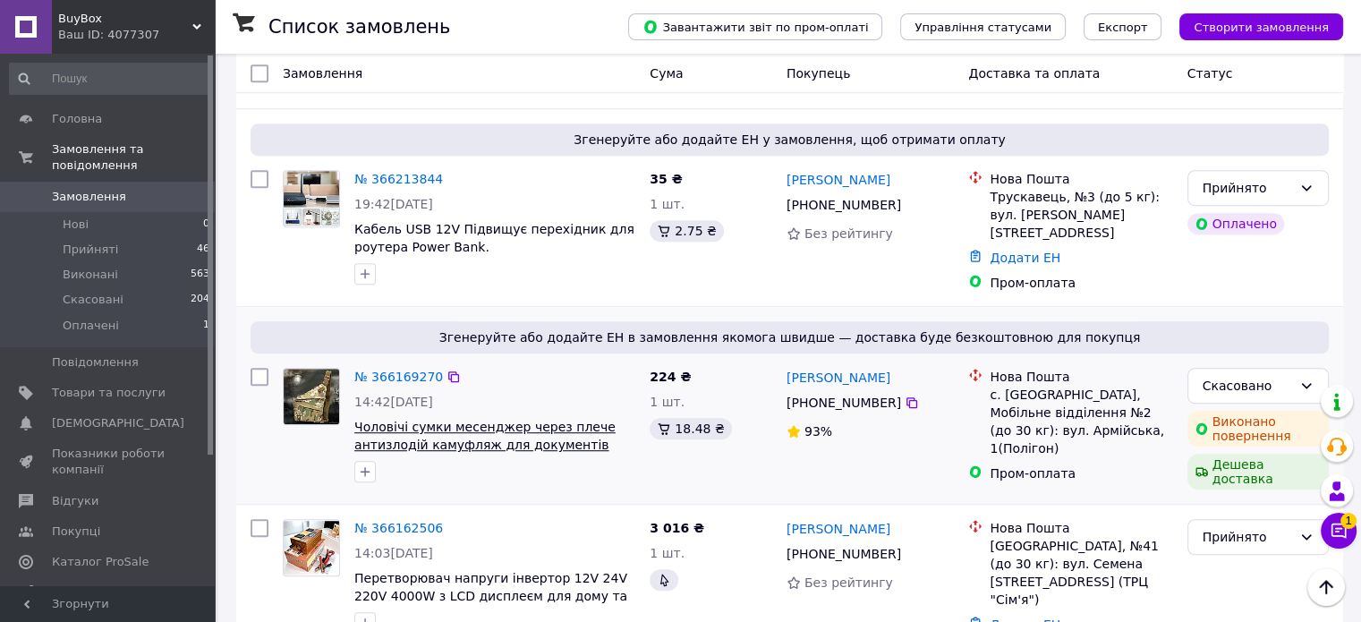
click at [490, 420] on span "Чоловічі сумки месенджер через плече антизлодій камуфляж для документів телефон…" at bounding box center [484, 445] width 261 height 50
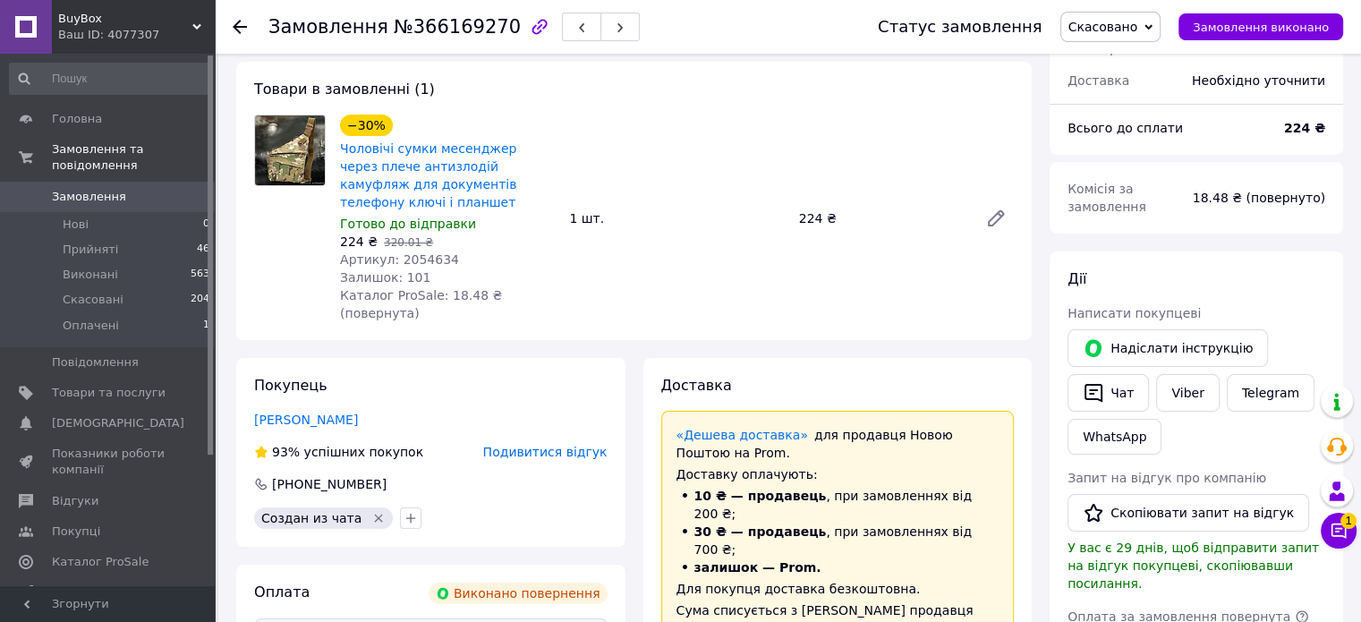
scroll to position [89, 0]
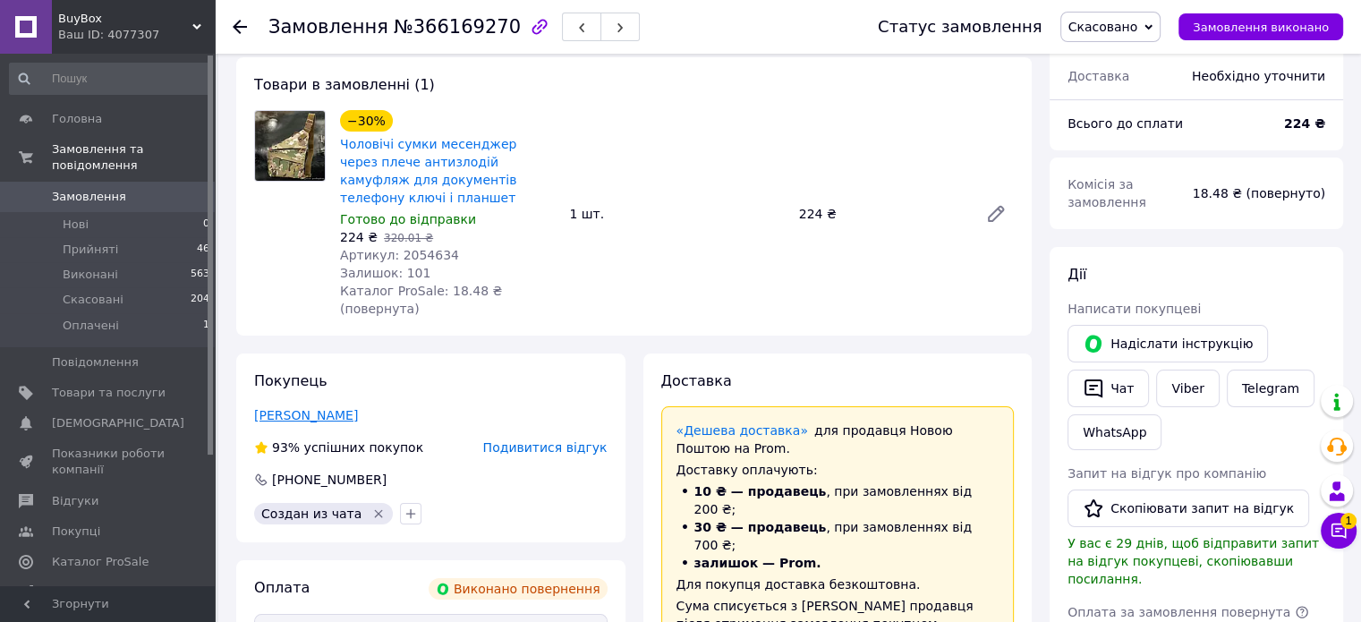
click at [301, 408] on link "[PERSON_NAME]" at bounding box center [306, 415] width 104 height 14
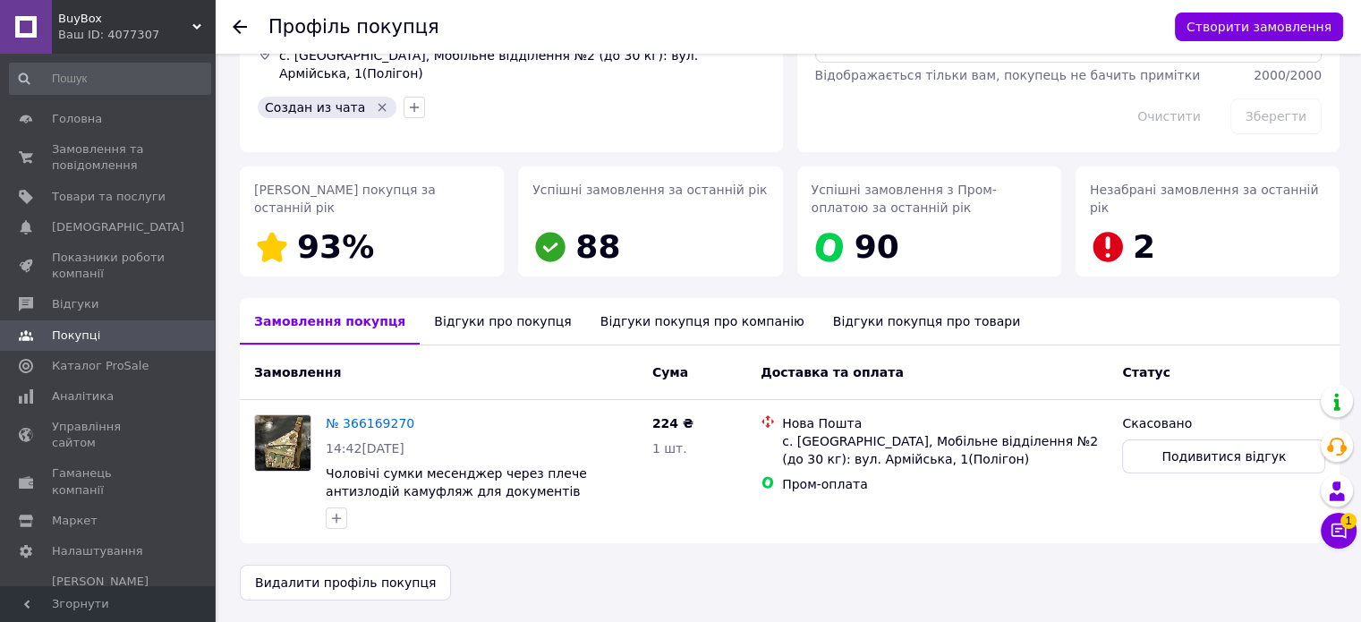
click at [466, 319] on div "Відгуки про покупця" at bounding box center [502, 321] width 165 height 47
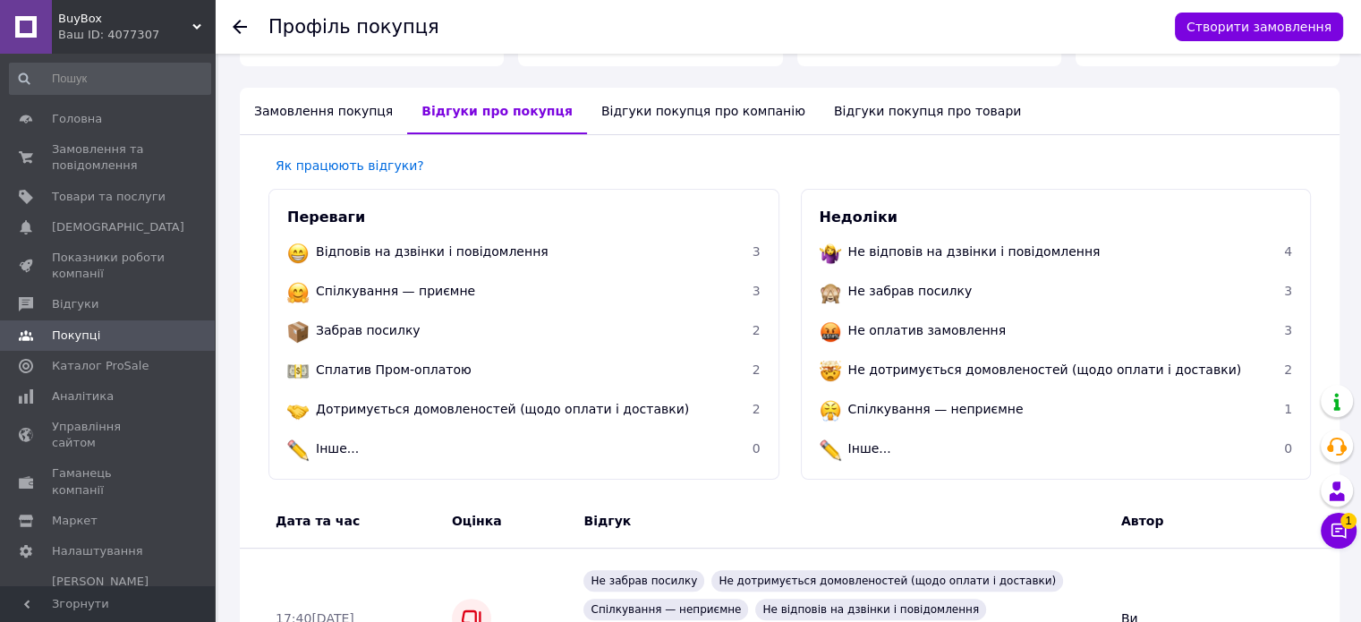
scroll to position [371, 0]
click at [318, 119] on div "Замовлення покупця" at bounding box center [323, 110] width 167 height 47
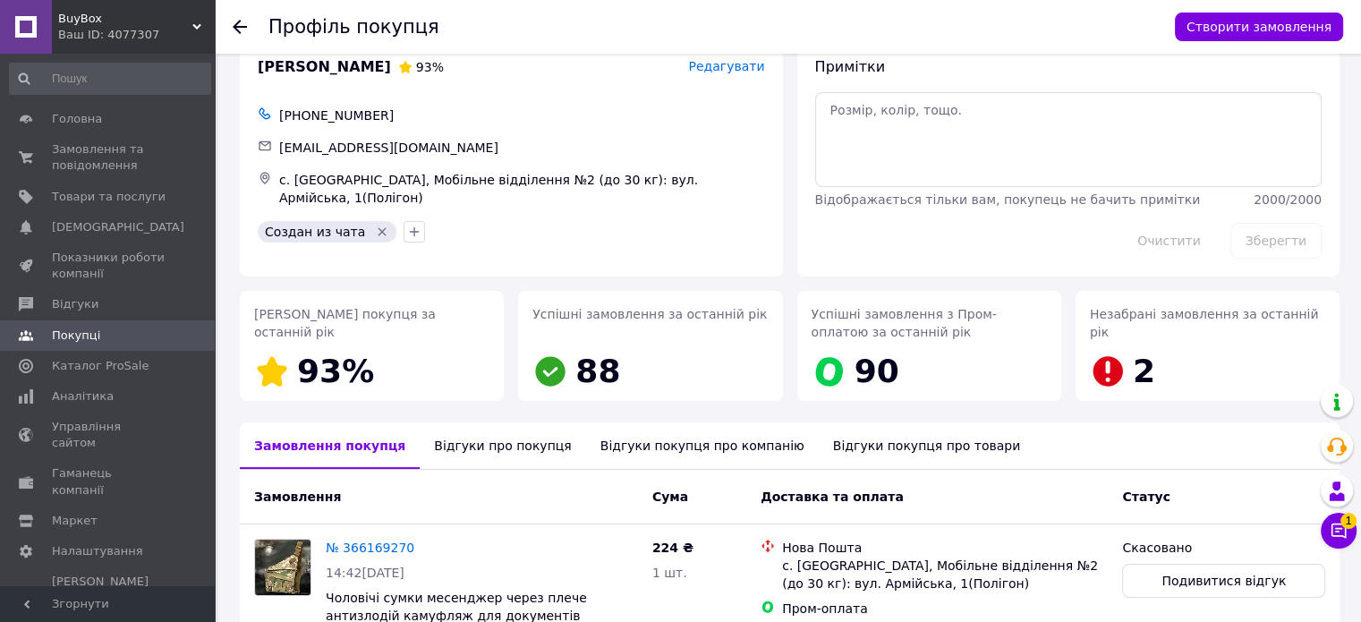
scroll to position [0, 0]
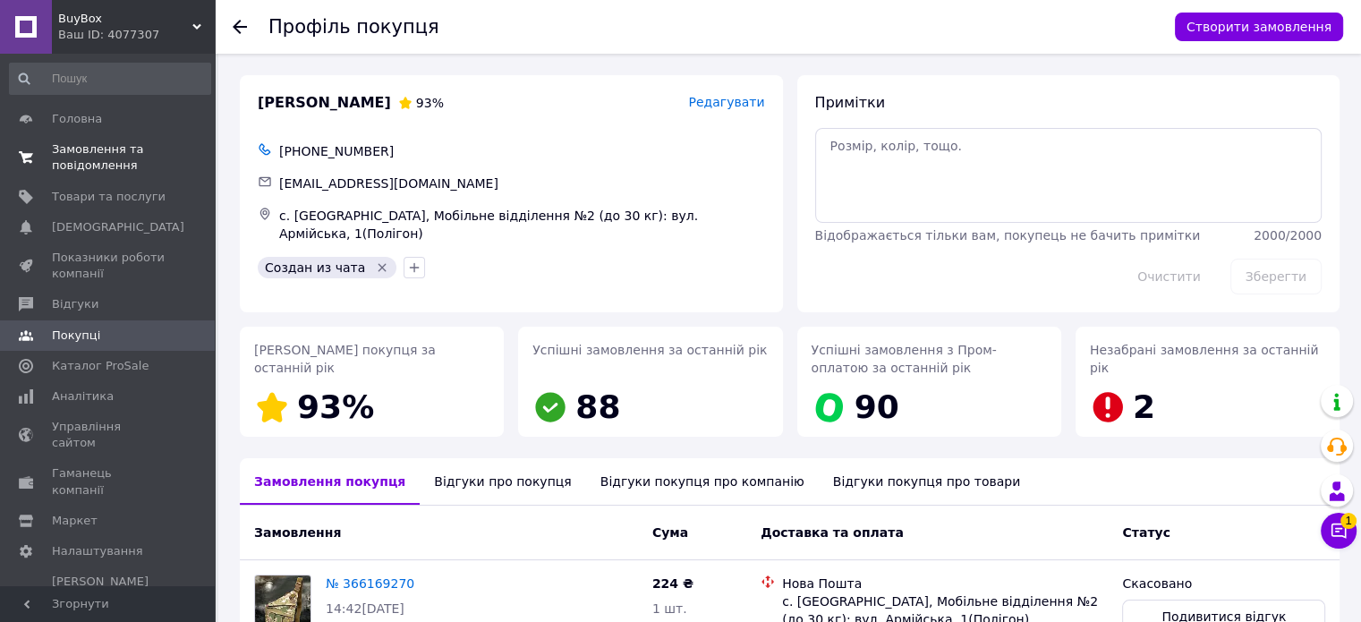
click at [64, 148] on span "Замовлення та повідомлення" at bounding box center [109, 157] width 114 height 32
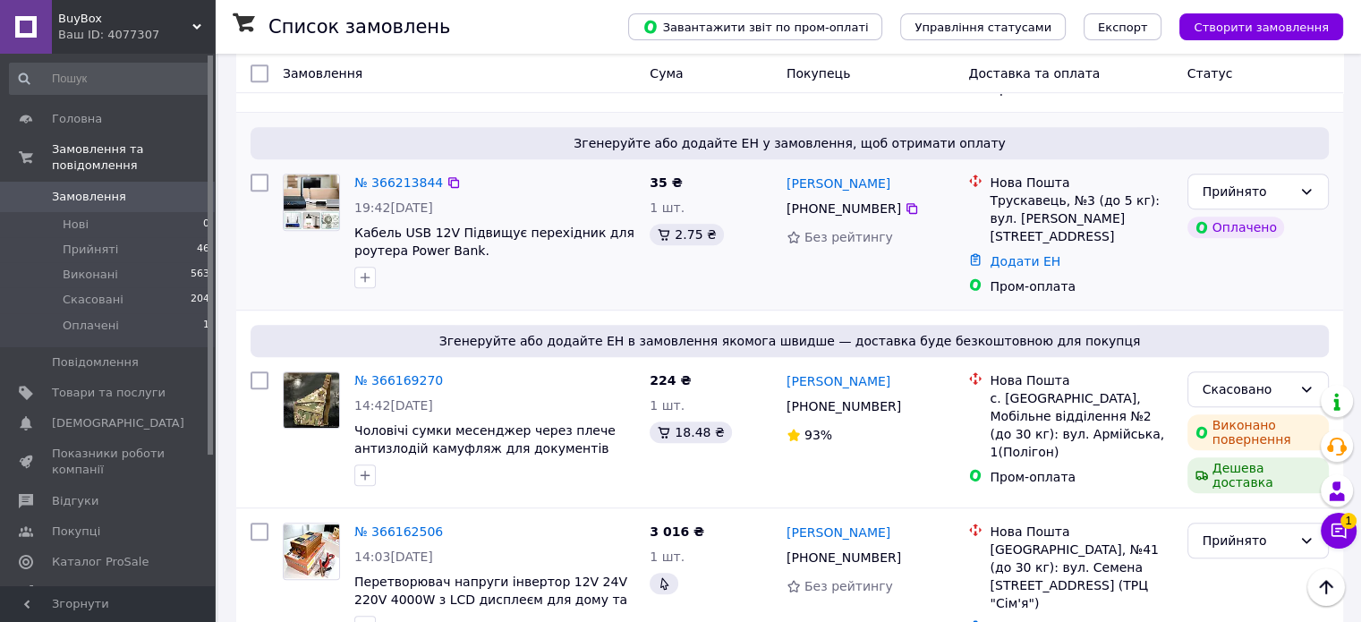
scroll to position [1074, 0]
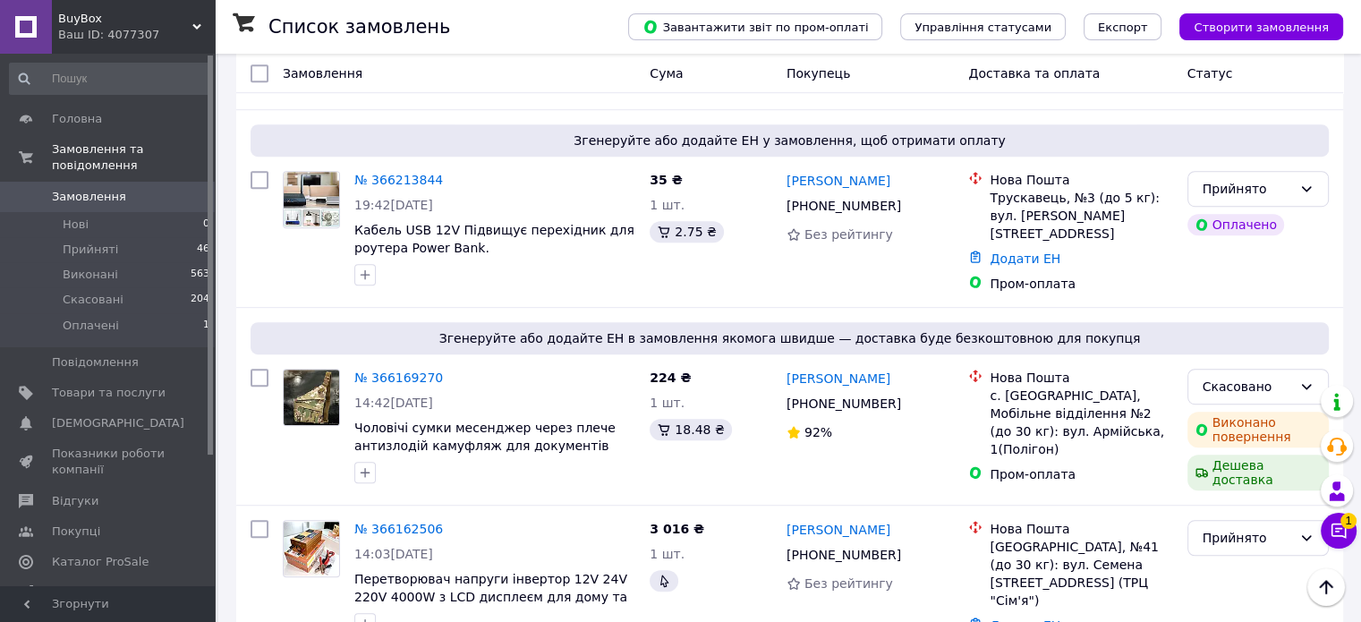
scroll to position [1074, 0]
click at [530, 420] on span "Чоловічі сумки месенджер через плече антизлодій камуфляж для документів телефон…" at bounding box center [484, 445] width 261 height 50
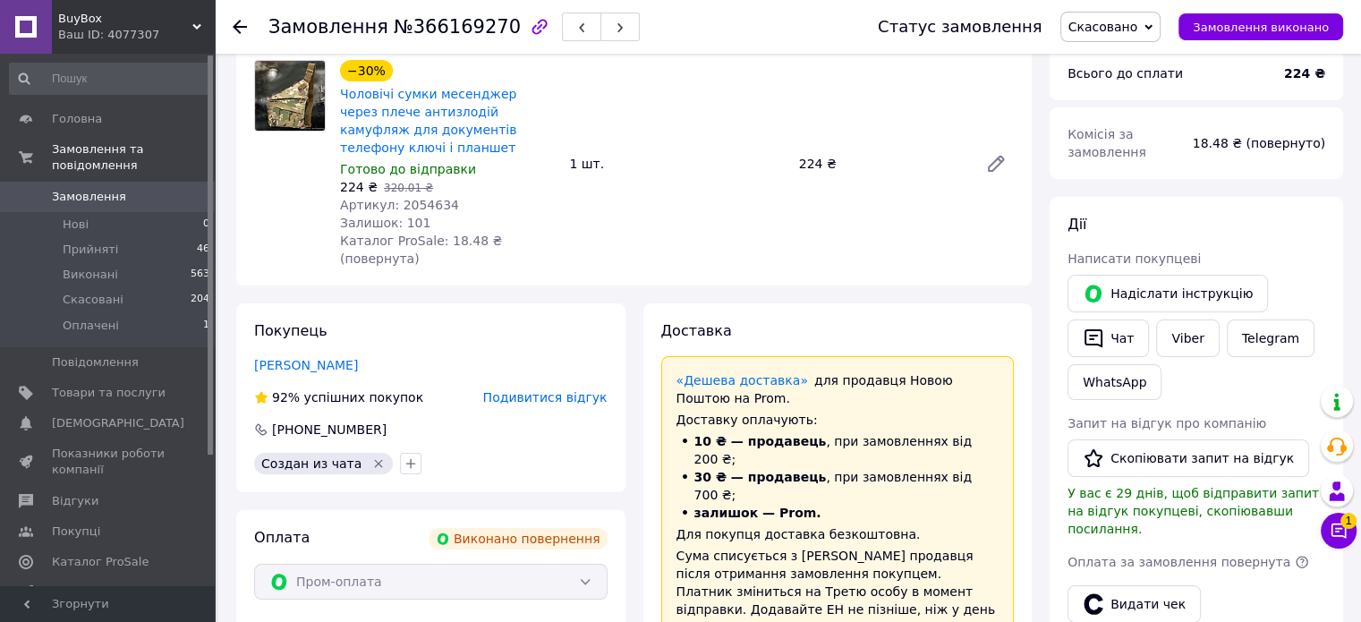
scroll to position [179, 0]
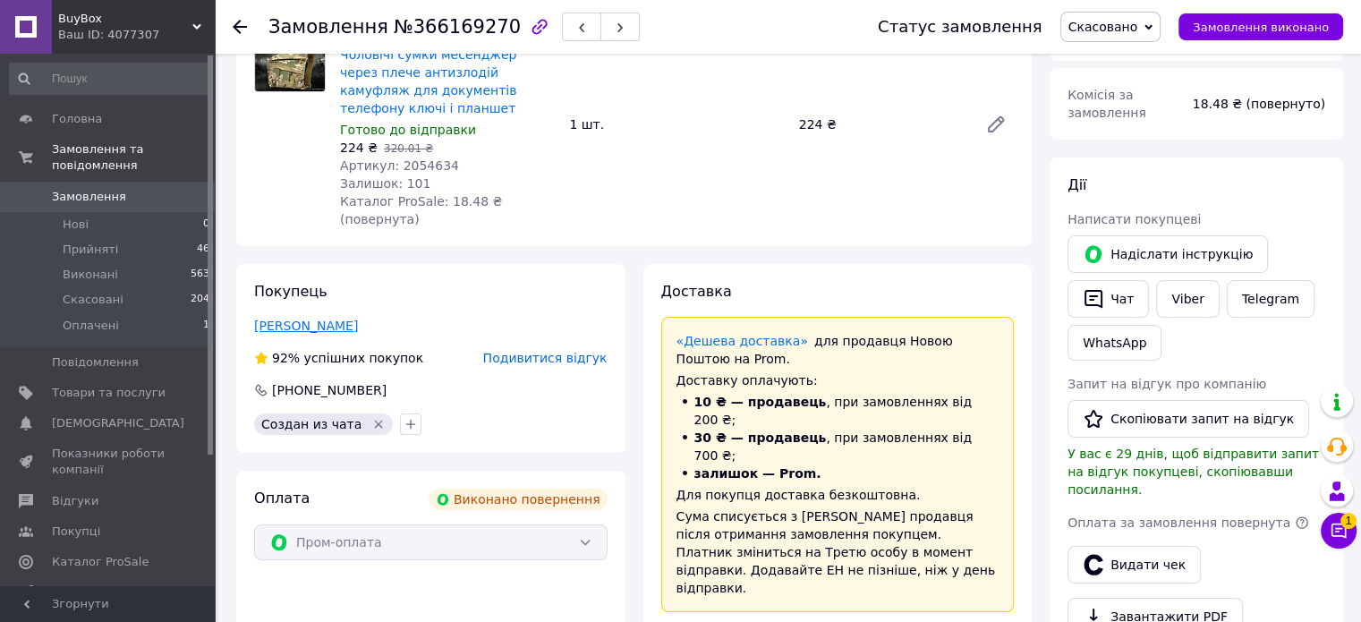
click at [320, 318] on link "[PERSON_NAME]" at bounding box center [306, 325] width 104 height 14
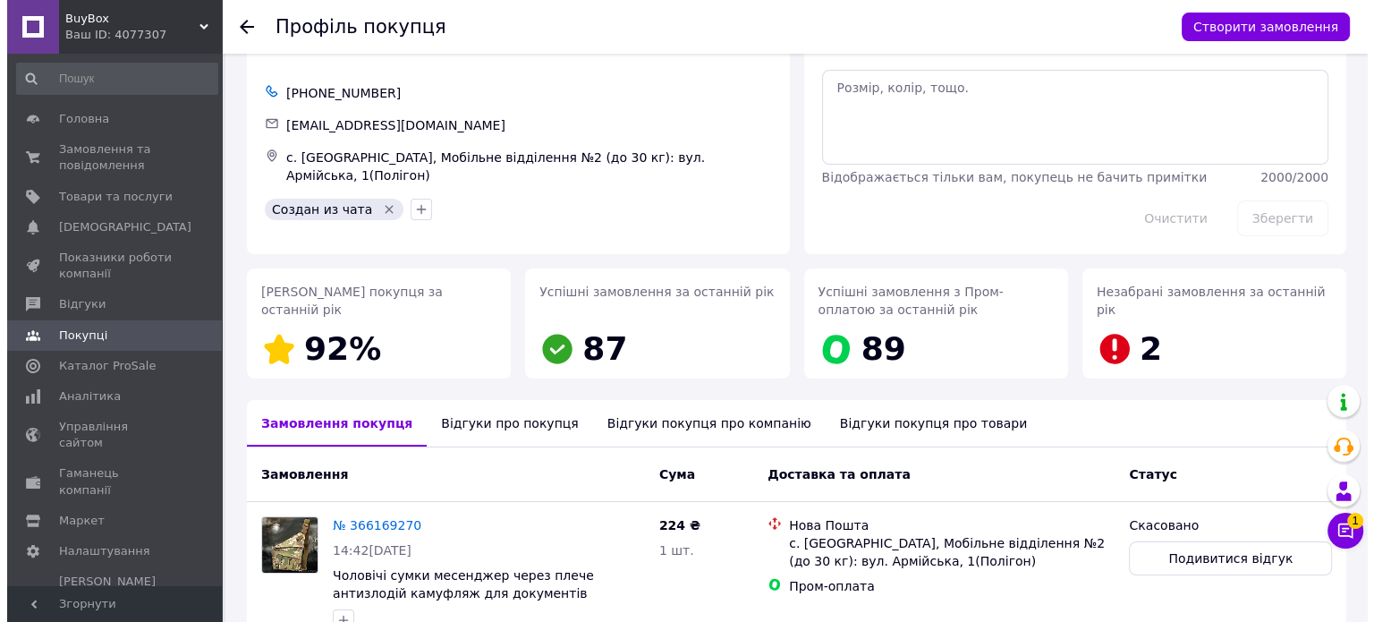
scroll to position [160, 0]
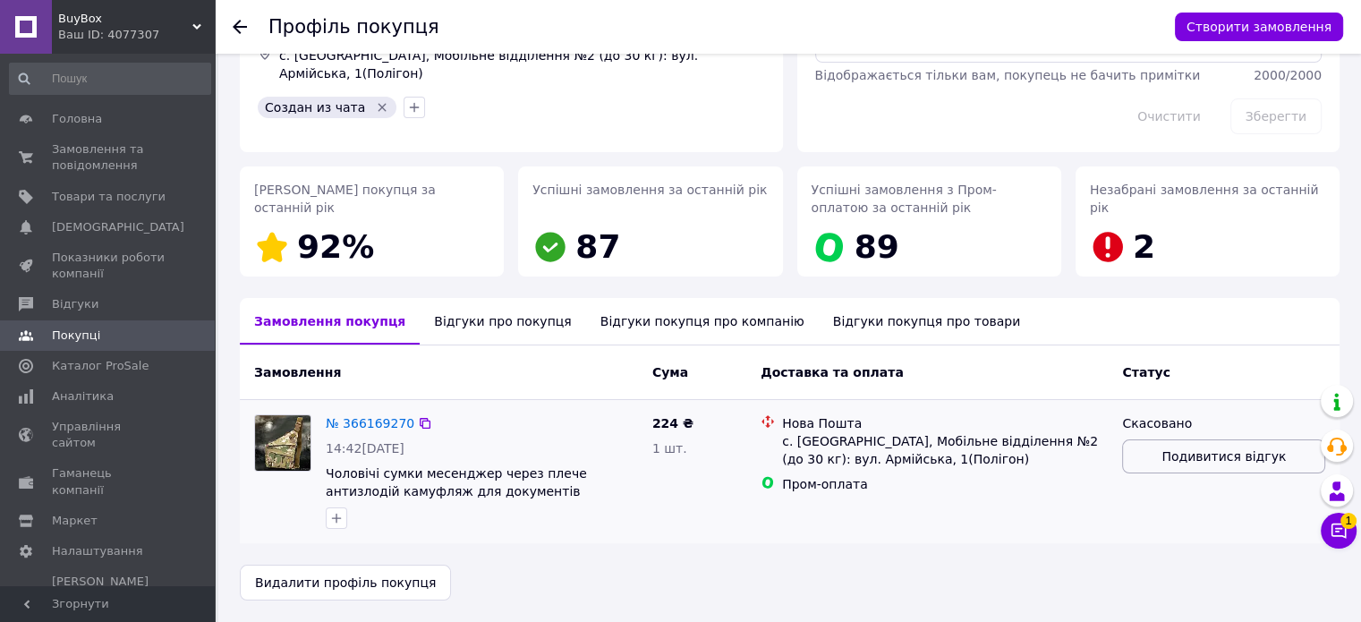
click at [1226, 459] on span "Подивитися відгук" at bounding box center [1223, 456] width 124 height 18
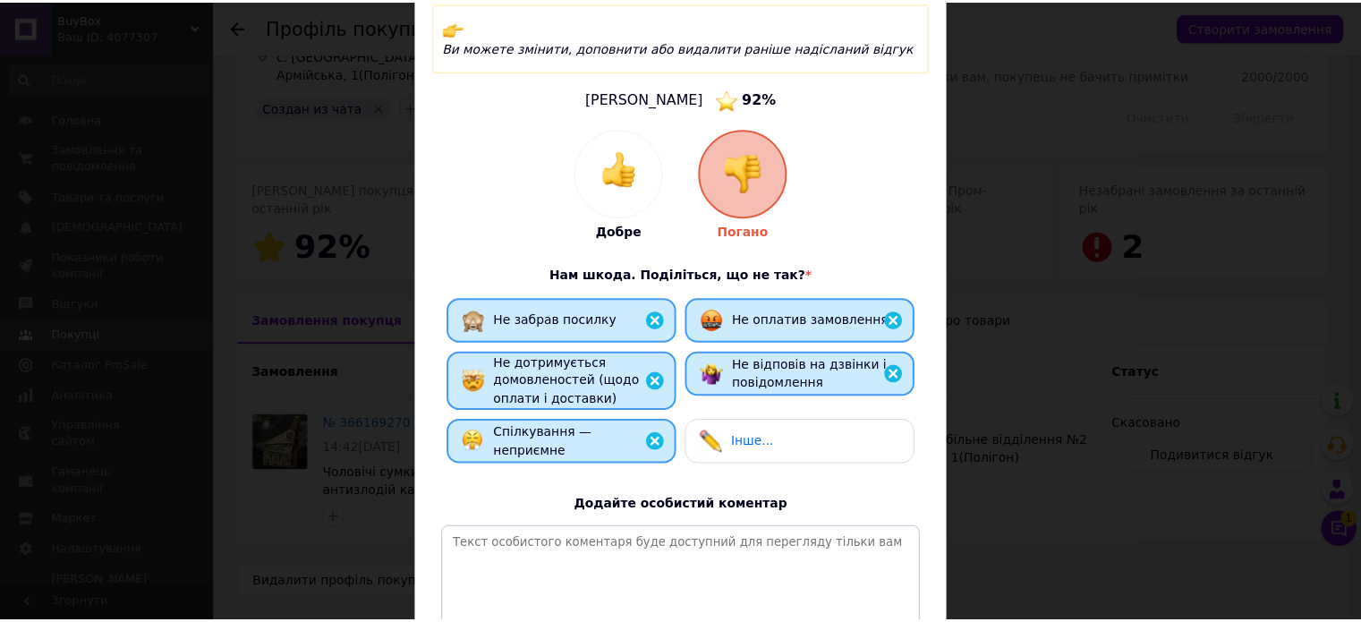
scroll to position [179, 0]
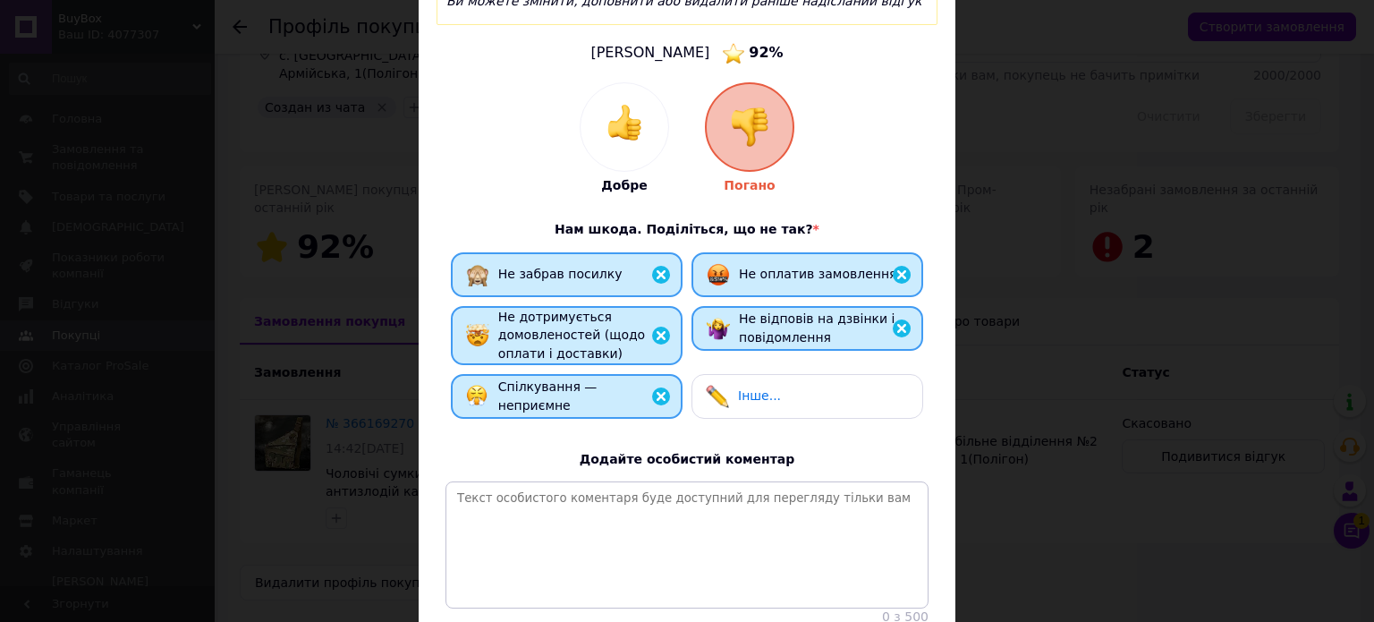
click at [1091, 470] on div "× Оцініть замовлення покупця Ви можете змінити, доповнити або видалити раніше н…" at bounding box center [687, 311] width 1374 height 622
